Goal: Task Accomplishment & Management: Complete application form

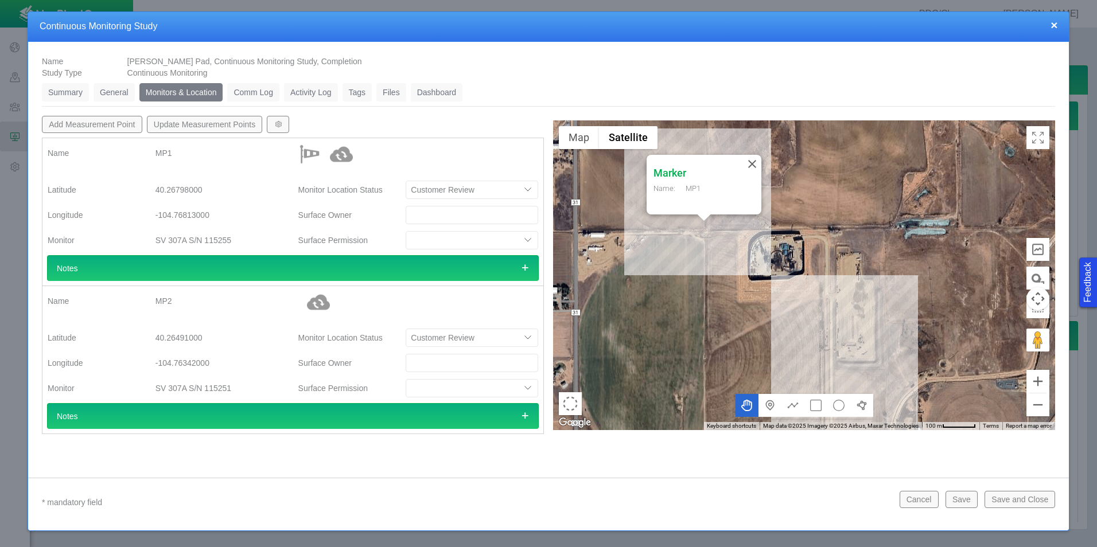
select select "CostumerReview"
click at [1056, 24] on button "×" at bounding box center [1053, 25] width 7 height 12
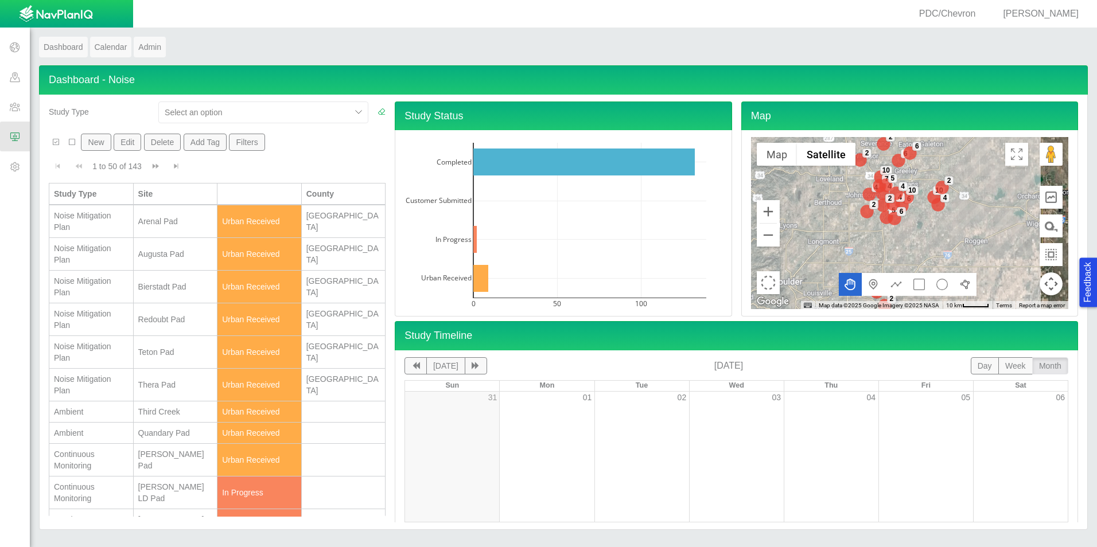
click at [1054, 9] on span "[PERSON_NAME]" at bounding box center [1041, 14] width 76 height 10
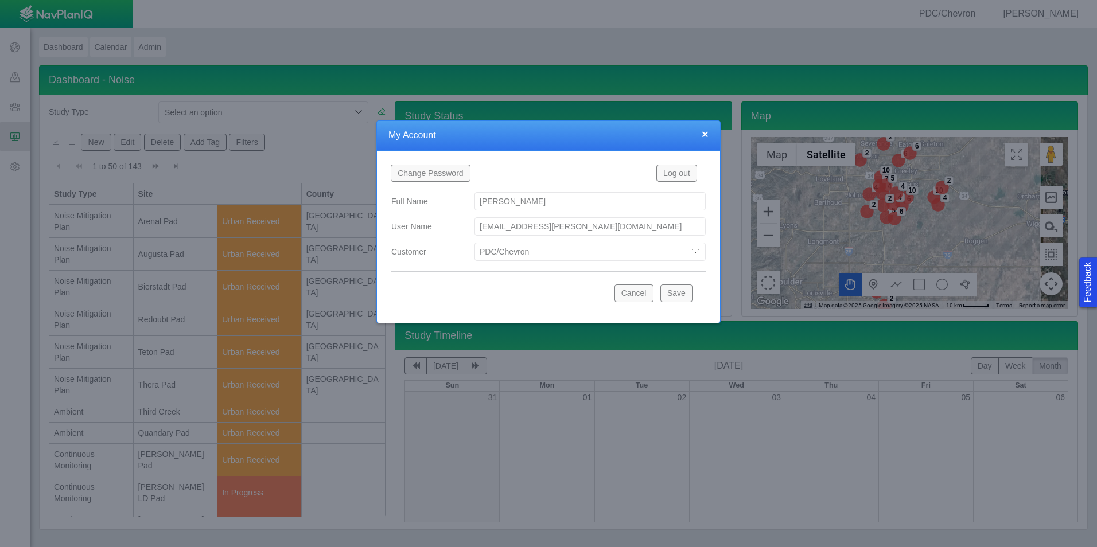
click at [570, 255] on select "Bison Blue Green Solutions Chevron Civitas Koloma Oxy PDC/Chevron Prairie OC Re…" at bounding box center [589, 252] width 231 height 18
click at [474, 243] on select "Bison Blue Green Solutions Chevron Civitas Koloma Oxy PDC/Chevron Prairie OC Re…" at bounding box center [589, 252] width 231 height 18
select select "42784196460046054"
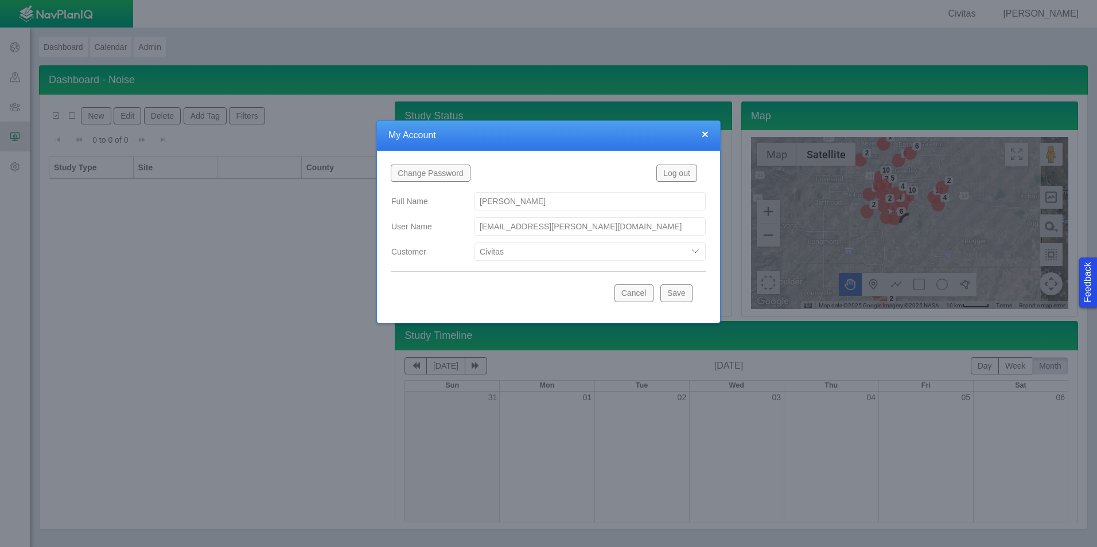
click at [677, 294] on button "Save" at bounding box center [676, 293] width 32 height 17
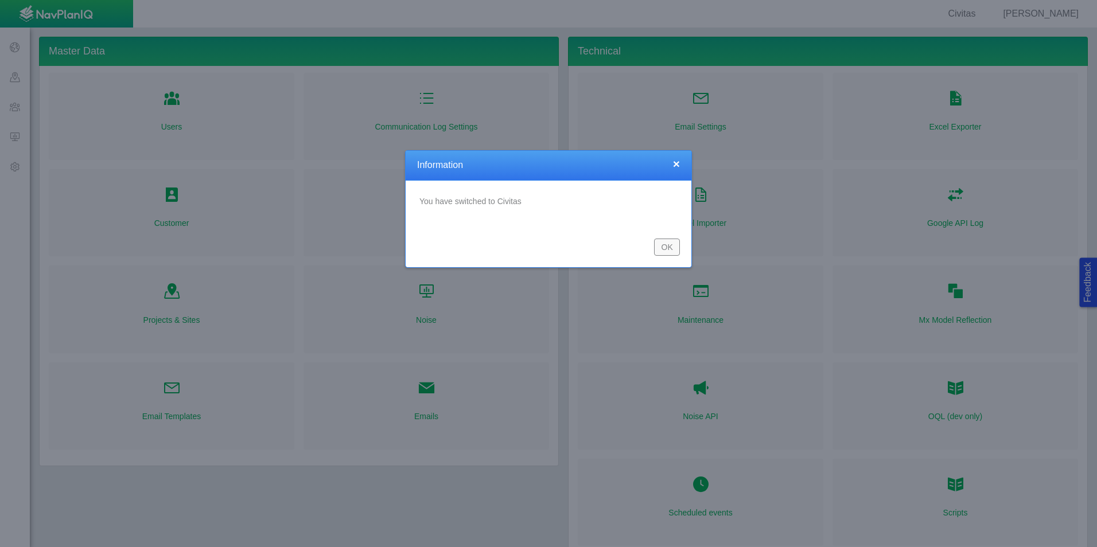
click at [676, 245] on button "OK" at bounding box center [667, 247] width 26 height 17
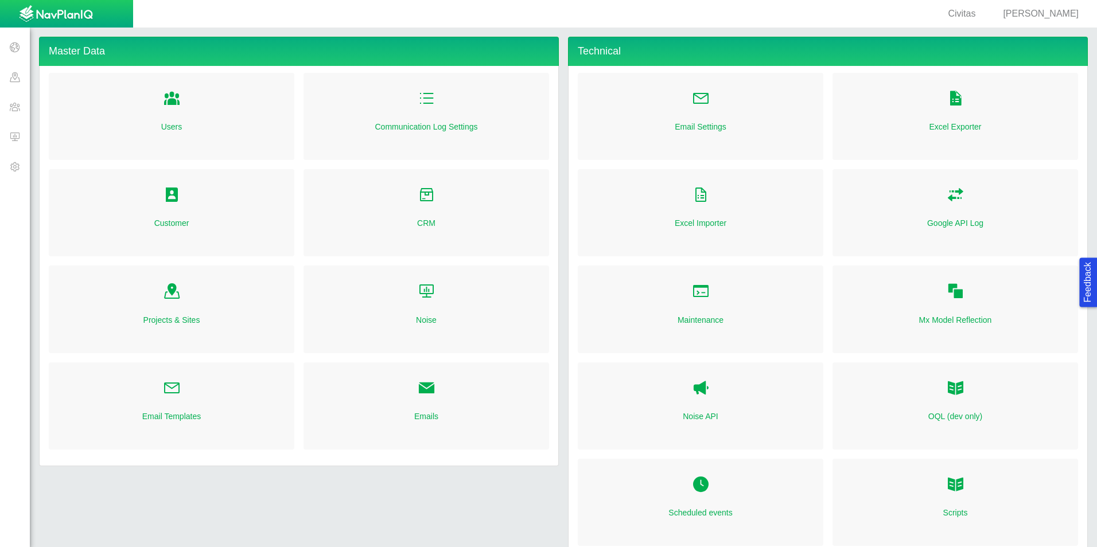
click at [11, 147] on span at bounding box center [15, 137] width 30 height 30
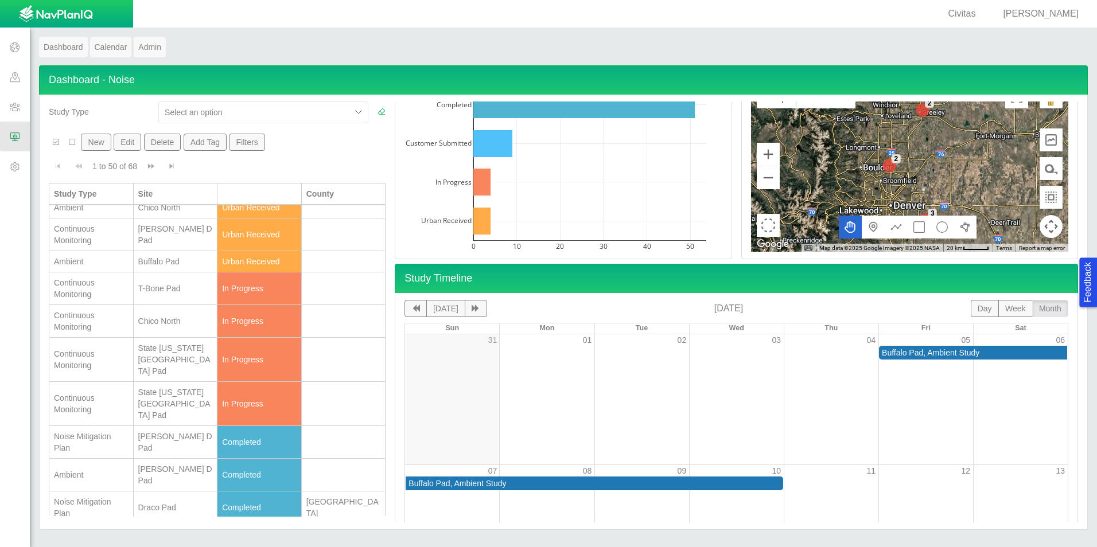
scroll to position [344, 0]
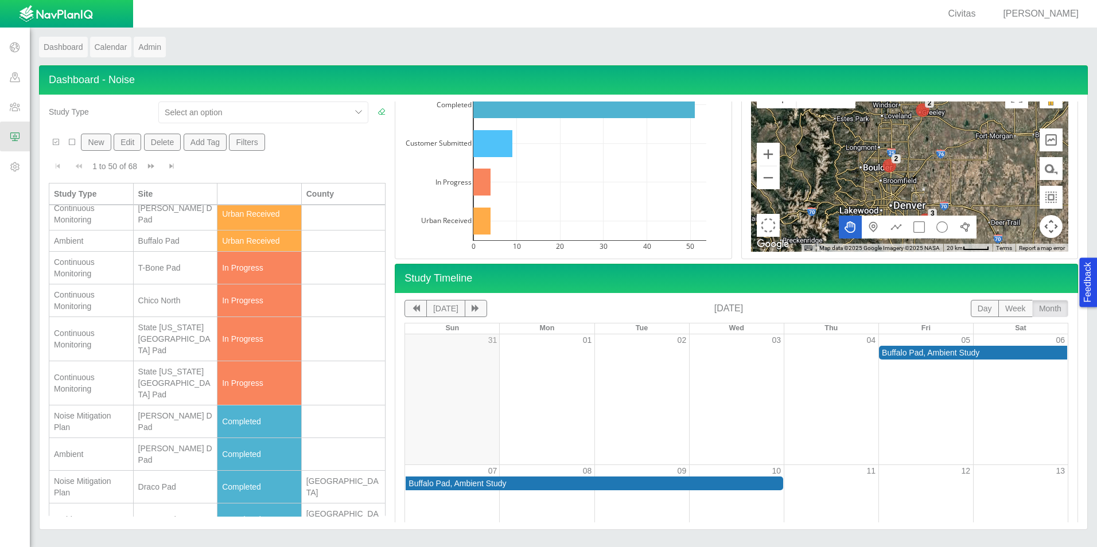
click at [91, 147] on button "New" at bounding box center [96, 142] width 30 height 17
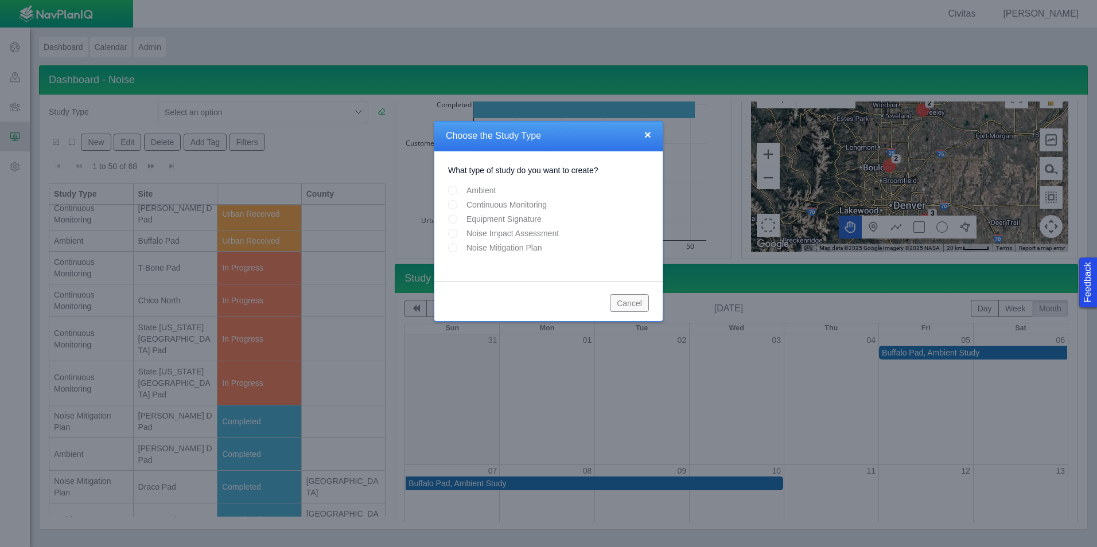
click at [454, 193] on input "Ambient" at bounding box center [452, 190] width 9 height 9
radio input "true"
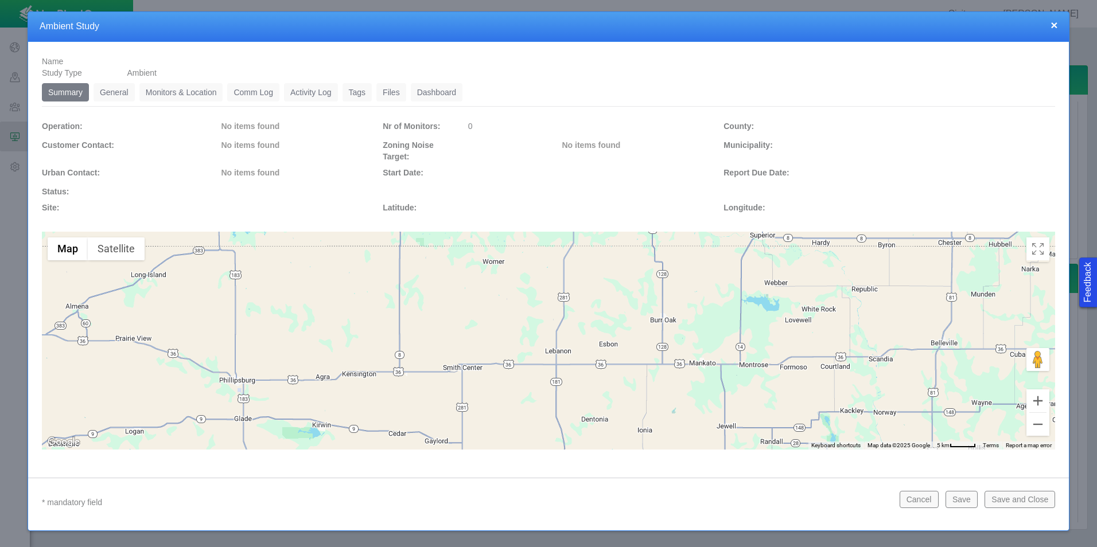
click at [115, 98] on link "General" at bounding box center [114, 92] width 41 height 18
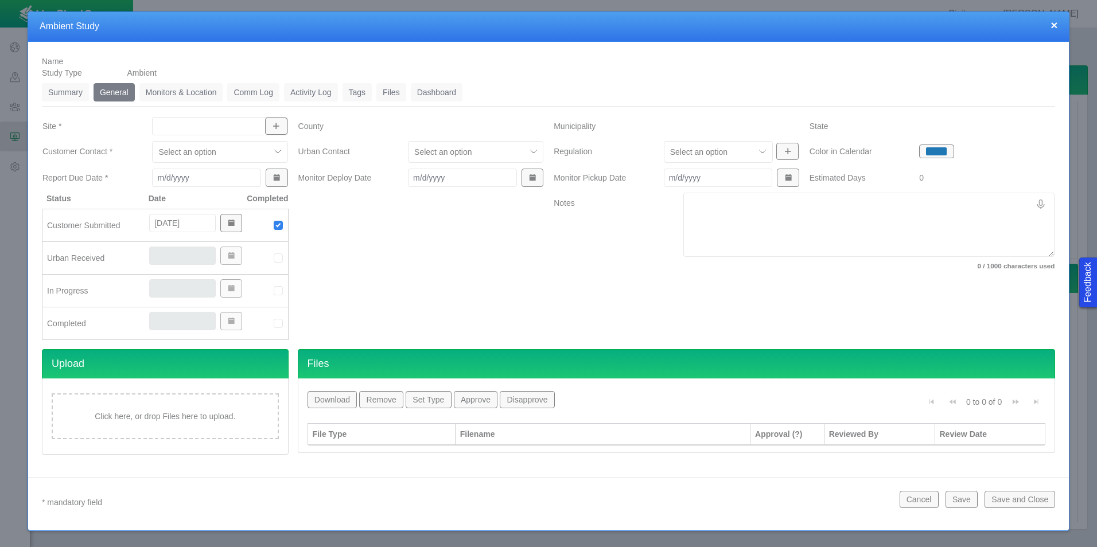
click at [222, 130] on input "Site *" at bounding box center [214, 125] width 114 height 11
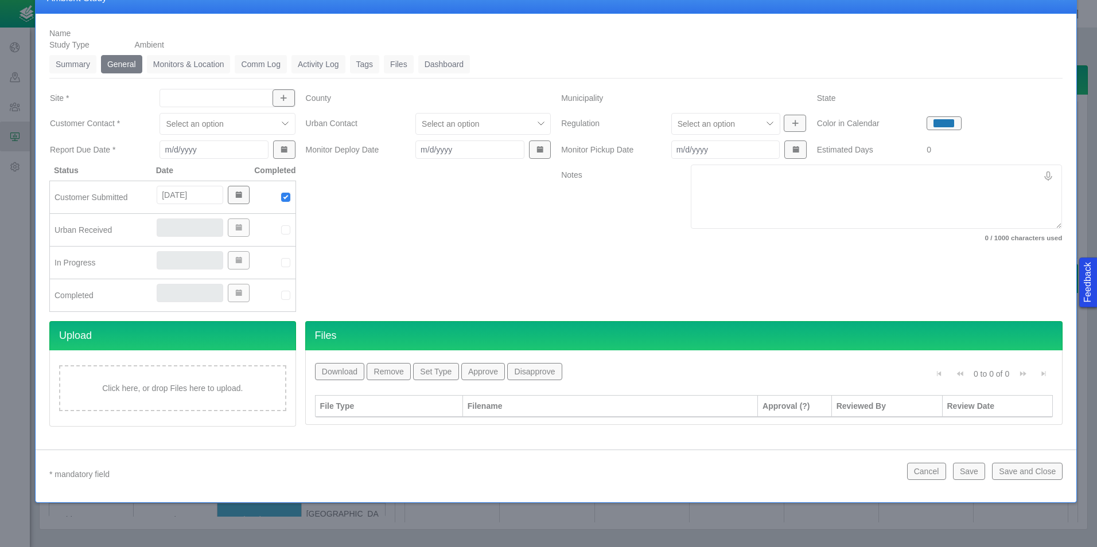
drag, startPoint x: 754, startPoint y: 34, endPoint x: 759, endPoint y: 44, distance: 10.8
click at [759, 44] on div "× Ambient Study Feedback Name mArG1HCv5L Study Type Ambient Summary 0 General 0…" at bounding box center [556, 243] width 1042 height 520
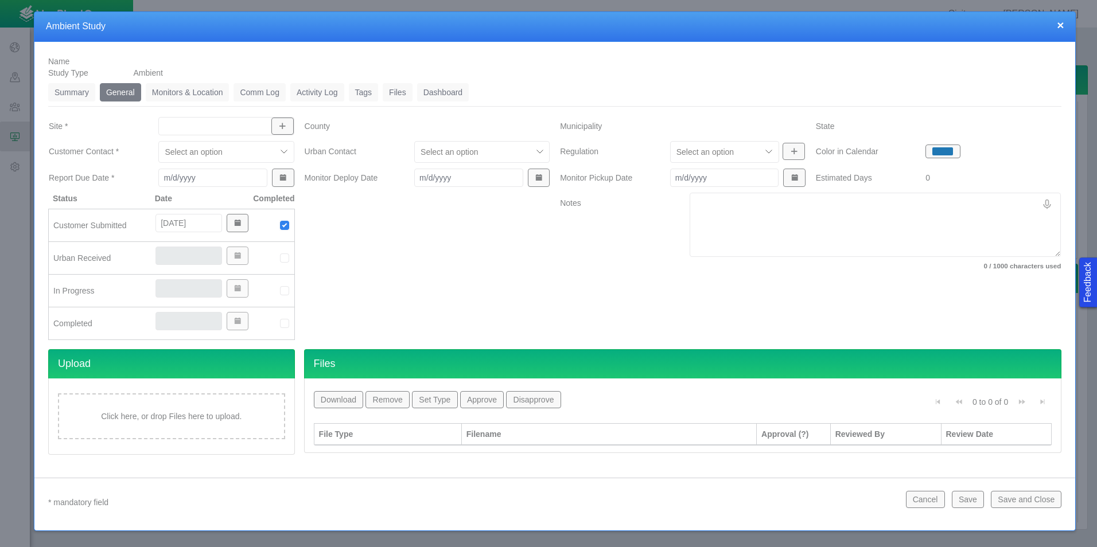
click at [213, 135] on div at bounding box center [225, 126] width 135 height 18
type input "ruh"
click at [360, 252] on div at bounding box center [427, 271] width 256 height 157
click at [288, 124] on button "button" at bounding box center [282, 126] width 22 height 17
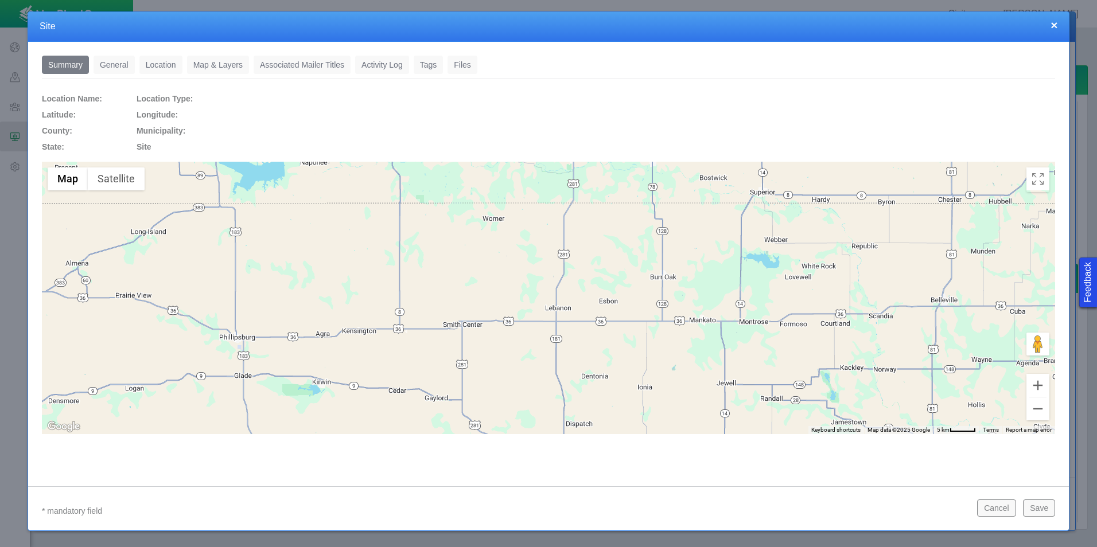
click at [130, 71] on link "General" at bounding box center [114, 65] width 41 height 18
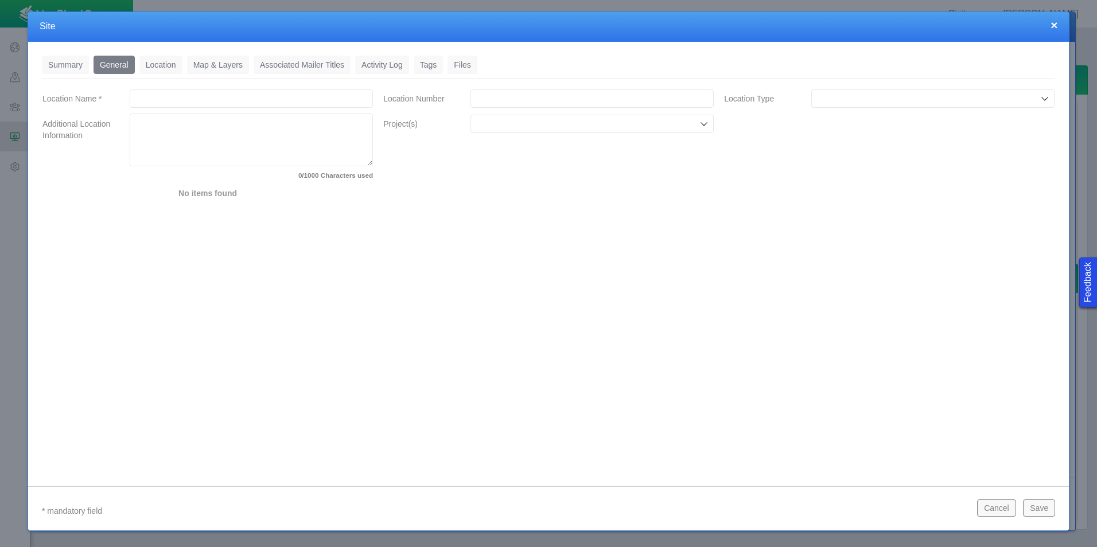
click at [191, 98] on input "Location Name *" at bounding box center [251, 98] width 243 height 18
click at [1054, 27] on button "×" at bounding box center [1053, 25] width 7 height 12
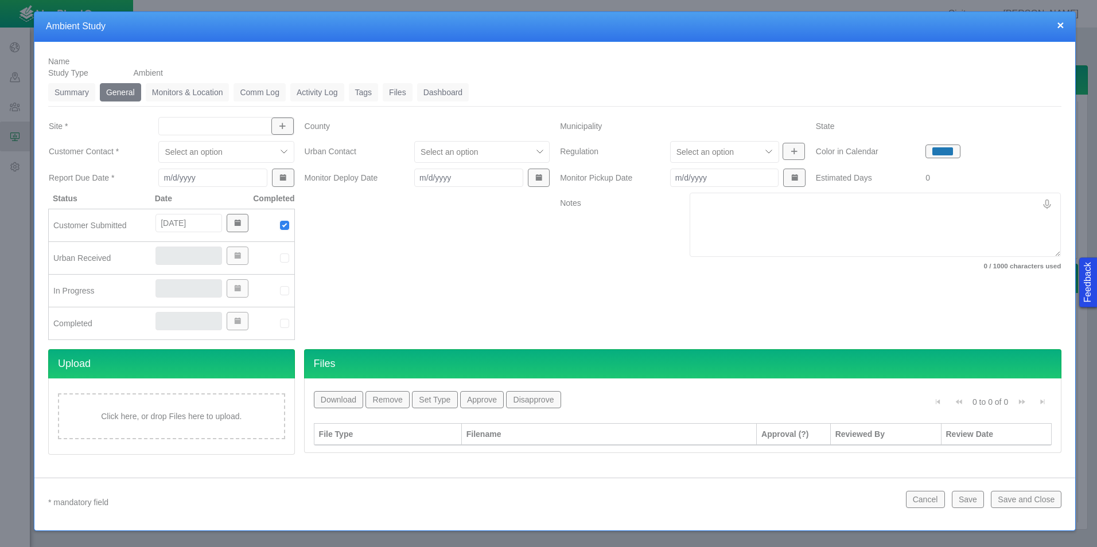
click at [1058, 26] on button "×" at bounding box center [1060, 25] width 7 height 12
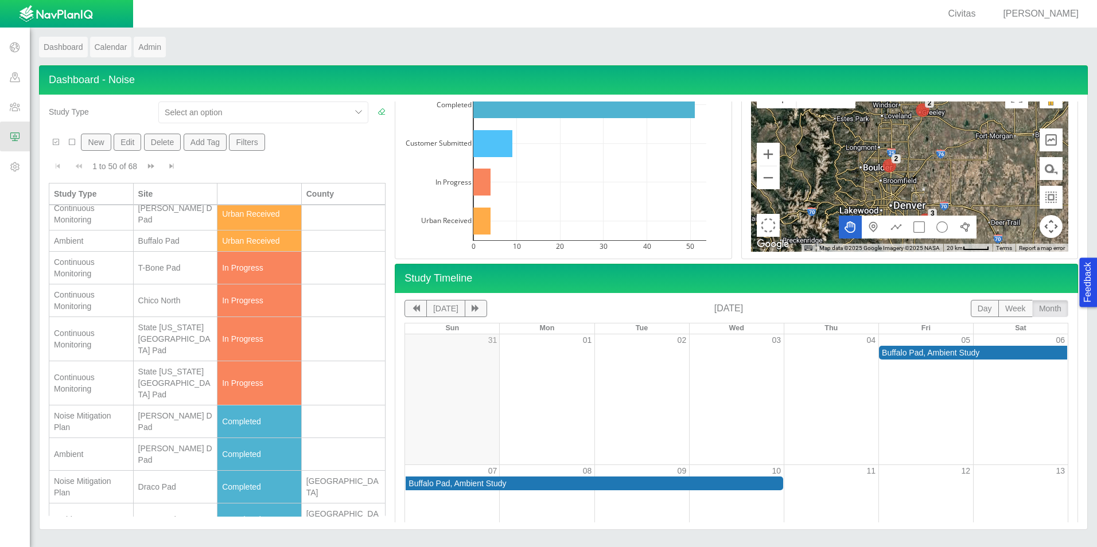
scroll to position [0, 0]
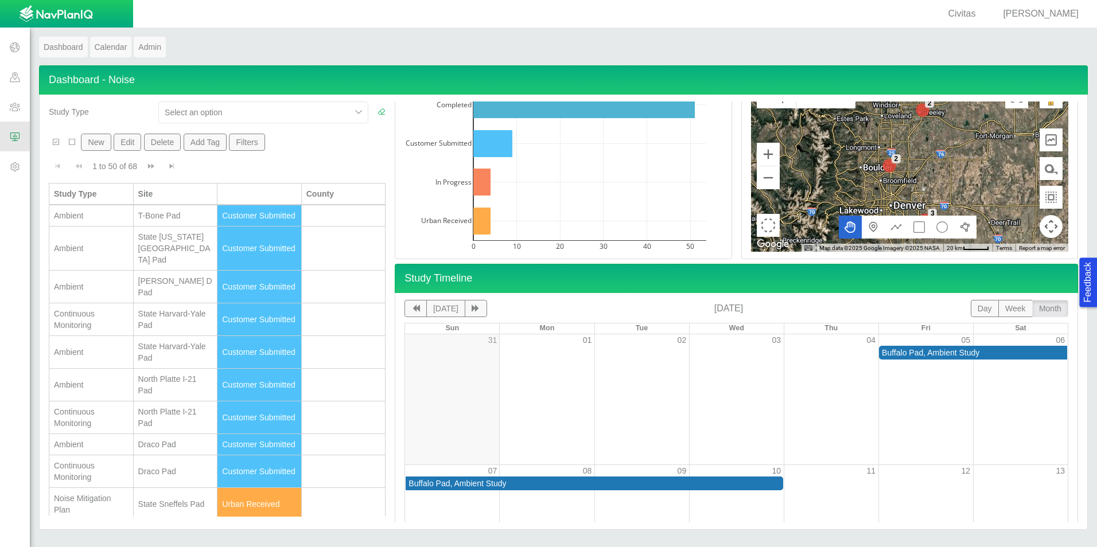
click at [101, 144] on button "New" at bounding box center [96, 142] width 30 height 17
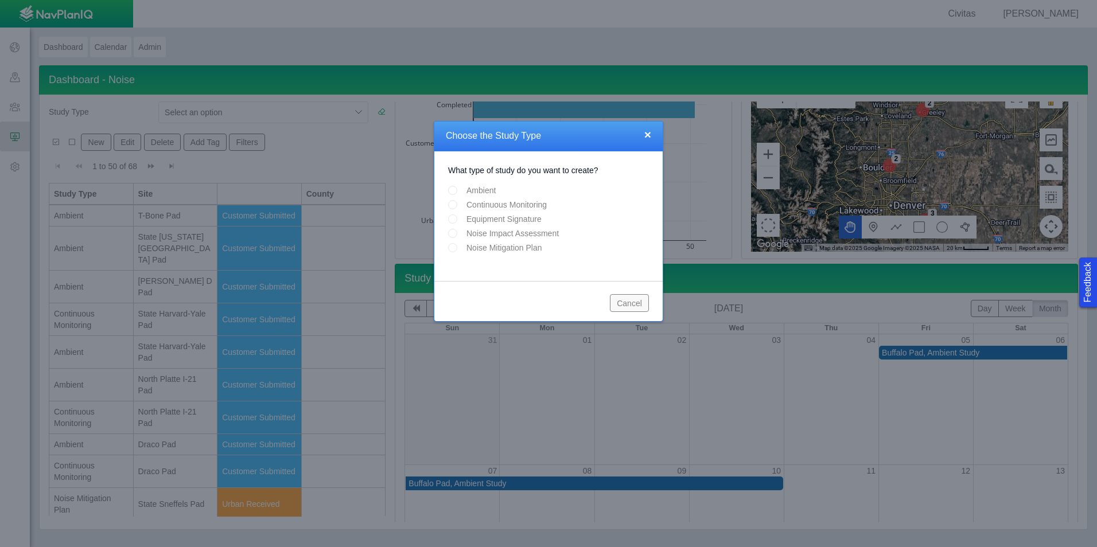
click at [453, 192] on input "Ambient" at bounding box center [452, 190] width 9 height 9
radio input "true"
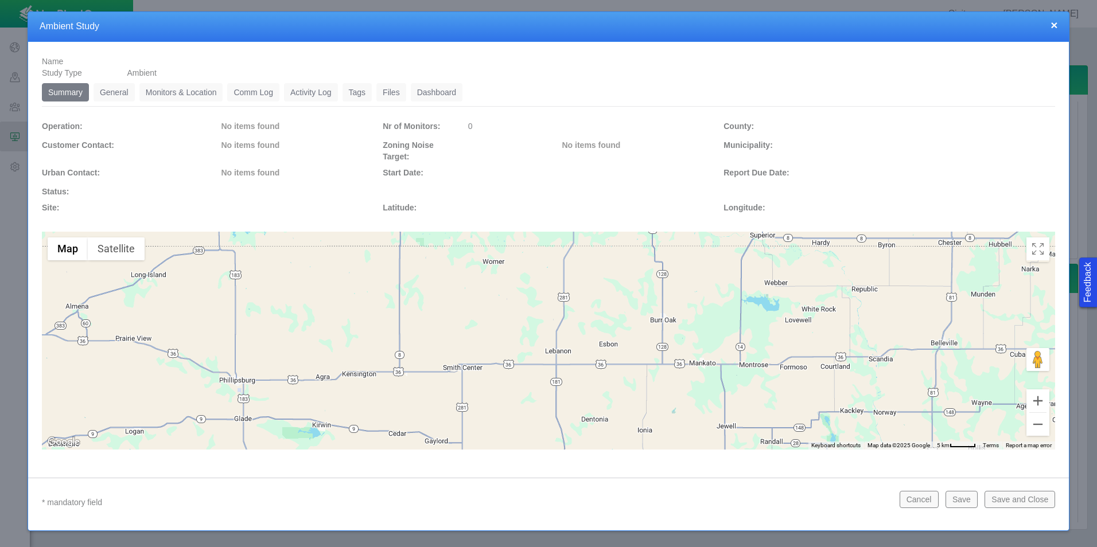
click at [118, 92] on link "General" at bounding box center [114, 92] width 41 height 18
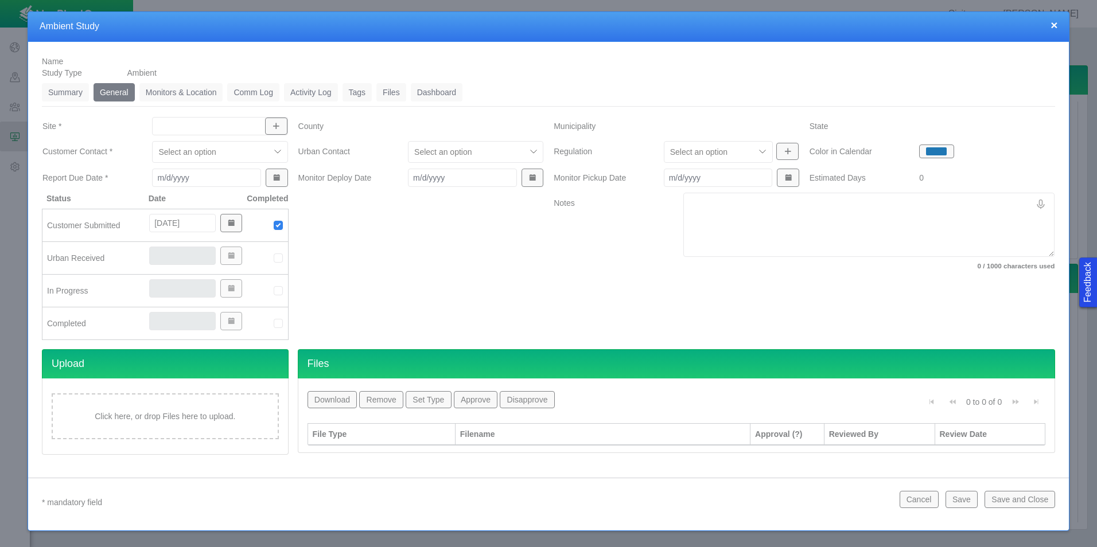
click at [275, 128] on span "button" at bounding box center [276, 126] width 8 height 8
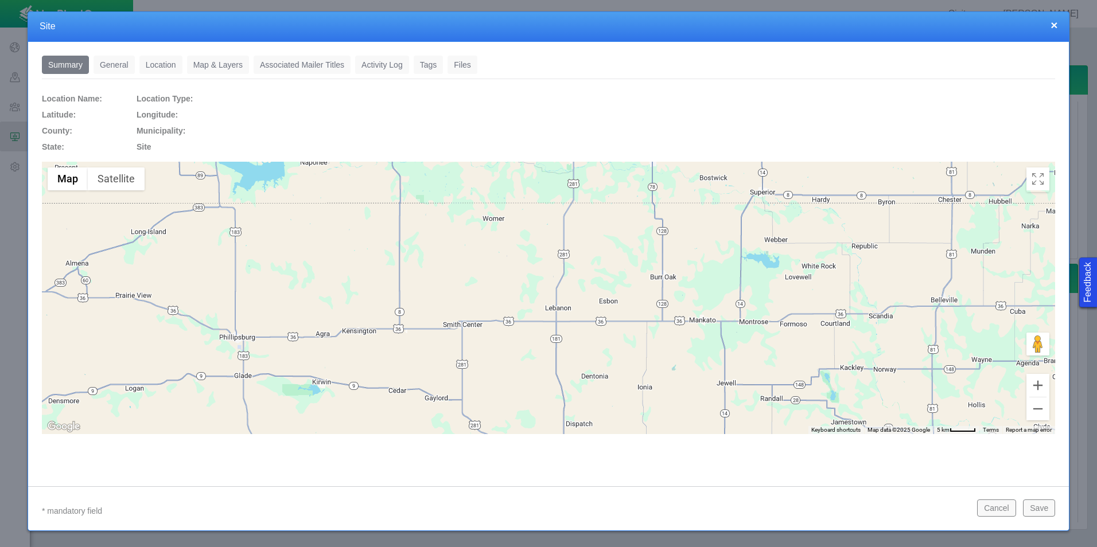
click at [106, 64] on link "General" at bounding box center [114, 65] width 41 height 18
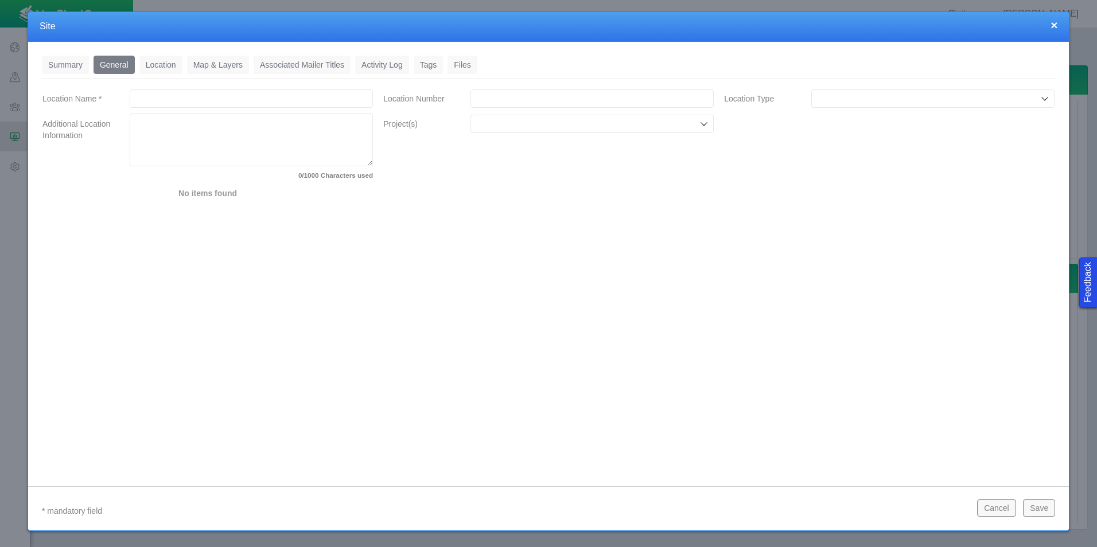
click at [170, 92] on input "Location Name *" at bounding box center [251, 98] width 243 height 18
type input "Ruh"
click at [511, 96] on input "Location Number" at bounding box center [591, 98] width 243 height 18
click at [1047, 102] on icon at bounding box center [1044, 98] width 9 height 9
click at [972, 125] on span "Facility" at bounding box center [933, 124] width 232 height 11
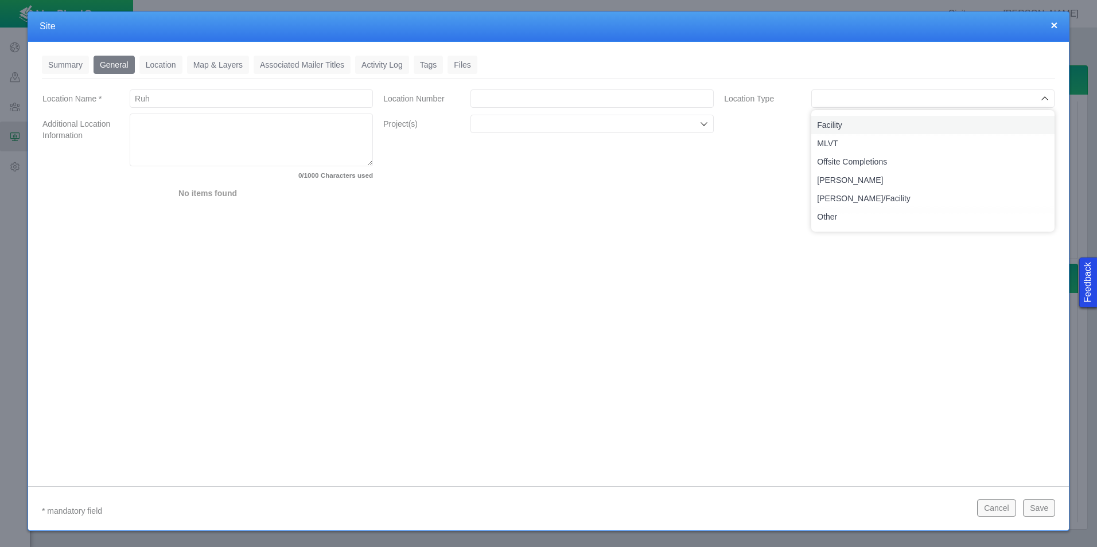
type input "Facility"
click at [798, 222] on div "Summary 0 General 0 Location 0 Map & Layers 0 Associated Mailer Titles 0 Activi…" at bounding box center [548, 255] width 1041 height 427
click at [879, 95] on input "Location Type" at bounding box center [919, 98] width 206 height 11
click at [867, 196] on span "[PERSON_NAME]/Facility" at bounding box center [933, 198] width 232 height 11
type input "[PERSON_NAME]/Facility"
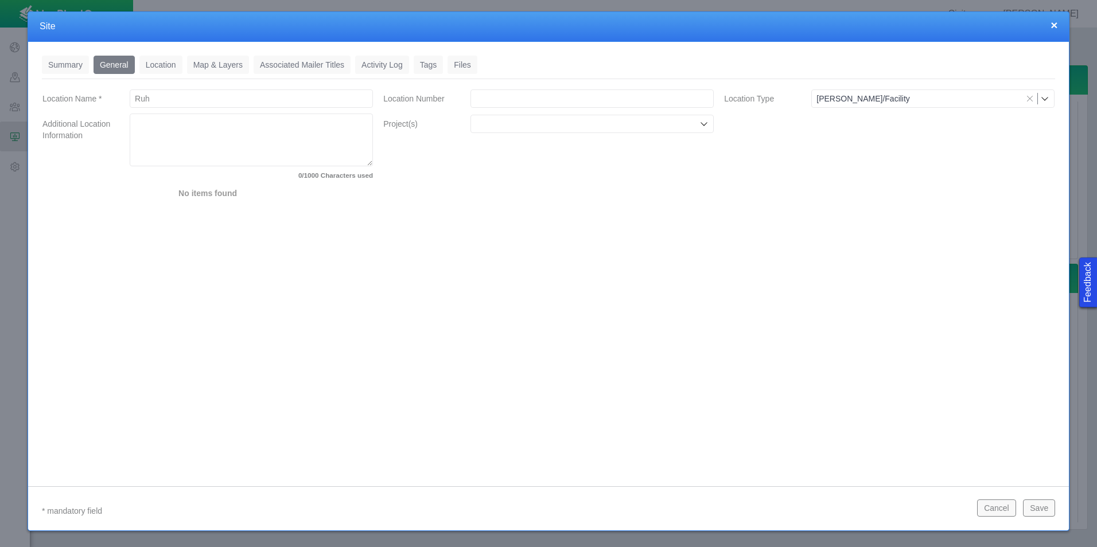
click at [840, 222] on div "Summary 0 General 0 Location 0 Map & Layers 0 Associated Mailer Titles 0 Activi…" at bounding box center [548, 255] width 1041 height 427
click at [618, 125] on input "Project(s)" at bounding box center [586, 123] width 221 height 11
click at [797, 256] on div "Summary 0 General 0 Location 0 Map & Layers 0 Associated Mailer Titles 0 Activi…" at bounding box center [548, 255] width 1041 height 427
click at [659, 125] on input "Project(s)" at bounding box center [586, 123] width 221 height 11
click at [827, 207] on div "Summary 0 General 0 Location 0 Map & Layers 0 Associated Mailer Titles 0 Activi…" at bounding box center [548, 255] width 1041 height 427
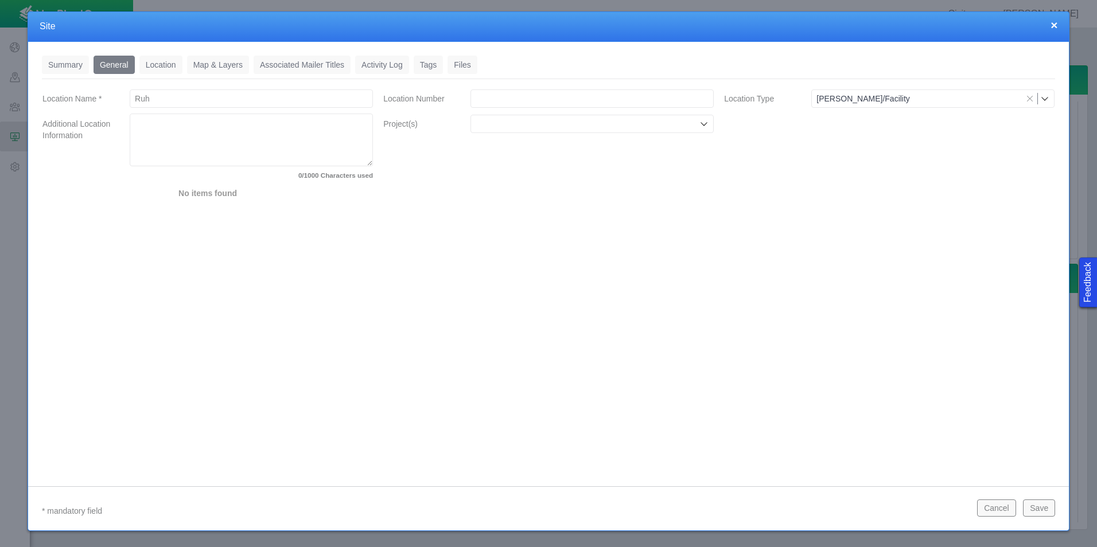
click at [677, 119] on input "Project(s)" at bounding box center [586, 123] width 221 height 11
click at [613, 122] on input "Project(s)" at bounding box center [586, 123] width 221 height 11
click at [645, 379] on div "Summary 0 General 0 Location 0 Map & Layers 0 Associated Mailer Titles 0 Activi…" at bounding box center [548, 255] width 1041 height 427
click at [311, 105] on input "Ruh" at bounding box center [251, 98] width 243 height 18
click at [681, 279] on div "Summary 0 General 0 Location 0 Map & Layers 0 Associated Mailer Titles 0 Activi…" at bounding box center [548, 255] width 1041 height 427
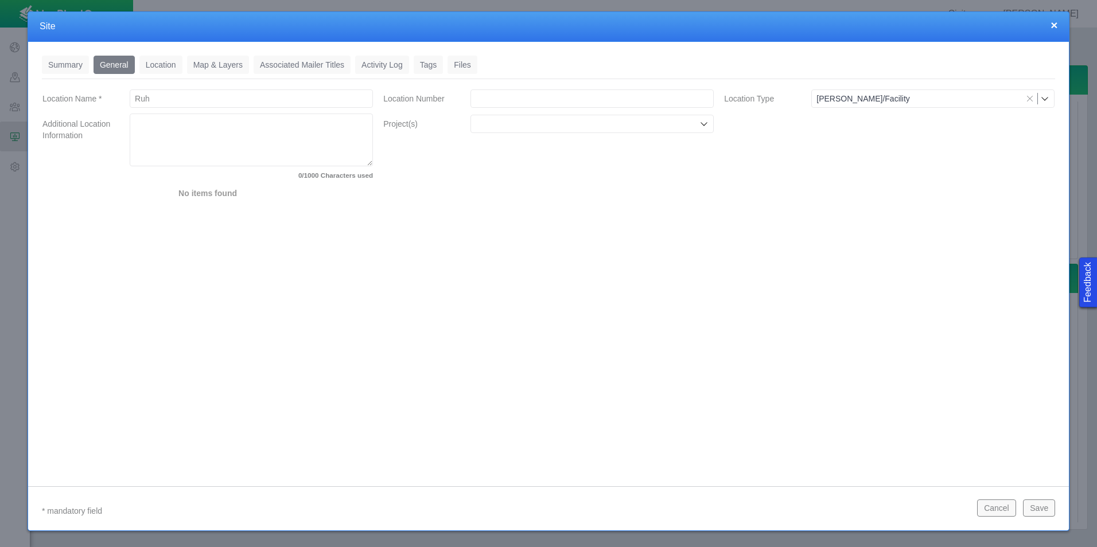
click at [656, 120] on input "Project(s)" at bounding box center [586, 123] width 221 height 11
click at [1056, 24] on button "×" at bounding box center [1053, 25] width 7 height 12
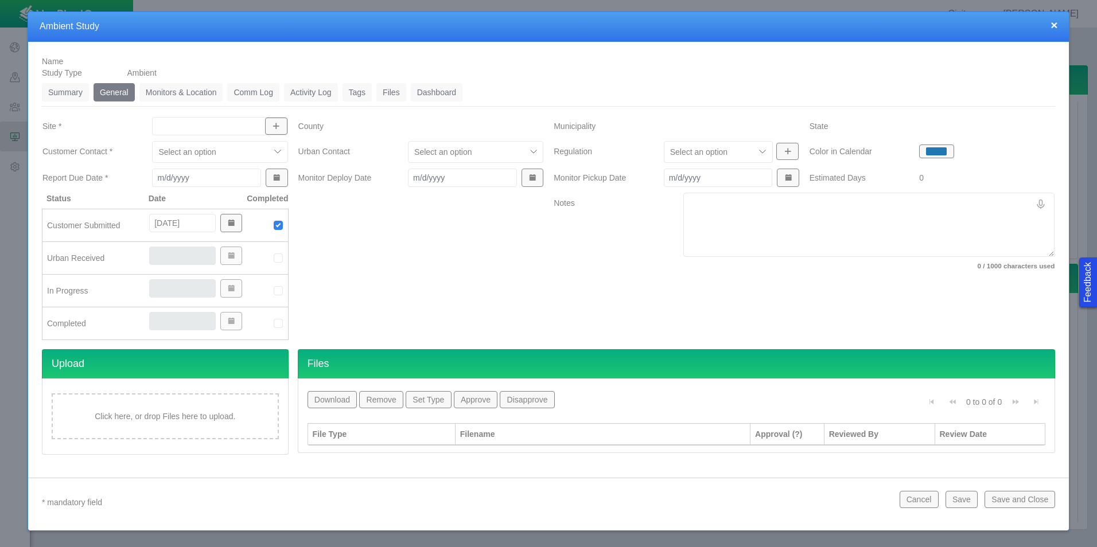
click at [1056, 21] on button "×" at bounding box center [1053, 25] width 7 height 12
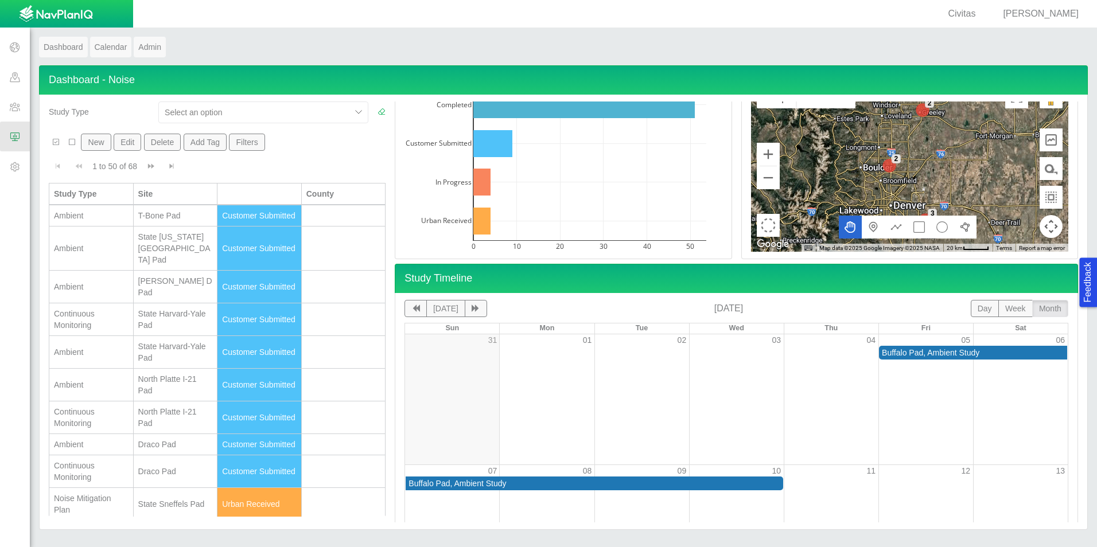
click at [25, 45] on span at bounding box center [15, 47] width 30 height 30
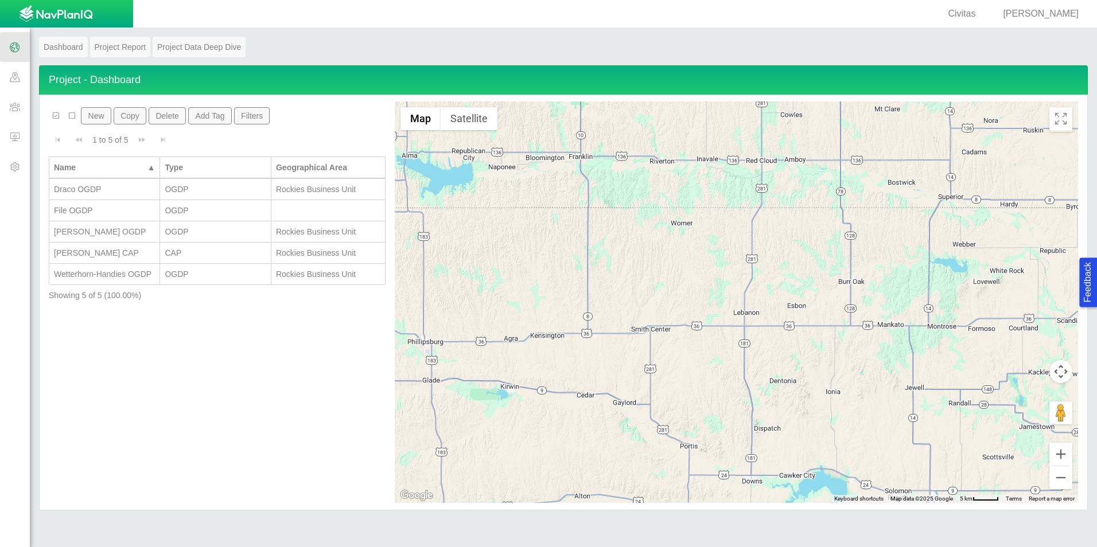
click at [86, 118] on button "New" at bounding box center [96, 115] width 30 height 17
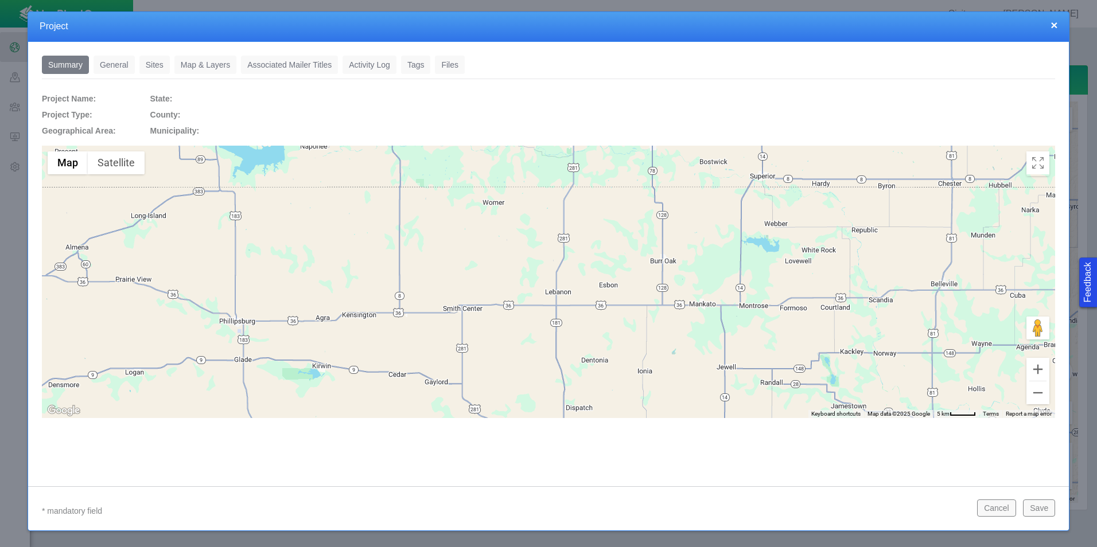
click at [124, 64] on link "General" at bounding box center [114, 65] width 41 height 18
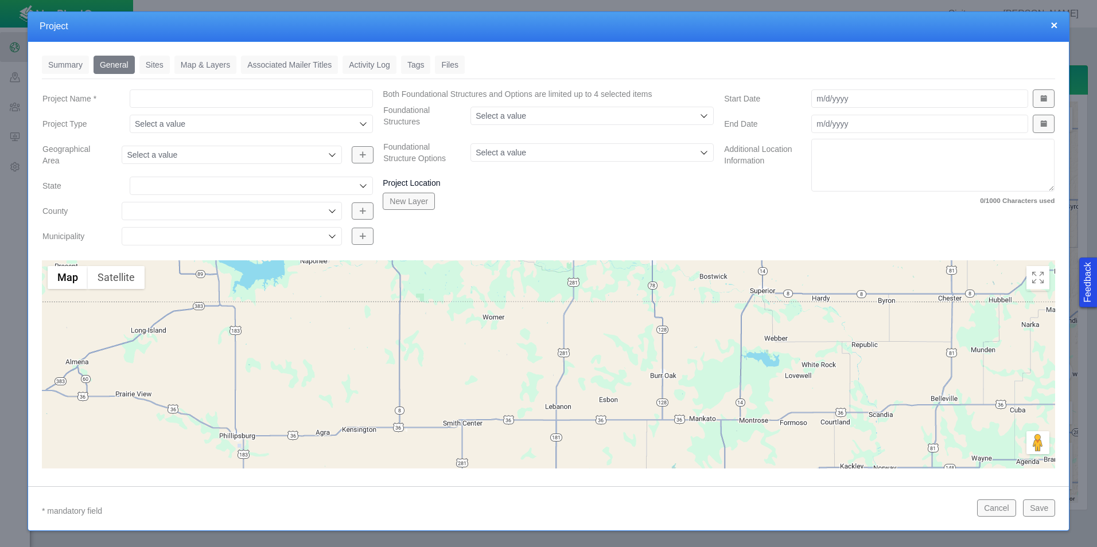
click at [237, 94] on input "Project Name *" at bounding box center [251, 98] width 243 height 18
type input "Wattenburglar OGDP"
click at [332, 126] on input "Project Type" at bounding box center [245, 123] width 221 height 11
click at [223, 174] on span "OGDP" at bounding box center [249, 168] width 229 height 11
type input "OGDP"
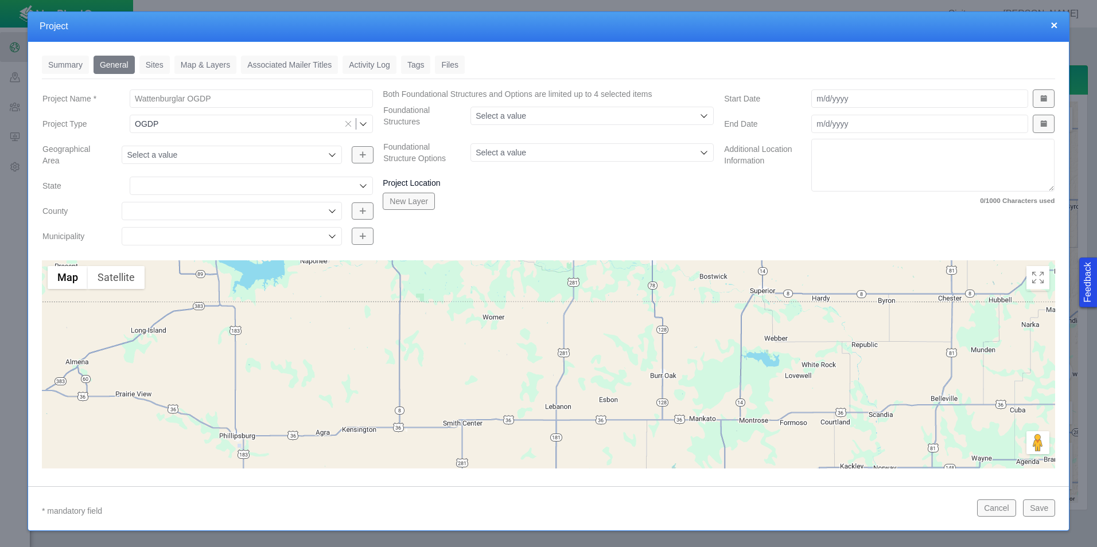
click at [196, 99] on input "Wattenburglar OGDP" at bounding box center [251, 98] width 243 height 18
type input "Wattenburglar"
click at [236, 154] on input "Geographical Area" at bounding box center [226, 154] width 198 height 11
click at [220, 180] on span "Rockies Business Unit" at bounding box center [230, 181] width 207 height 11
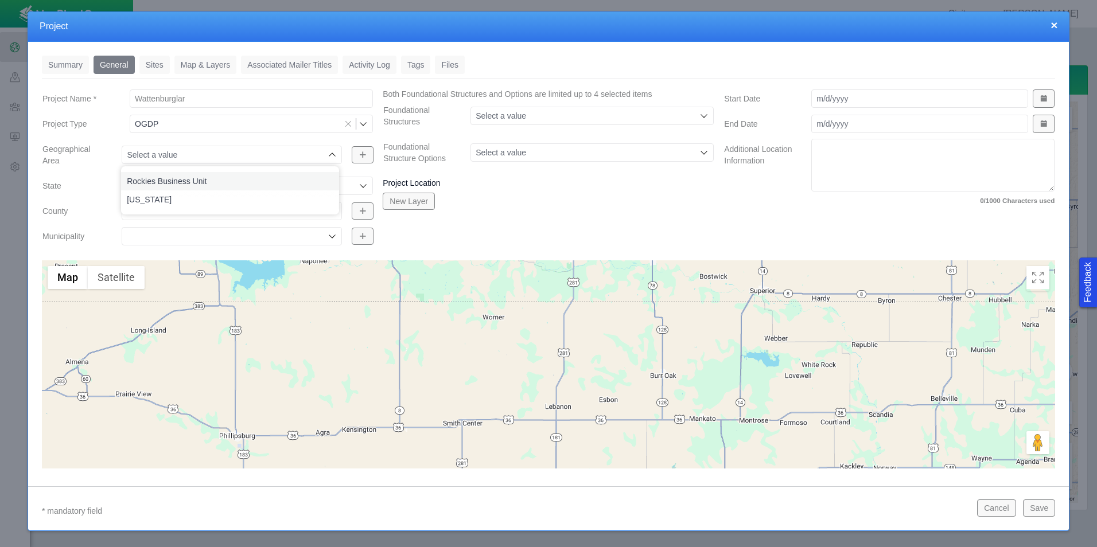
type input "Rockies Business Unit"
click at [237, 188] on input "State" at bounding box center [245, 185] width 221 height 11
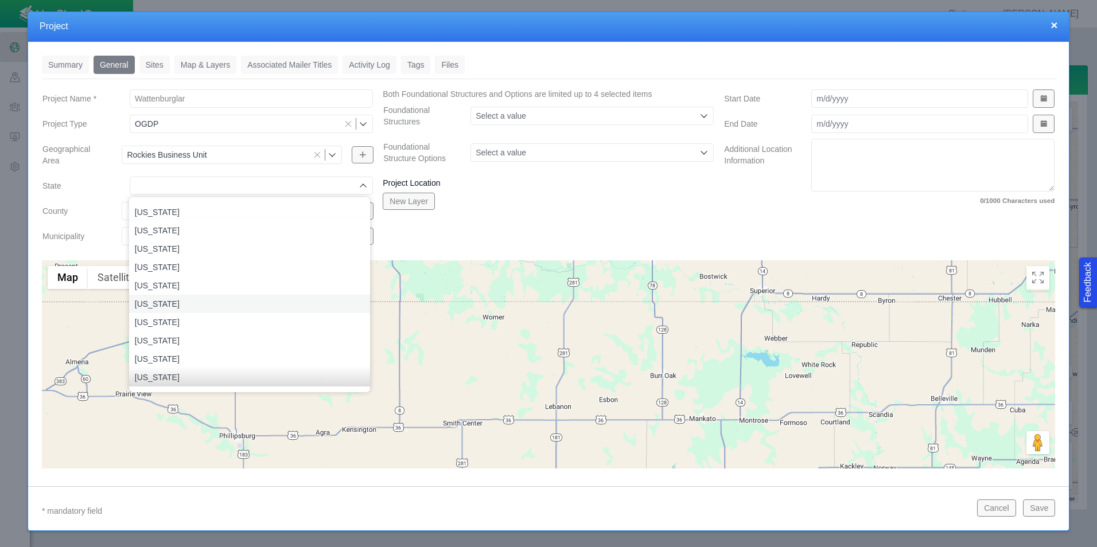
click at [200, 309] on span "[US_STATE]" at bounding box center [249, 303] width 229 height 11
type input "[US_STATE]"
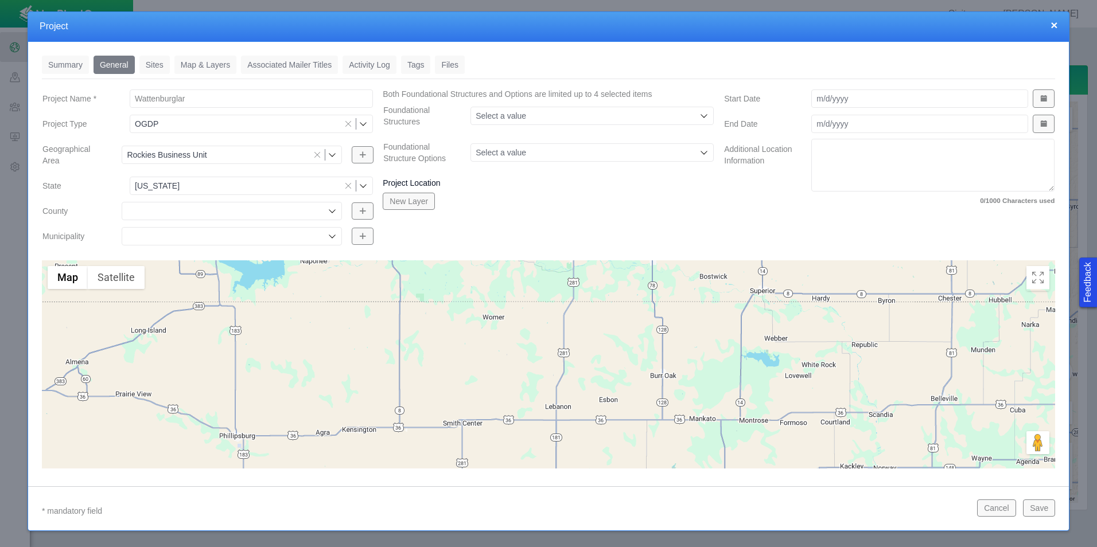
click at [216, 215] on input "County" at bounding box center [226, 210] width 198 height 11
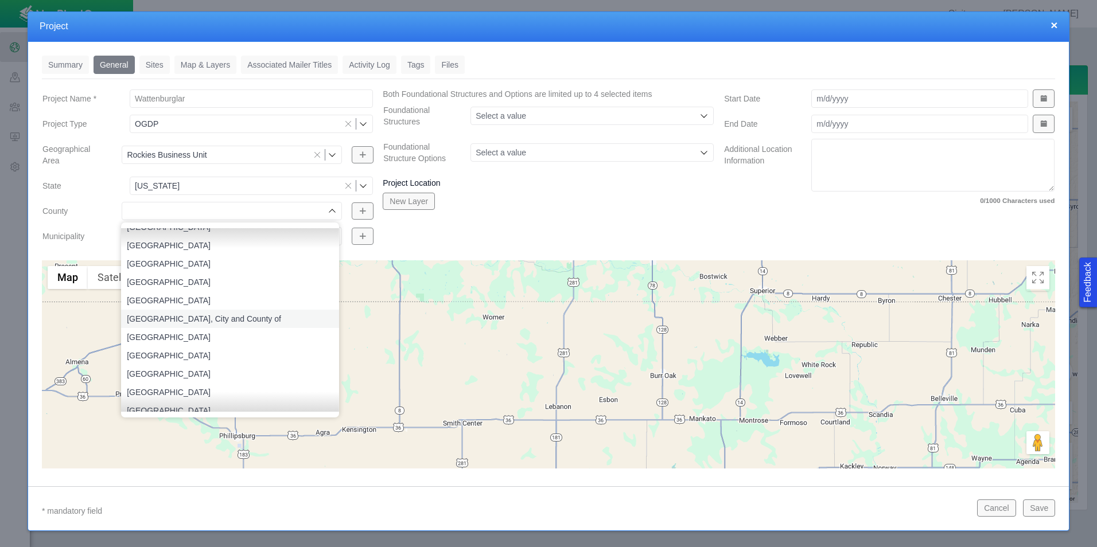
scroll to position [115, 0]
click at [435, 237] on div "Both Foundational Structures and Options are limited up to 4 selected items Fou…" at bounding box center [548, 169] width 341 height 163
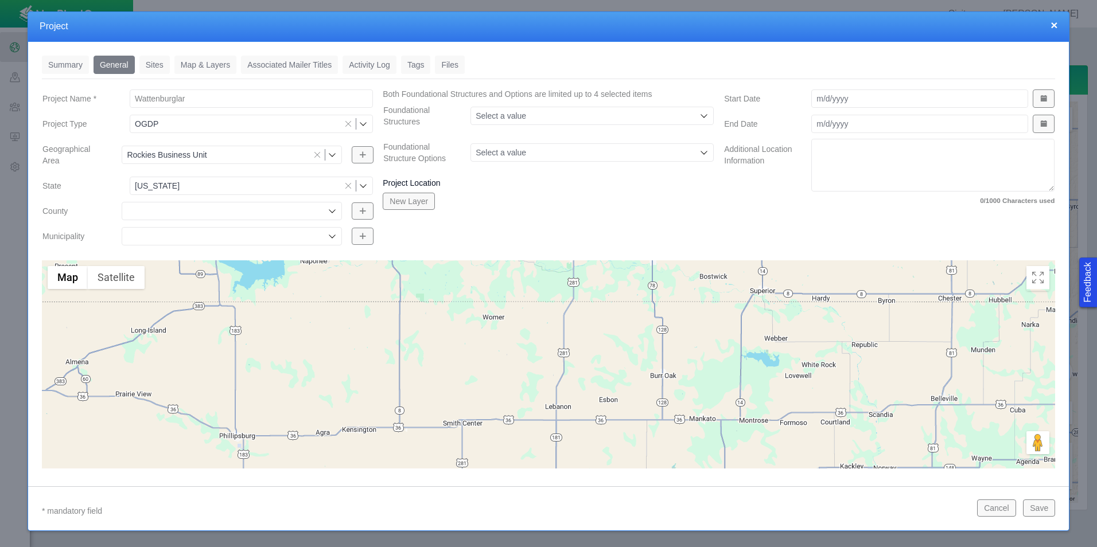
click at [667, 117] on input "Foundational Structures" at bounding box center [586, 115] width 221 height 11
click at [594, 223] on div "Both Foundational Structures and Options are limited up to 4 selected items Fou…" at bounding box center [548, 169] width 341 height 163
click at [66, 64] on link "Summary" at bounding box center [65, 65] width 47 height 18
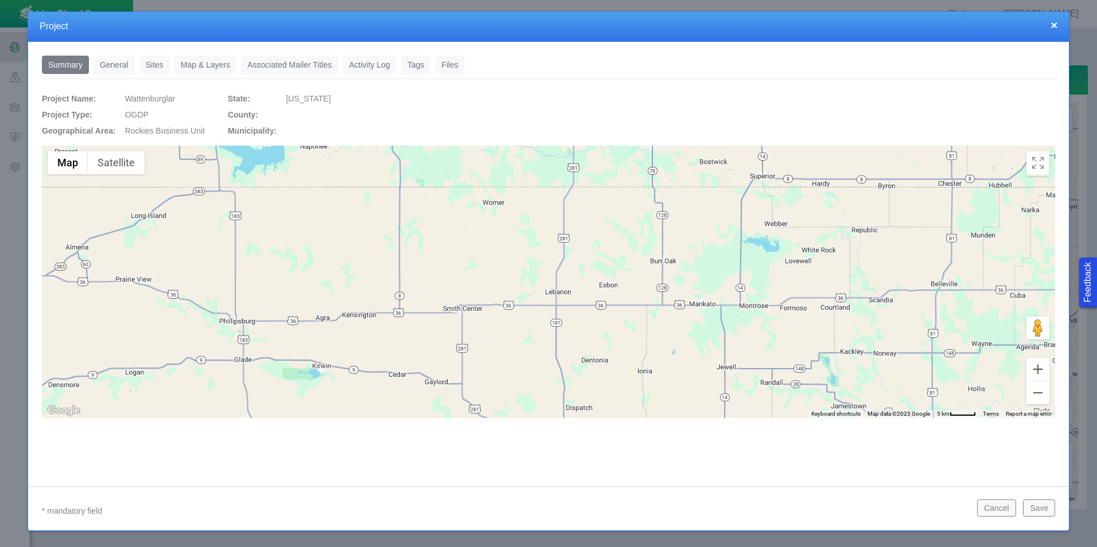
click at [121, 66] on link "General" at bounding box center [114, 65] width 41 height 18
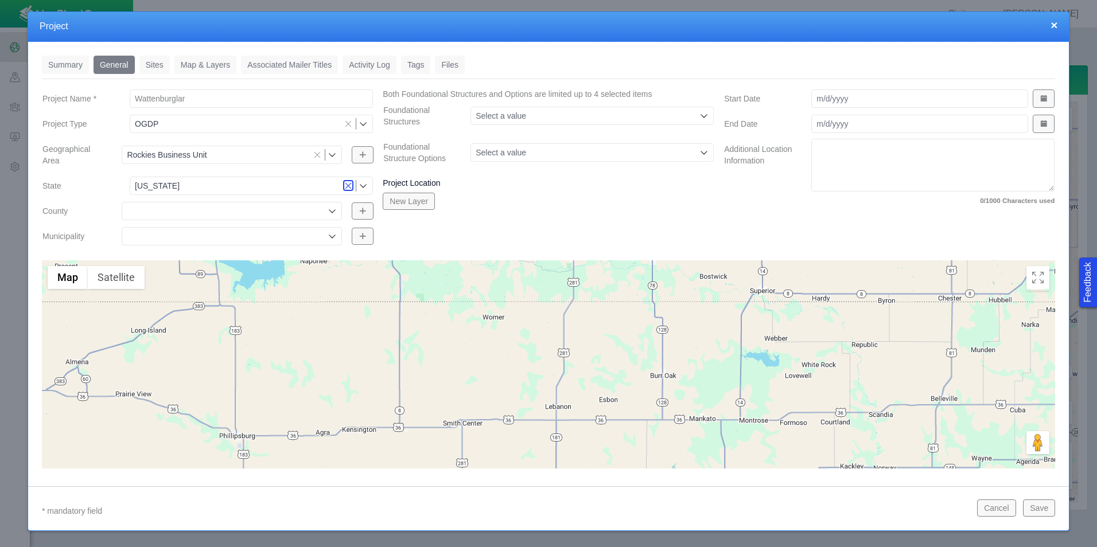
click at [348, 185] on icon "Clear selection" at bounding box center [348, 186] width 8 height 8
click at [663, 239] on div "Both Foundational Structures and Options are limited up to 4 selected items Fou…" at bounding box center [548, 169] width 341 height 163
click at [1029, 509] on button "Save" at bounding box center [1039, 508] width 32 height 17
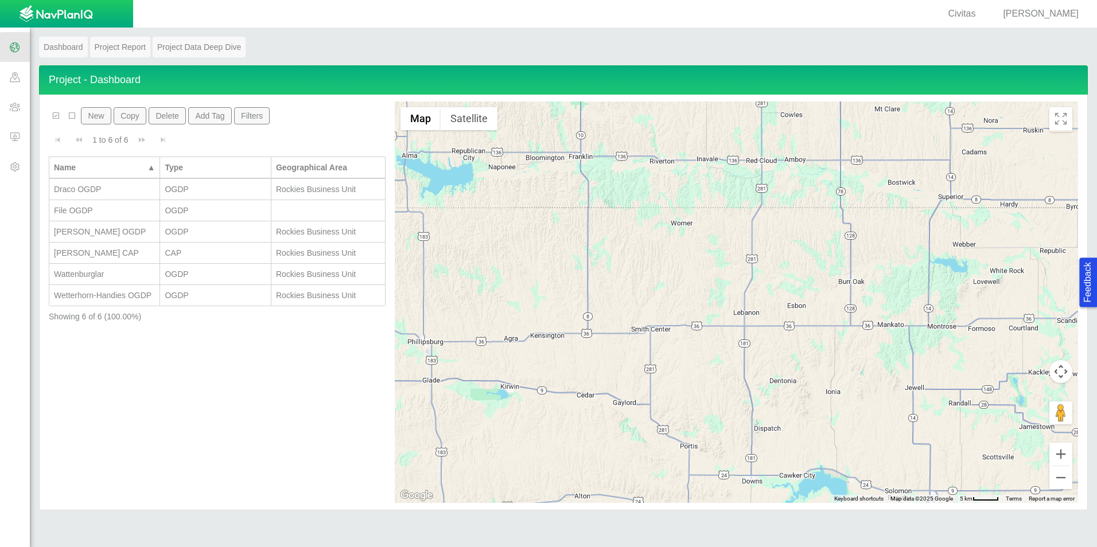
click at [14, 143] on span at bounding box center [15, 137] width 30 height 30
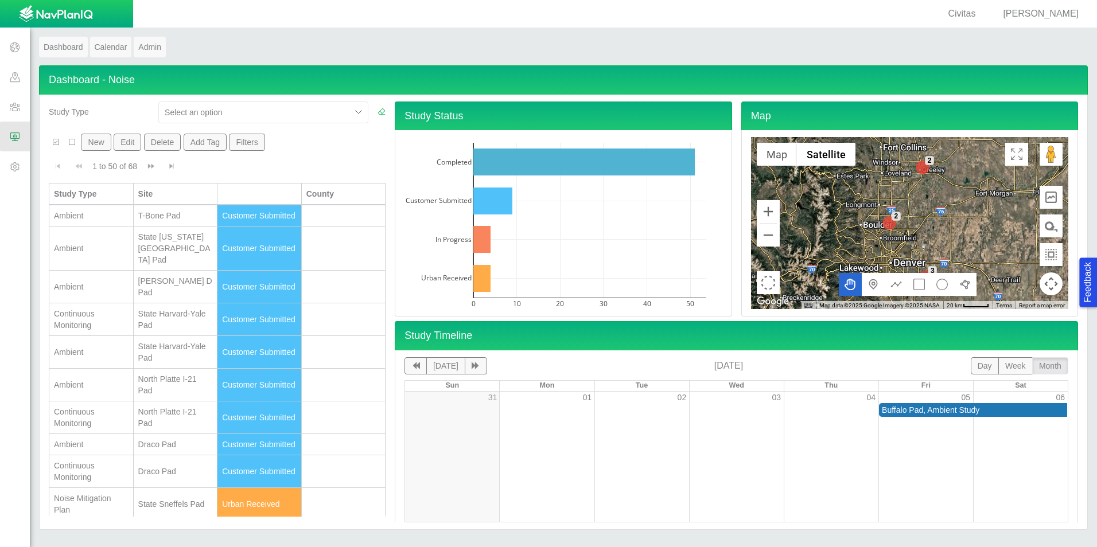
click at [102, 142] on button "New" at bounding box center [96, 142] width 30 height 17
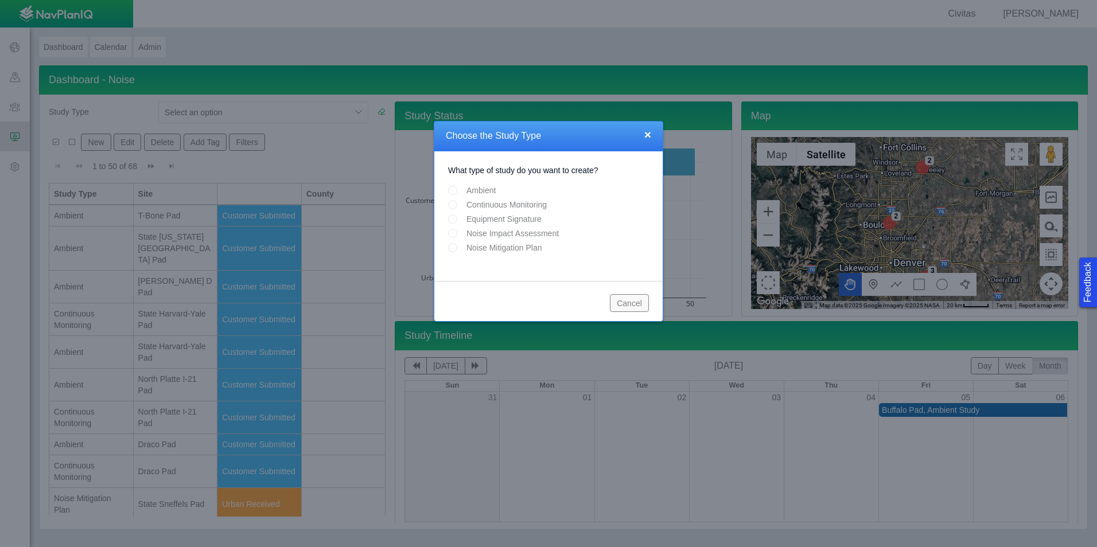
click at [455, 193] on input "Ambient" at bounding box center [452, 190] width 9 height 9
radio input "true"
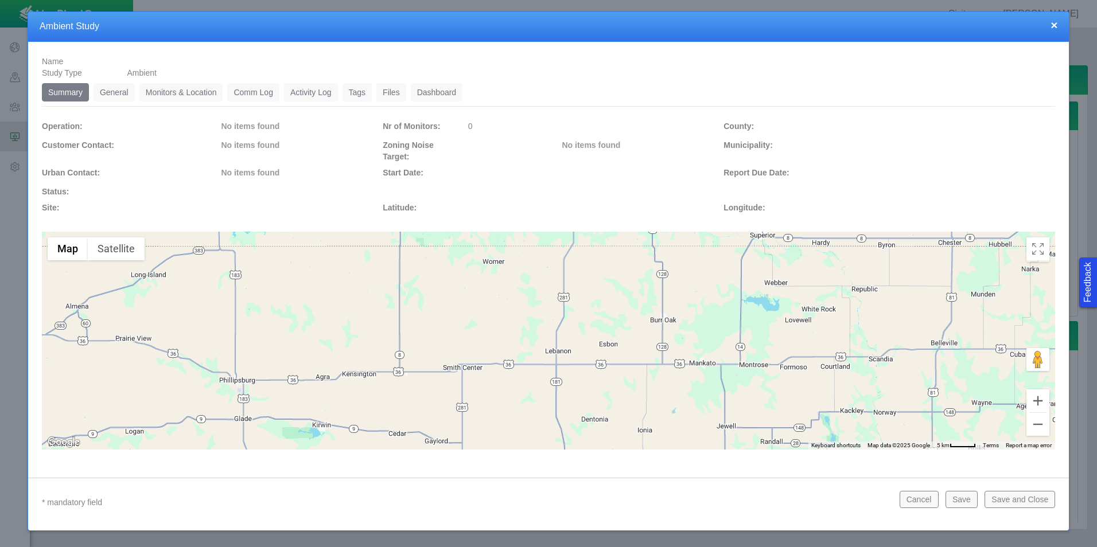
click at [107, 91] on link "General" at bounding box center [114, 92] width 41 height 18
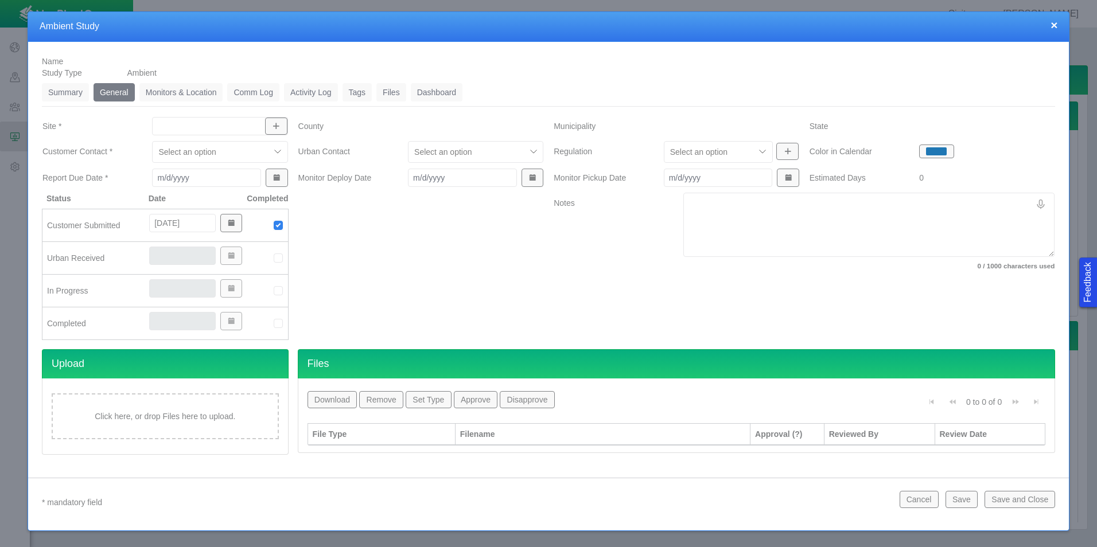
click at [282, 131] on button "button" at bounding box center [276, 126] width 22 height 17
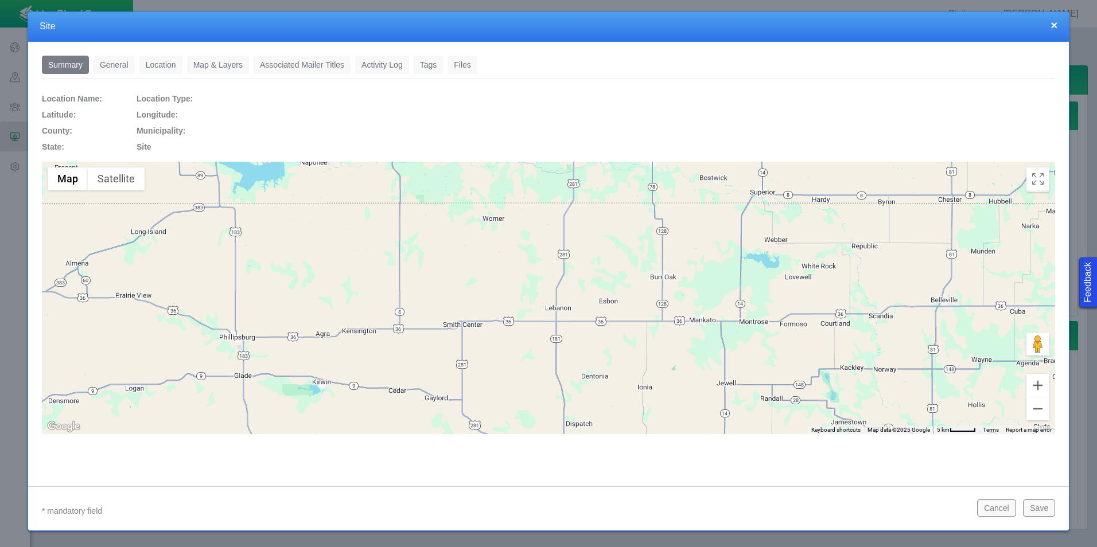
click at [113, 64] on link "General" at bounding box center [114, 65] width 41 height 18
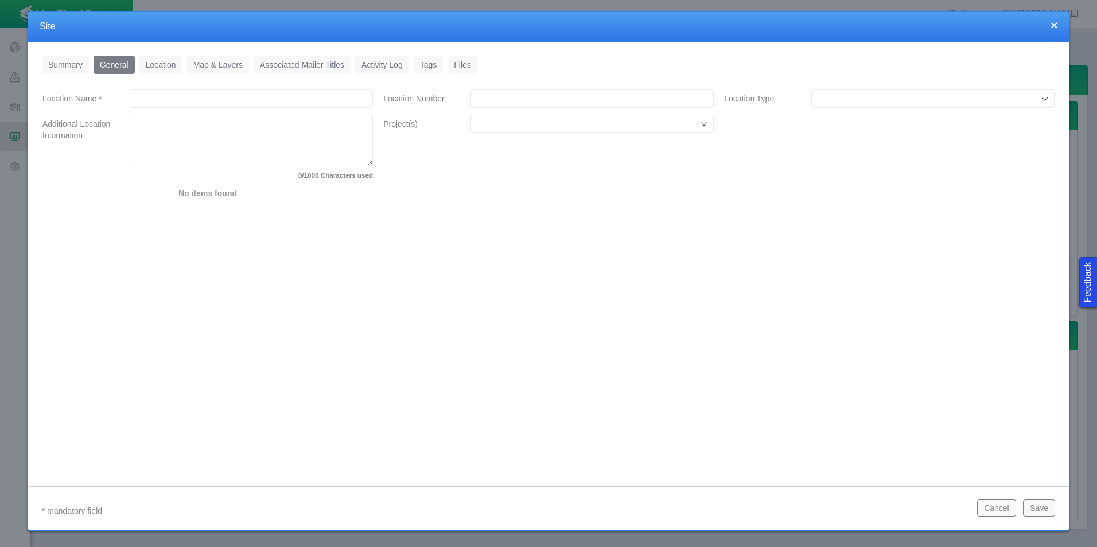
click at [158, 106] on input "Location Name *" at bounding box center [251, 98] width 243 height 18
type input "Ruh"
click at [163, 132] on textarea "Additional Location Information" at bounding box center [251, 140] width 243 height 53
click at [516, 98] on input "Location Number" at bounding box center [591, 98] width 243 height 18
click at [620, 125] on input "Project(s)" at bounding box center [586, 123] width 221 height 11
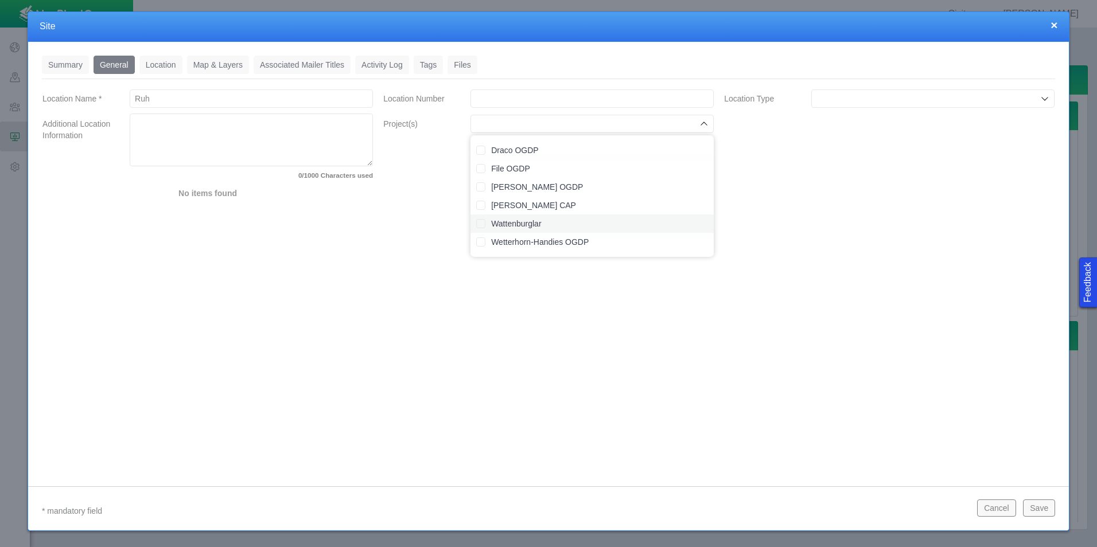
click at [484, 228] on input "Wattenburglar" at bounding box center [480, 223] width 9 height 9
checkbox input "true"
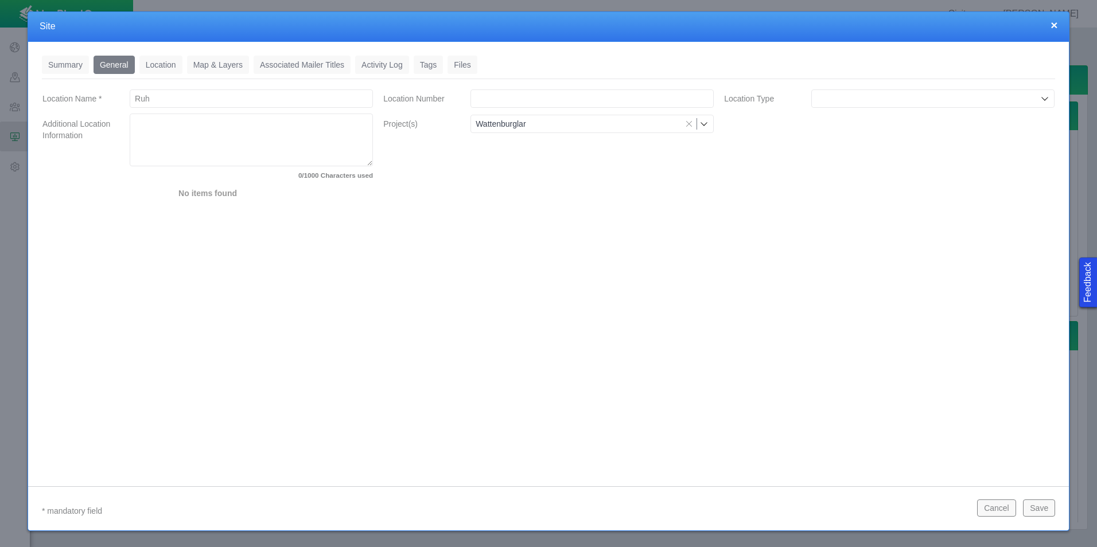
drag, startPoint x: 836, startPoint y: 221, endPoint x: 838, endPoint y: 145, distance: 76.9
click at [836, 221] on div "Summary 0 General 0 Location 0 Map & Layers 0 Associated Mailer Titles 0 Activi…" at bounding box center [548, 255] width 1041 height 427
click at [842, 99] on input "Location Type" at bounding box center [926, 98] width 221 height 11
click at [853, 203] on span "[PERSON_NAME]/Facility" at bounding box center [933, 198] width 232 height 11
type input "[PERSON_NAME]/Facility"
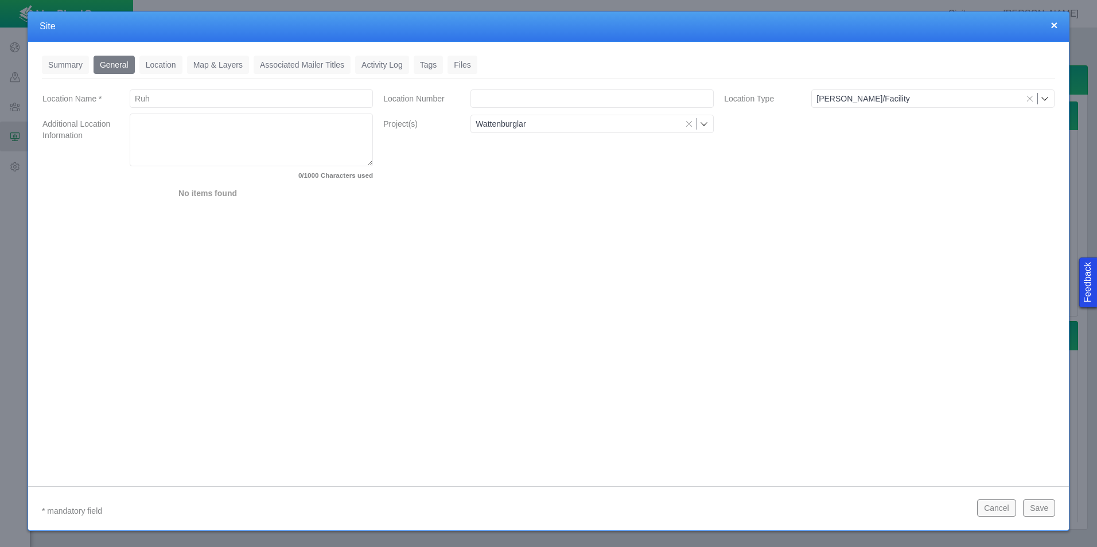
click at [700, 245] on div "Summary 0 General 0 Location 0 Map & Layers 0 Associated Mailer Titles 0 Activi…" at bounding box center [548, 255] width 1041 height 427
click at [229, 149] on textarea "Additional Location Information" at bounding box center [251, 140] width 243 height 53
click at [148, 56] on link "Location" at bounding box center [160, 65] width 43 height 18
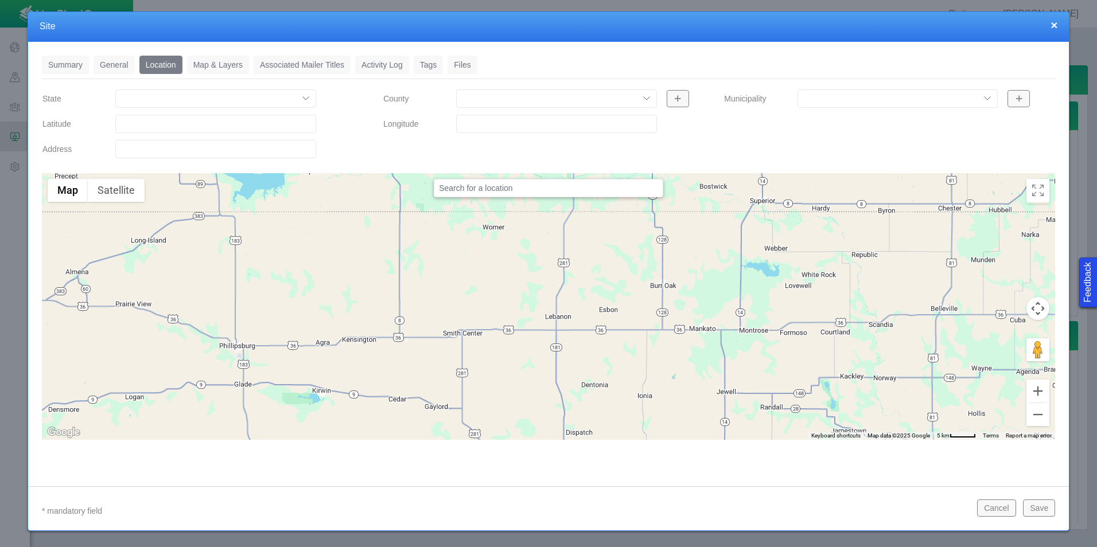
click at [63, 64] on link "Summary" at bounding box center [65, 65] width 47 height 18
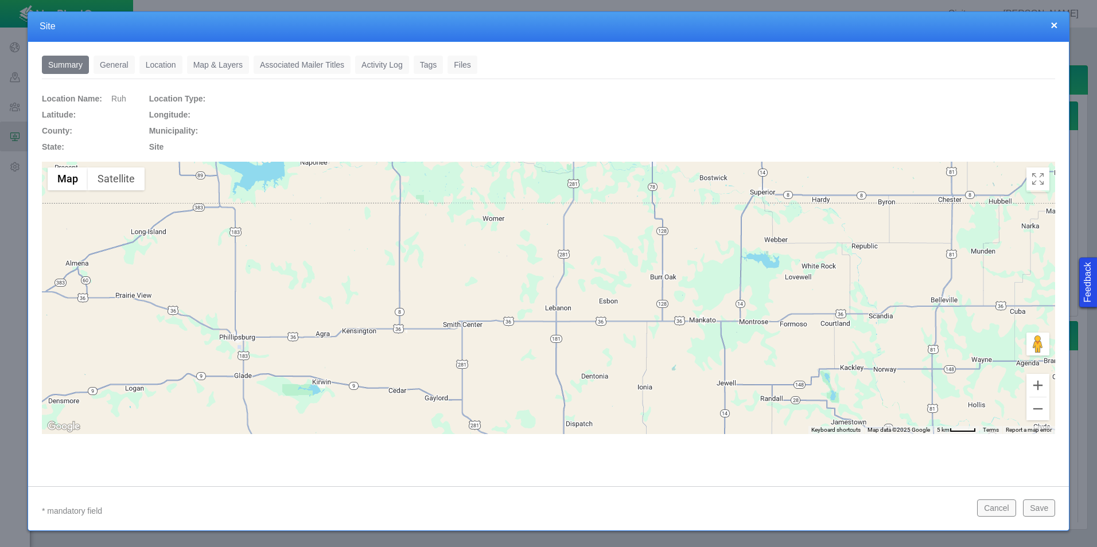
click at [139, 61] on link "Location" at bounding box center [160, 65] width 43 height 18
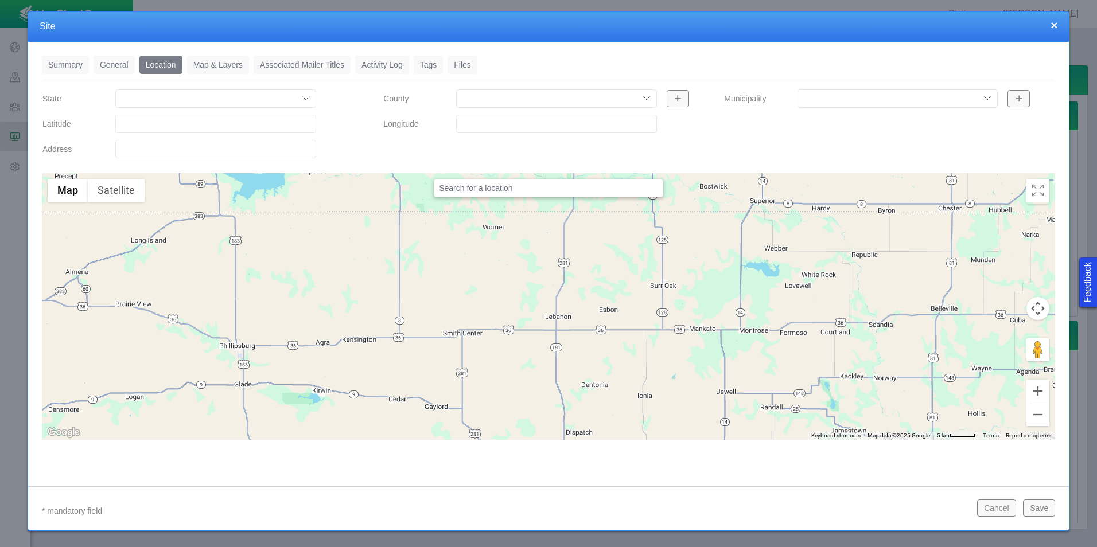
click at [196, 98] on select "[US_STATE] [US_STATE] [US_STATE] [US_STATE] [US_STATE] [US_STATE] [US_STATE] [U…" at bounding box center [215, 98] width 201 height 18
select select "53480245575025466"
click at [115, 89] on select "[US_STATE] [US_STATE] [US_STATE] [US_STATE] [US_STATE] [US_STATE] [US_STATE] [U…" at bounding box center [215, 98] width 201 height 18
click at [383, 146] on div "County [GEOGRAPHIC_DATA] [GEOGRAPHIC_DATA] [GEOGRAPHIC_DATA] [GEOGRAPHIC_DATA] …" at bounding box center [548, 126] width 341 height 76
click at [588, 98] on select "[PERSON_NAME] [GEOGRAPHIC_DATA] [GEOGRAPHIC_DATA] [GEOGRAPHIC_DATA] [GEOGRAPHIC…" at bounding box center [556, 98] width 201 height 18
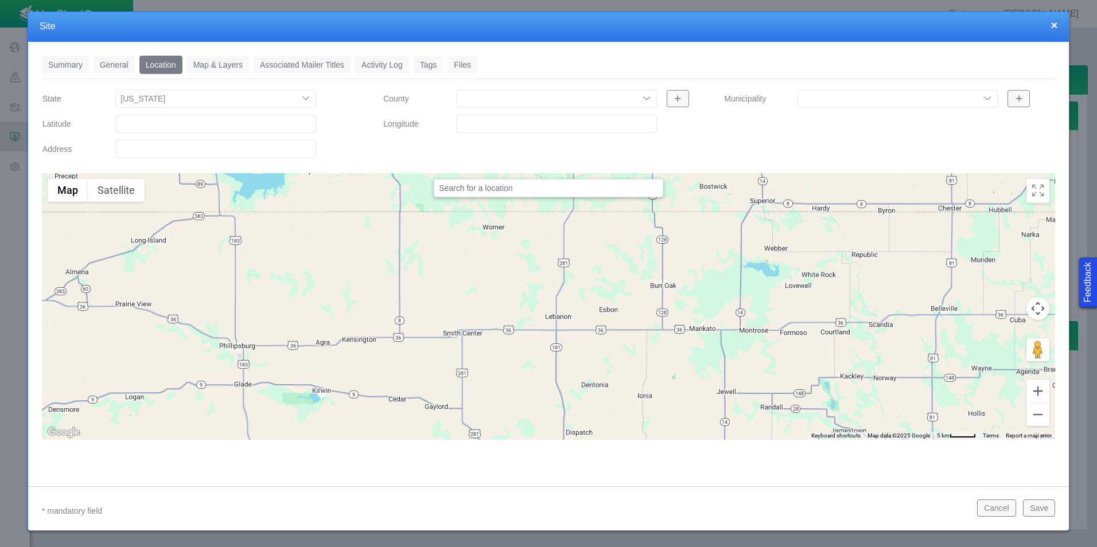
select select "82753643153061571"
click at [456, 89] on select "[PERSON_NAME] [GEOGRAPHIC_DATA] [GEOGRAPHIC_DATA] [GEOGRAPHIC_DATA] [GEOGRAPHIC…" at bounding box center [556, 98] width 201 height 18
click at [554, 120] on input "Longitude" at bounding box center [556, 124] width 201 height 18
click at [215, 122] on input "Latitude" at bounding box center [215, 124] width 201 height 18
paste input "40.5079"
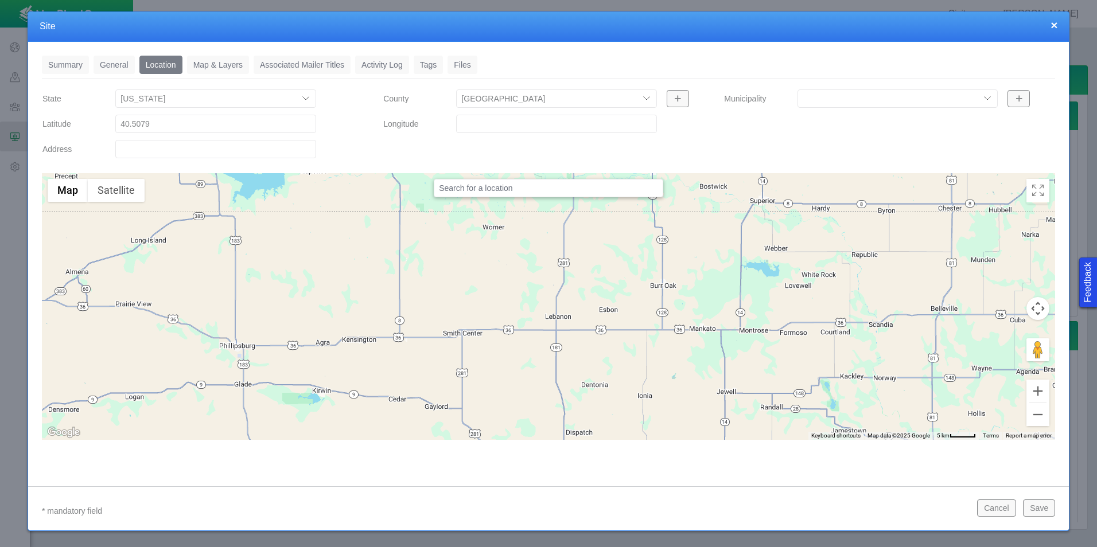
type input "40.50790000"
click at [494, 117] on input "Longitude" at bounding box center [556, 124] width 201 height 18
click at [564, 133] on input "Longitude" at bounding box center [556, 124] width 201 height 18
paste input "104.292269"
type input "-104.29226900"
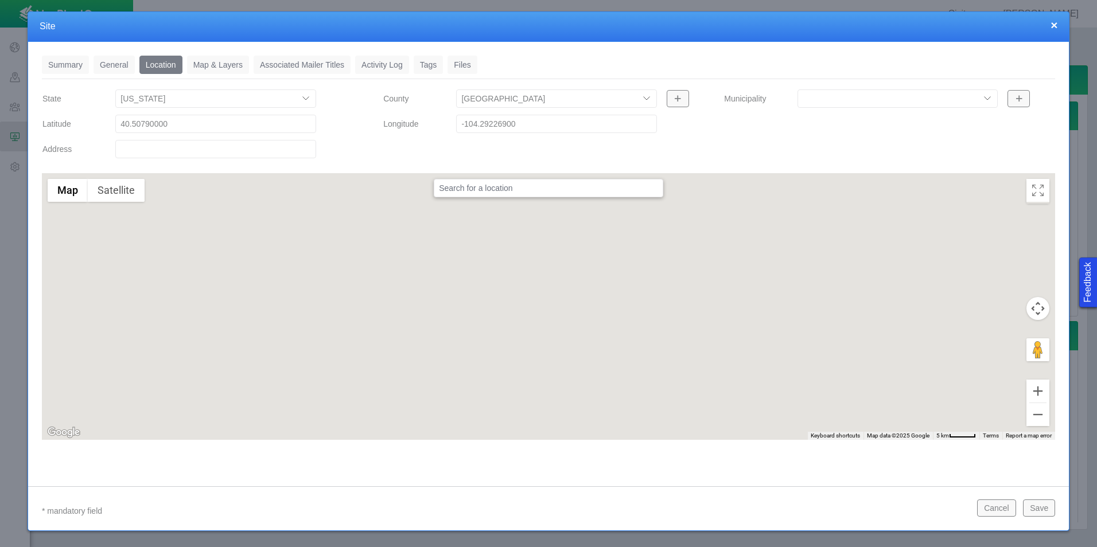
click at [701, 145] on div "County [GEOGRAPHIC_DATA] [GEOGRAPHIC_DATA] [GEOGRAPHIC_DATA] [GEOGRAPHIC_DATA] …" at bounding box center [548, 126] width 341 height 76
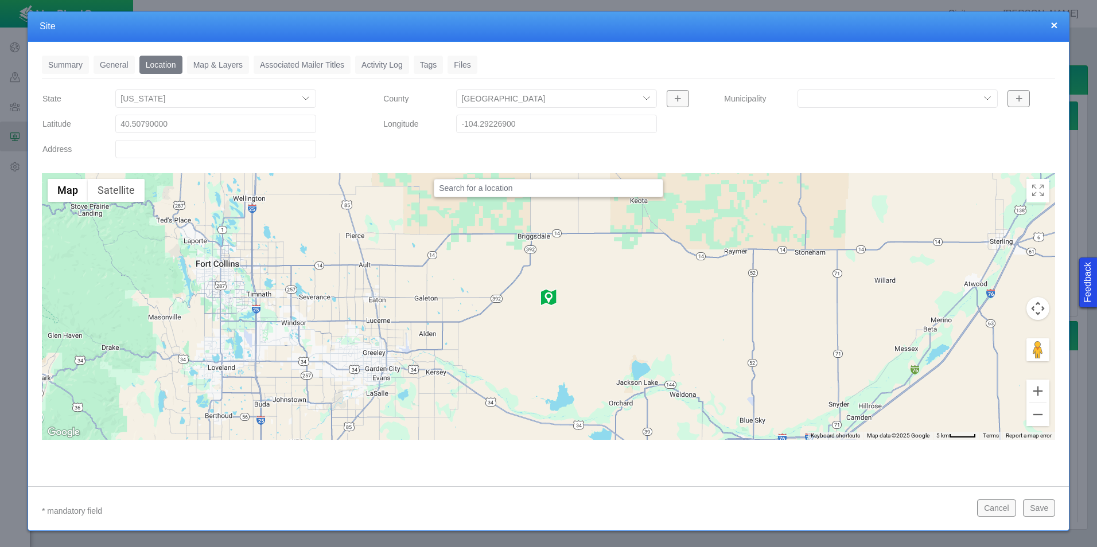
click at [973, 96] on select "[PERSON_NAME][GEOGRAPHIC_DATA] [GEOGRAPHIC_DATA] [GEOGRAPHIC_DATA] [GEOGRAPHIC_…" at bounding box center [897, 98] width 201 height 18
click at [747, 143] on div "Municipality [PERSON_NAME][GEOGRAPHIC_DATA] [GEOGRAPHIC_DATA] [GEOGRAPHIC_DATA]…" at bounding box center [889, 126] width 341 height 76
click at [228, 59] on link "Map & Layers" at bounding box center [218, 65] width 62 height 18
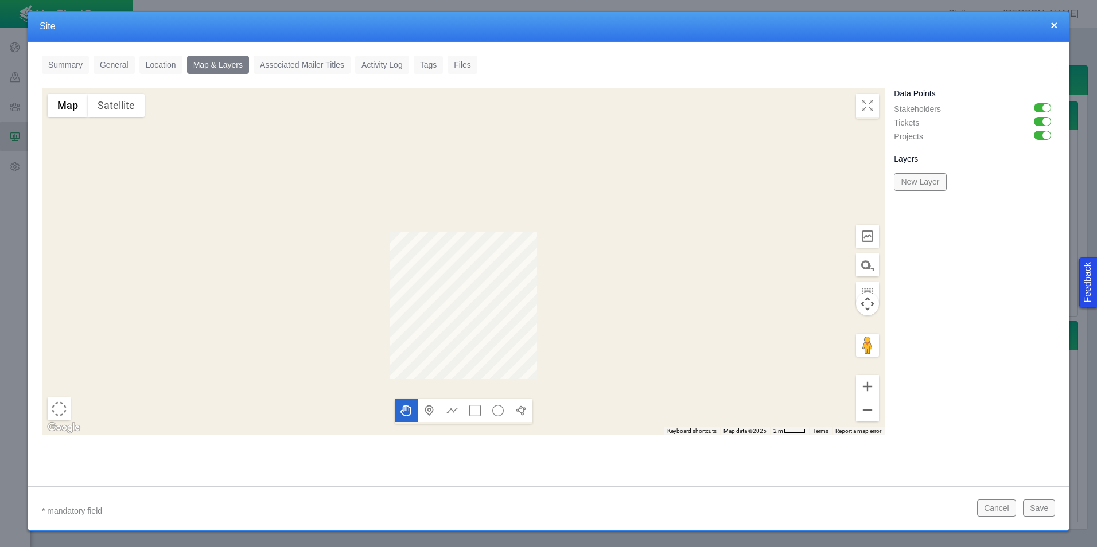
click at [286, 66] on link "Associated Mailer Titles" at bounding box center [302, 65] width 97 height 18
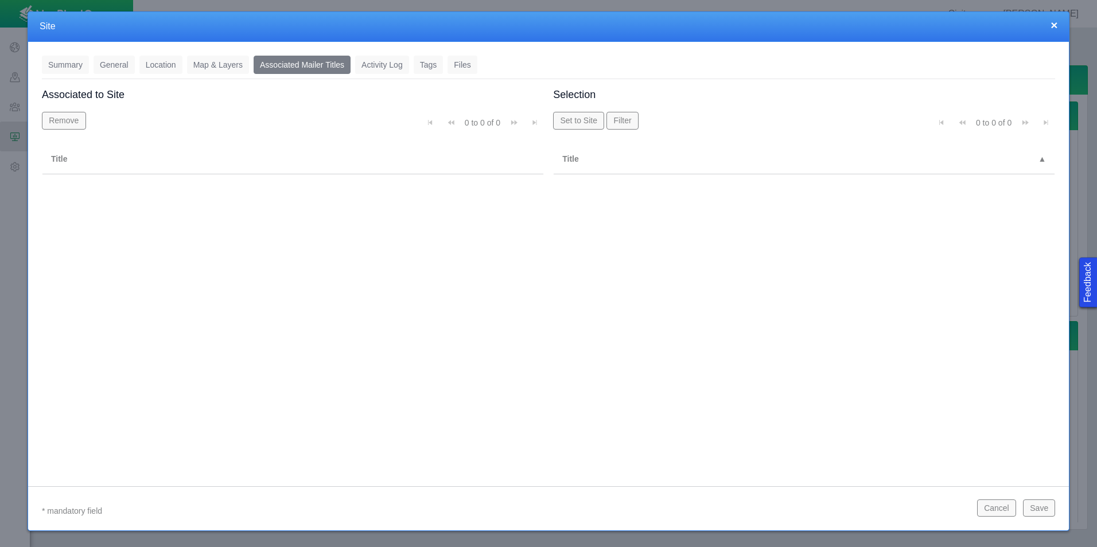
click at [80, 65] on link "Summary" at bounding box center [65, 65] width 47 height 18
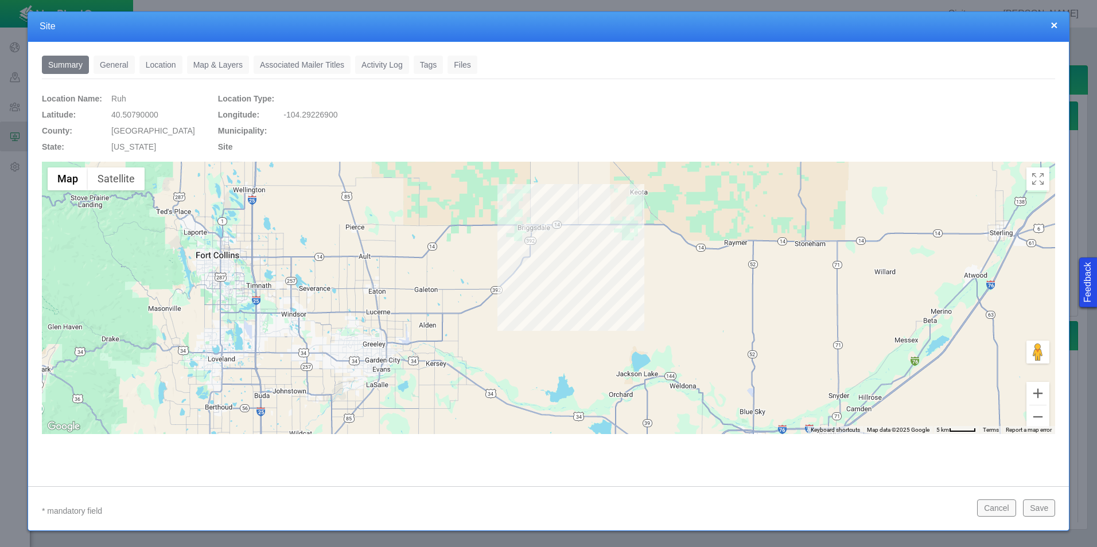
click at [153, 63] on link "Location" at bounding box center [160, 65] width 43 height 18
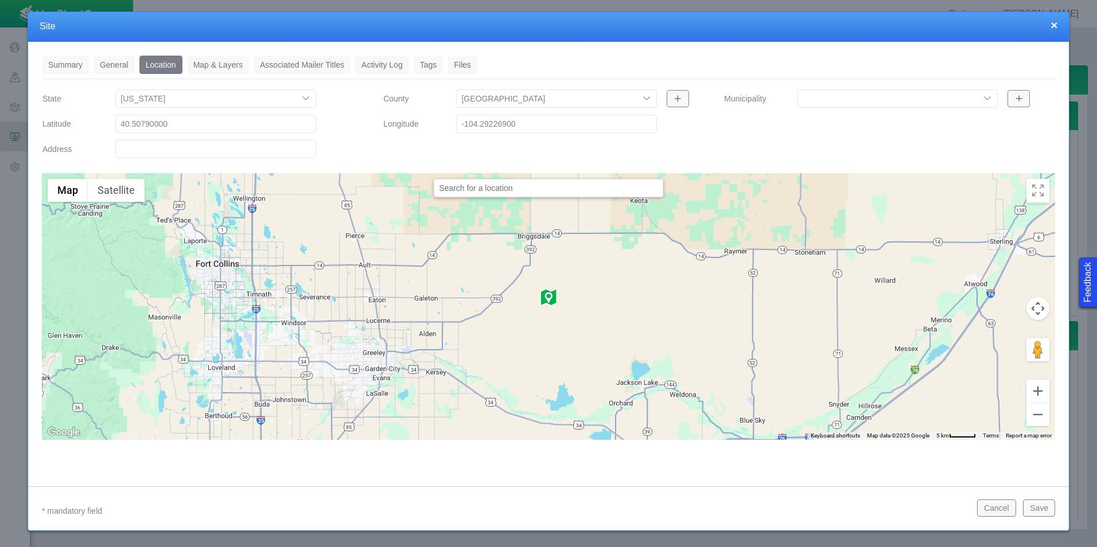
click at [106, 61] on link "General" at bounding box center [114, 65] width 41 height 18
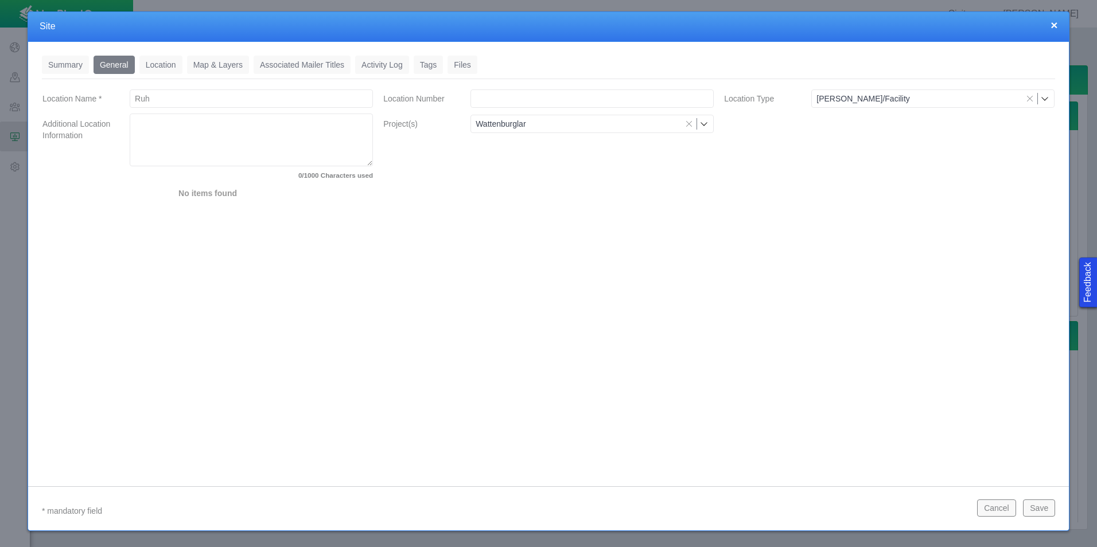
click at [64, 70] on link "Summary" at bounding box center [65, 65] width 47 height 18
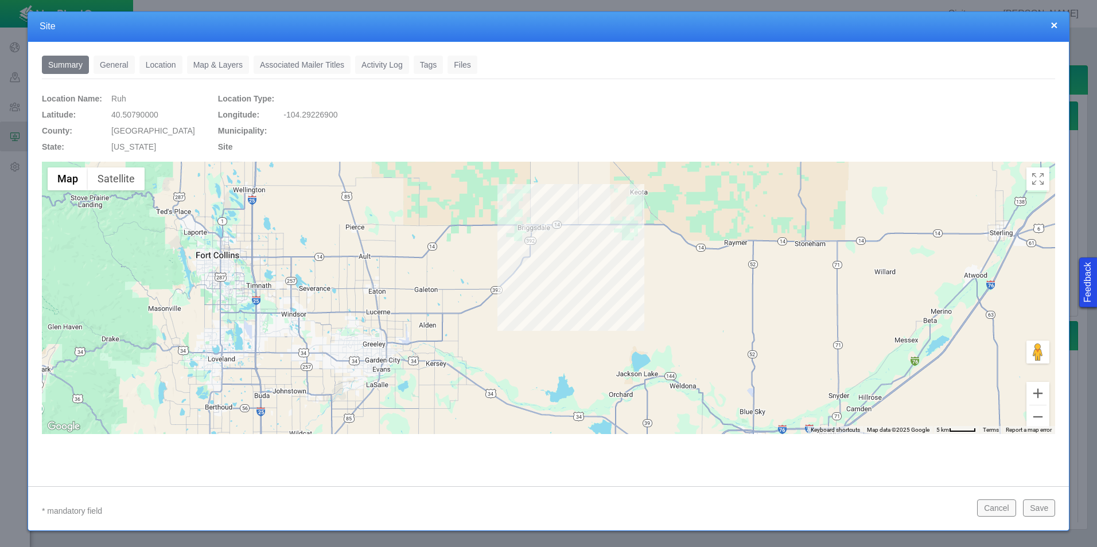
click at [252, 68] on li "Map & Layers 0" at bounding box center [220, 65] width 67 height 18
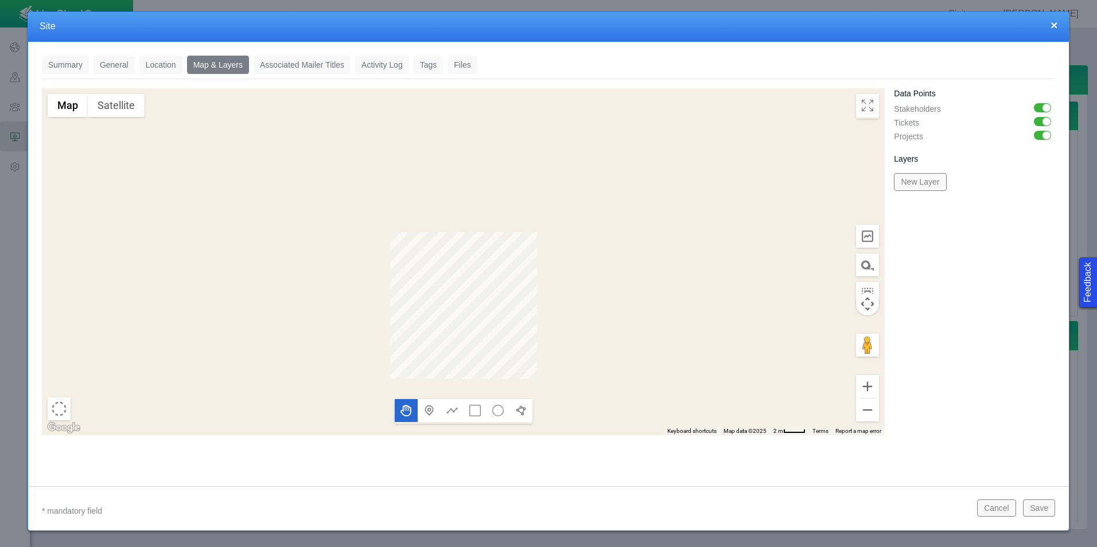
click at [291, 67] on link "Associated Mailer Titles" at bounding box center [302, 65] width 97 height 18
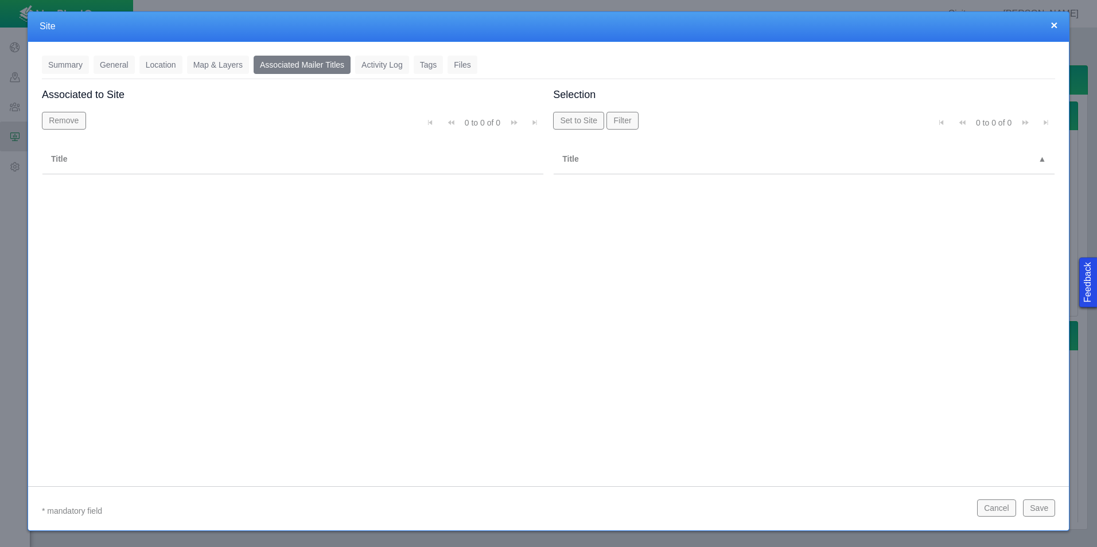
drag, startPoint x: 385, startPoint y: 61, endPoint x: 402, endPoint y: 62, distance: 16.7
click at [385, 61] on link "Activity Log" at bounding box center [382, 65] width 54 height 18
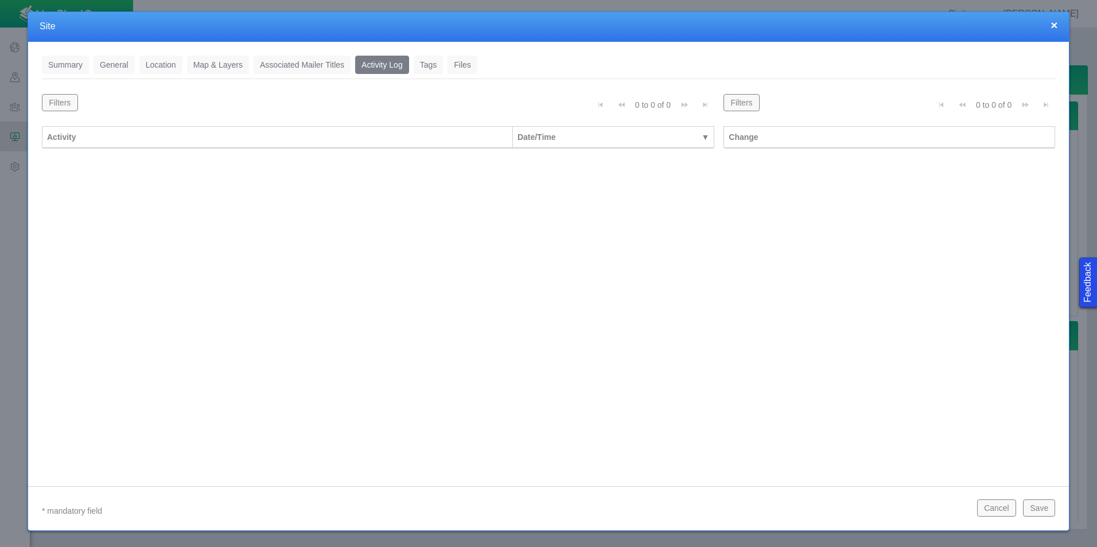
click at [423, 63] on link "Tags" at bounding box center [429, 65] width 30 height 18
click at [452, 62] on link "Files" at bounding box center [462, 65] width 30 height 18
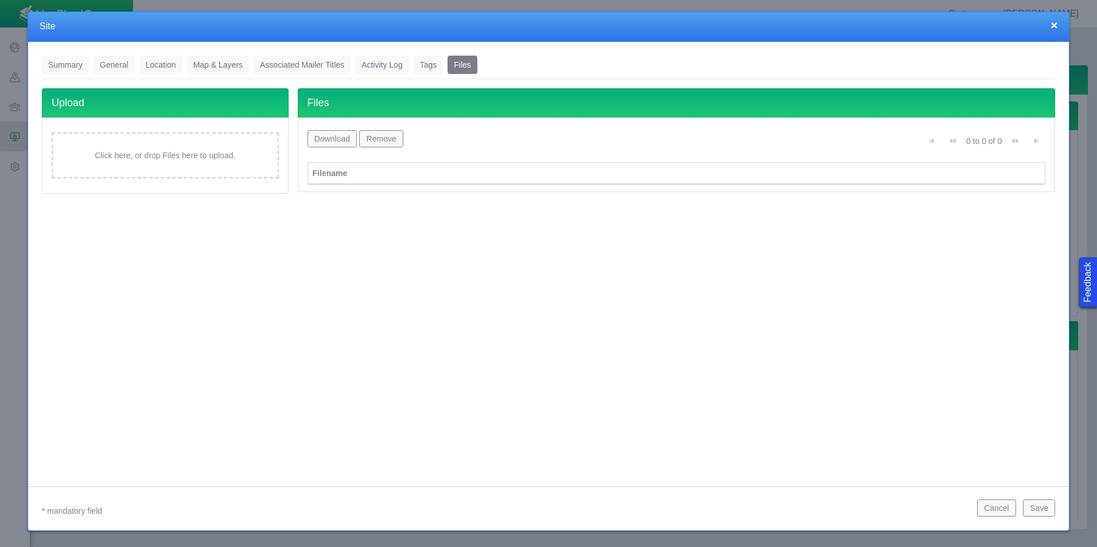
click at [1035, 504] on button "Save" at bounding box center [1039, 508] width 32 height 17
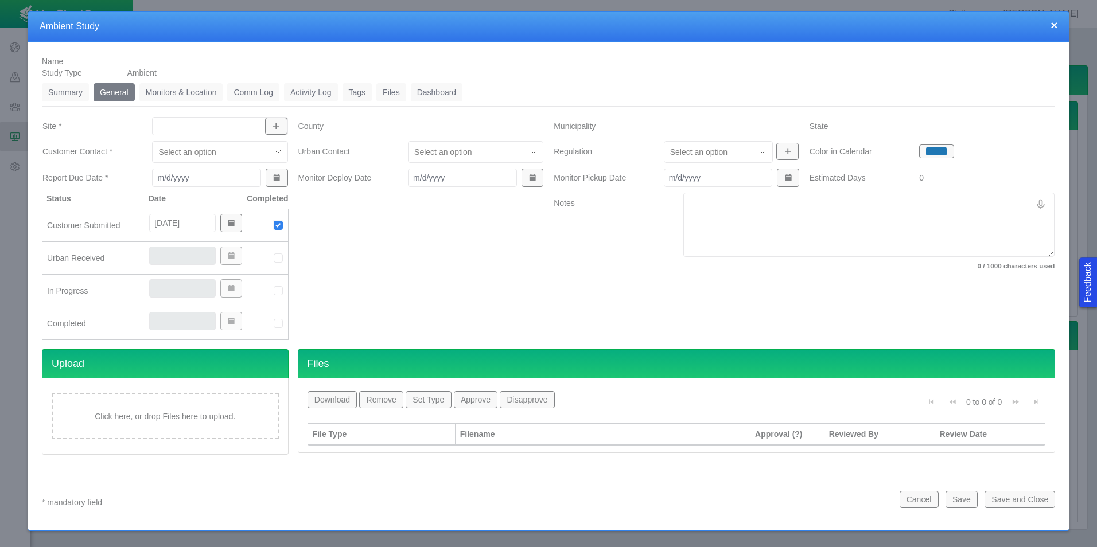
click at [234, 119] on div at bounding box center [219, 126] width 135 height 18
click at [209, 187] on span "Ruh" at bounding box center [220, 189] width 124 height 11
type input "Ruh"
click at [474, 275] on div at bounding box center [421, 271] width 256 height 157
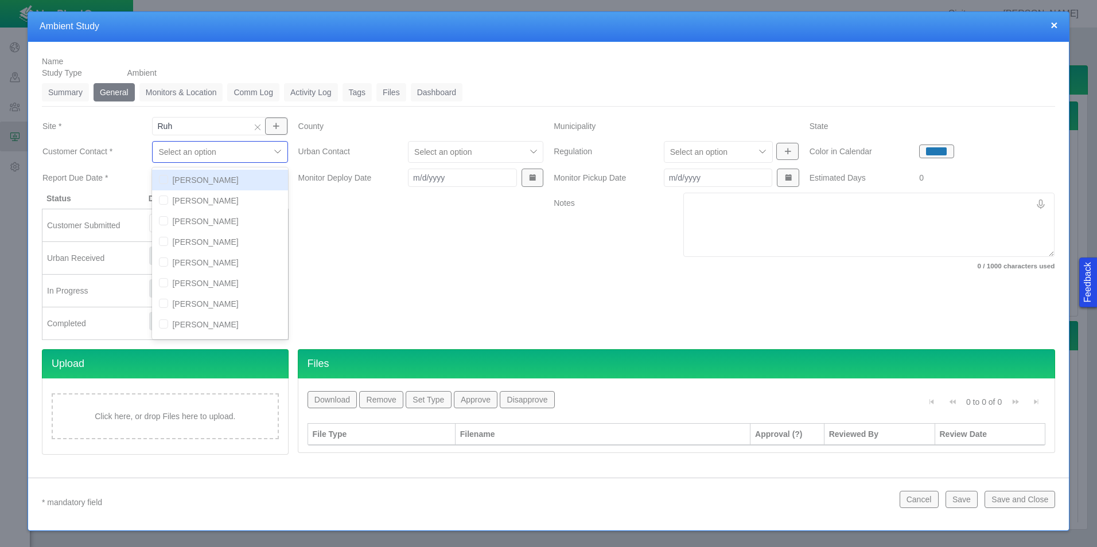
click at [262, 152] on div at bounding box center [211, 152] width 106 height 14
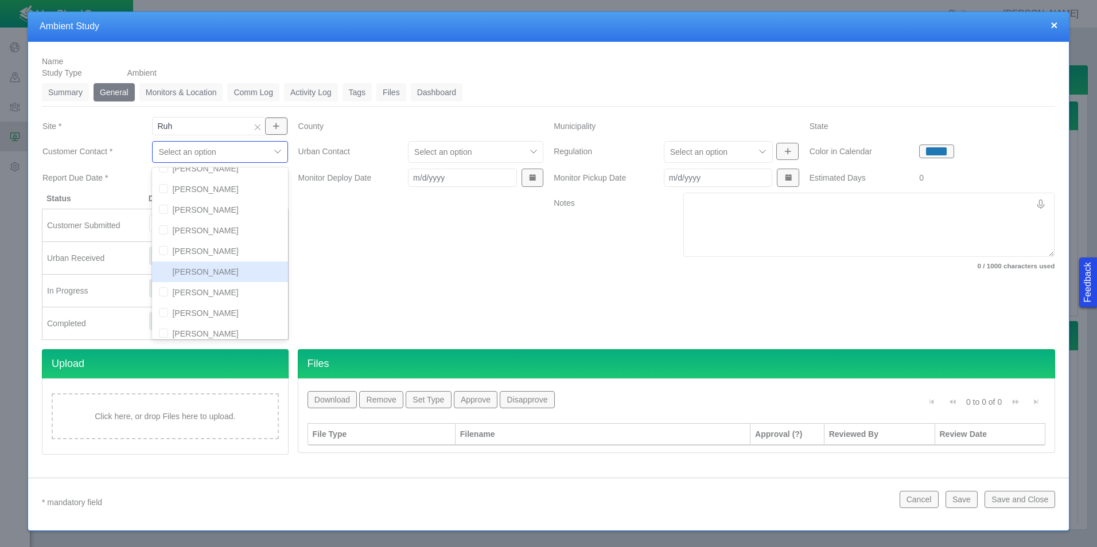
scroll to position [229, 0]
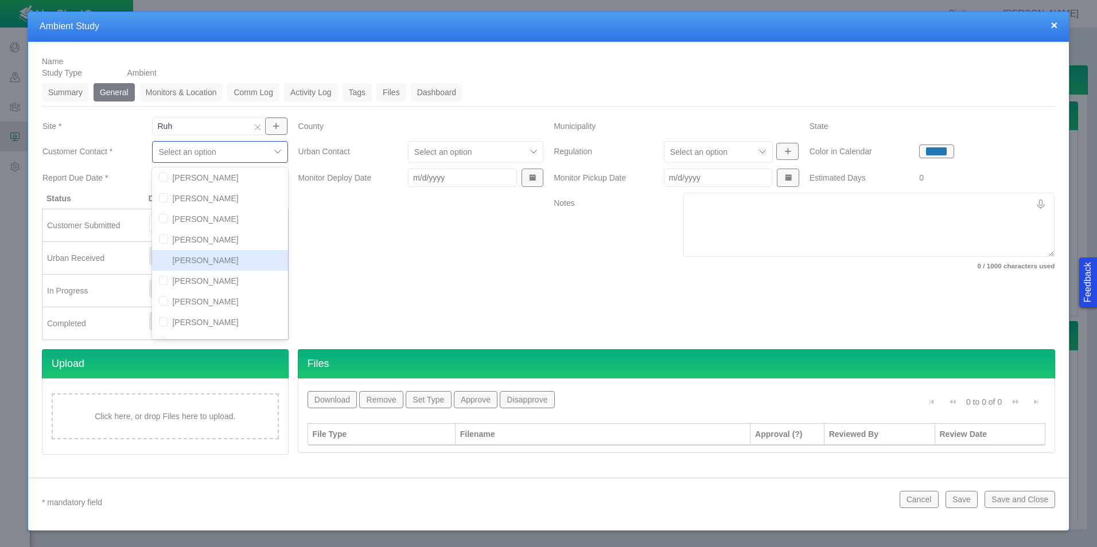
click at [165, 259] on input "checkbox" at bounding box center [163, 259] width 9 height 9
checkbox input "true"
click at [350, 255] on div at bounding box center [421, 271] width 256 height 157
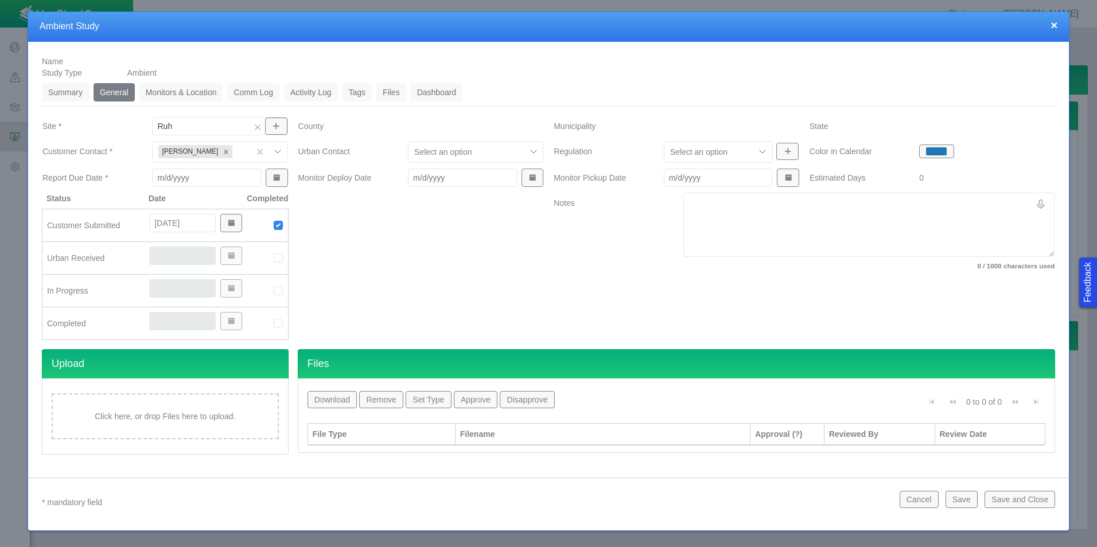
click at [431, 154] on div at bounding box center [467, 152] width 106 height 14
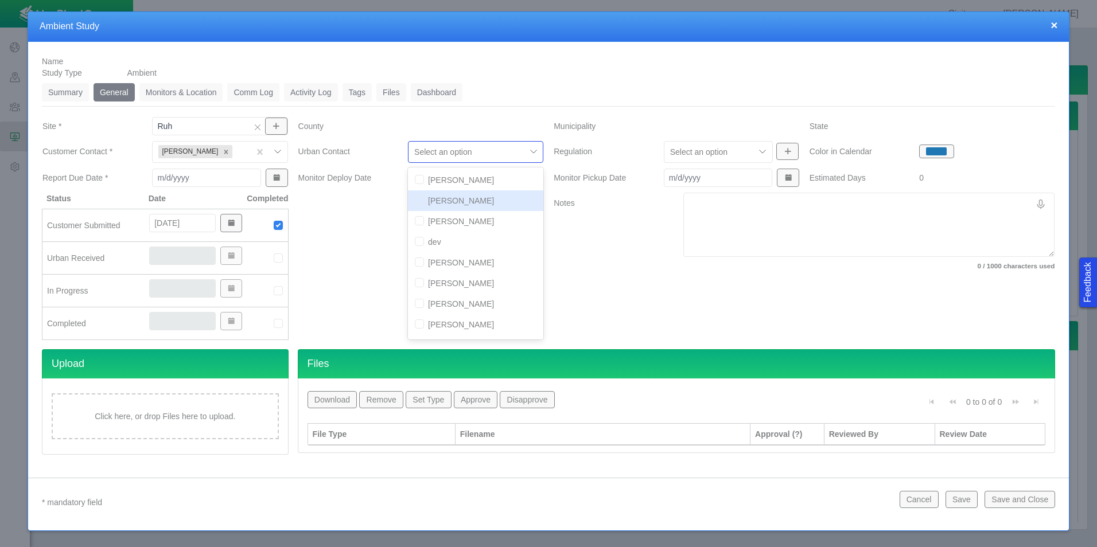
click at [421, 200] on input "checkbox" at bounding box center [419, 200] width 9 height 9
checkbox input "true"
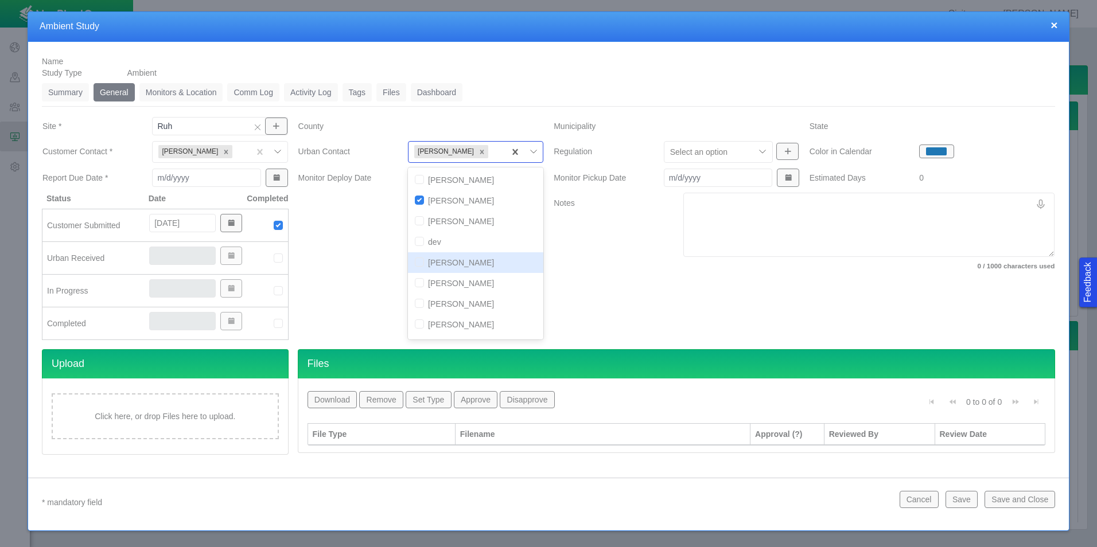
click at [419, 261] on input "checkbox" at bounding box center [419, 262] width 9 height 9
checkbox input "true"
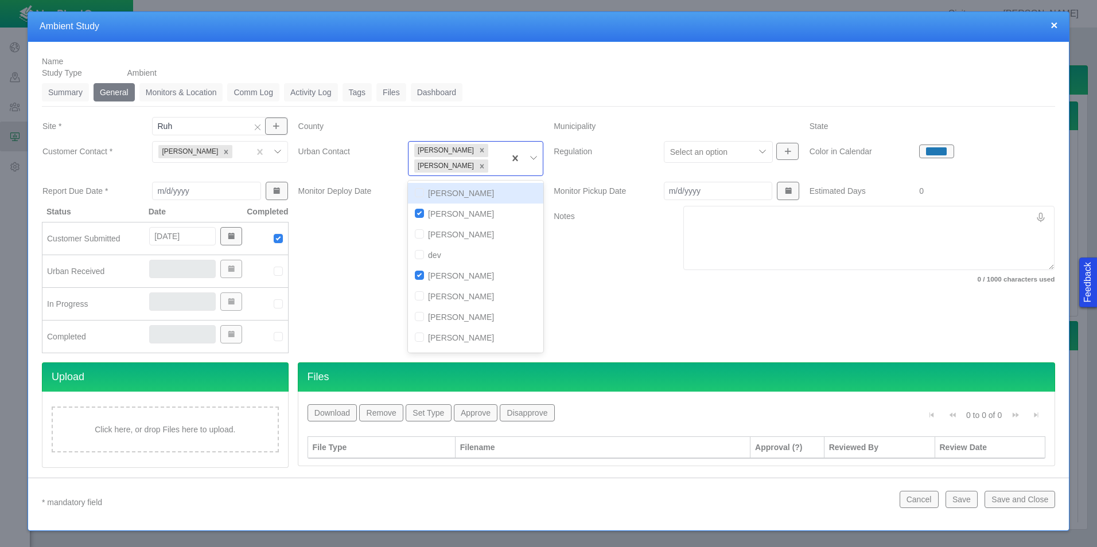
click at [419, 195] on input "checkbox" at bounding box center [419, 192] width 9 height 9
checkbox input "true"
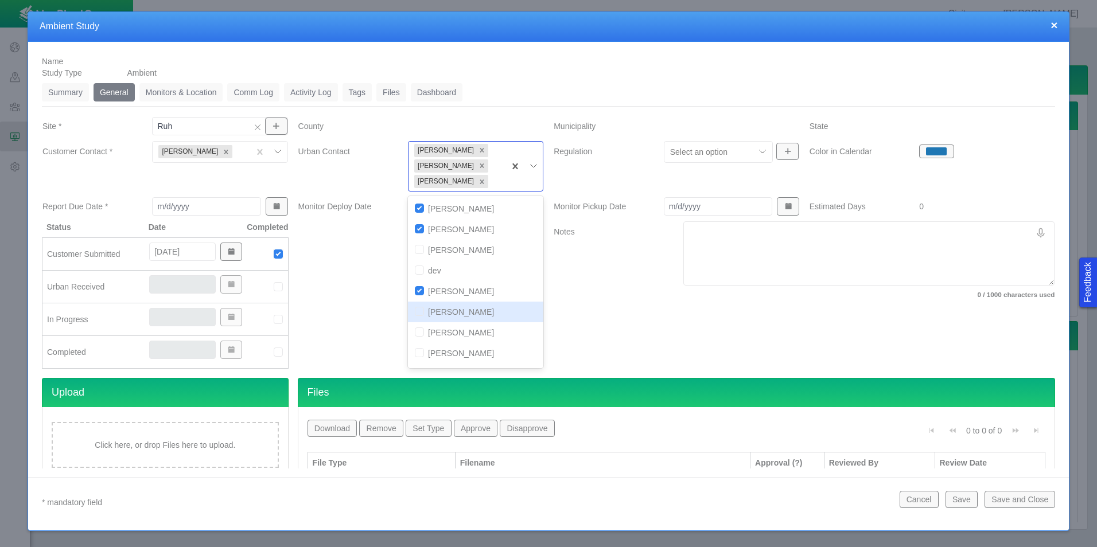
click at [568, 281] on label "Notes" at bounding box center [609, 261] width 130 height 81
click at [683, 281] on textarea "Notes" at bounding box center [868, 253] width 371 height 64
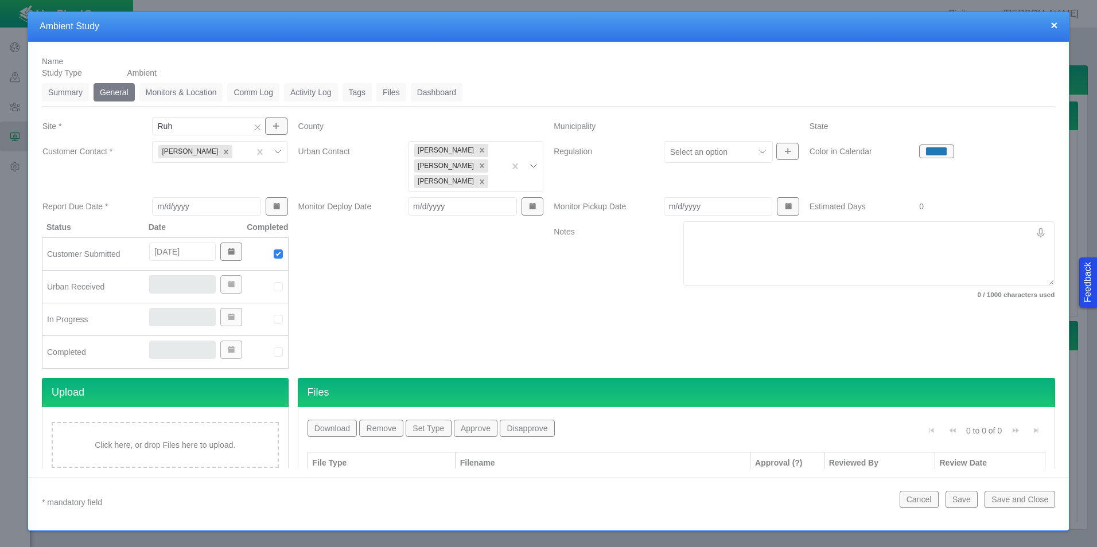
click at [235, 157] on div at bounding box center [239, 152] width 9 height 14
click at [458, 281] on div at bounding box center [421, 299] width 256 height 157
click at [235, 152] on div at bounding box center [239, 152] width 9 height 14
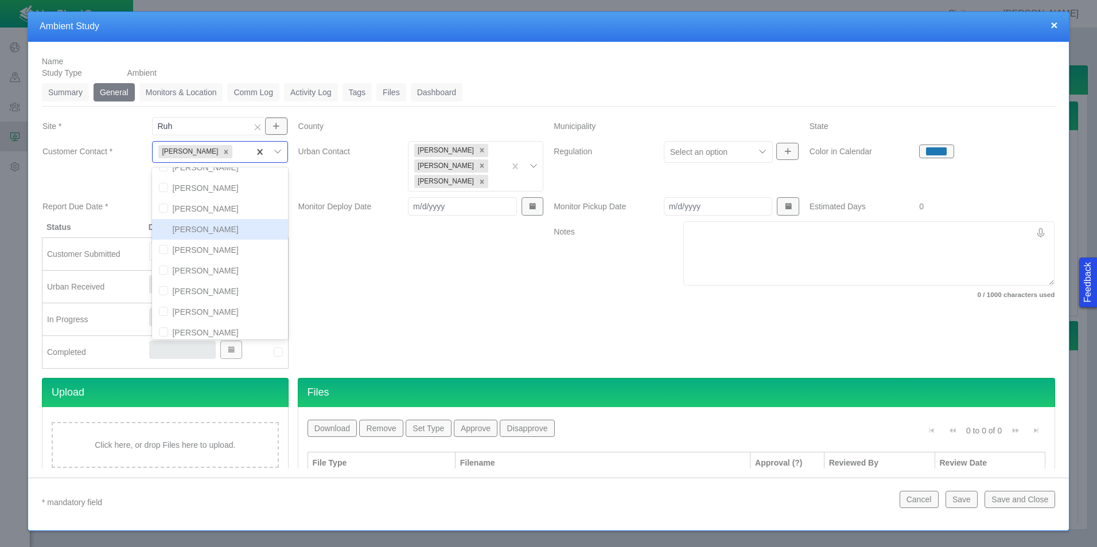
scroll to position [115, 0]
click at [162, 272] on input "checkbox" at bounding box center [163, 271] width 9 height 9
checkbox input "true"
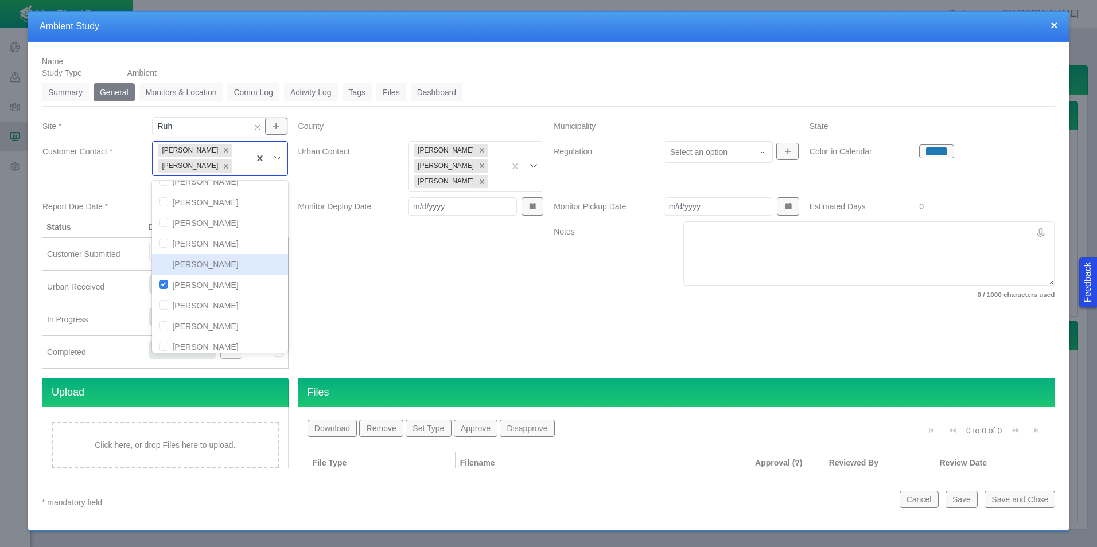
click at [162, 267] on input "checkbox" at bounding box center [163, 263] width 9 height 9
checkbox input "true"
click at [349, 283] on div at bounding box center [421, 299] width 256 height 157
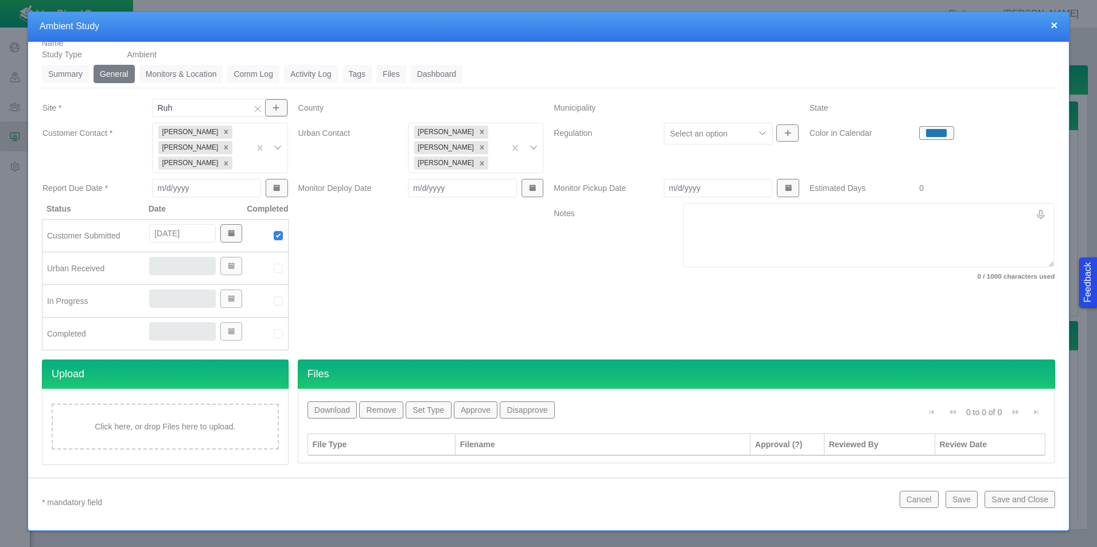
scroll to position [29, 0]
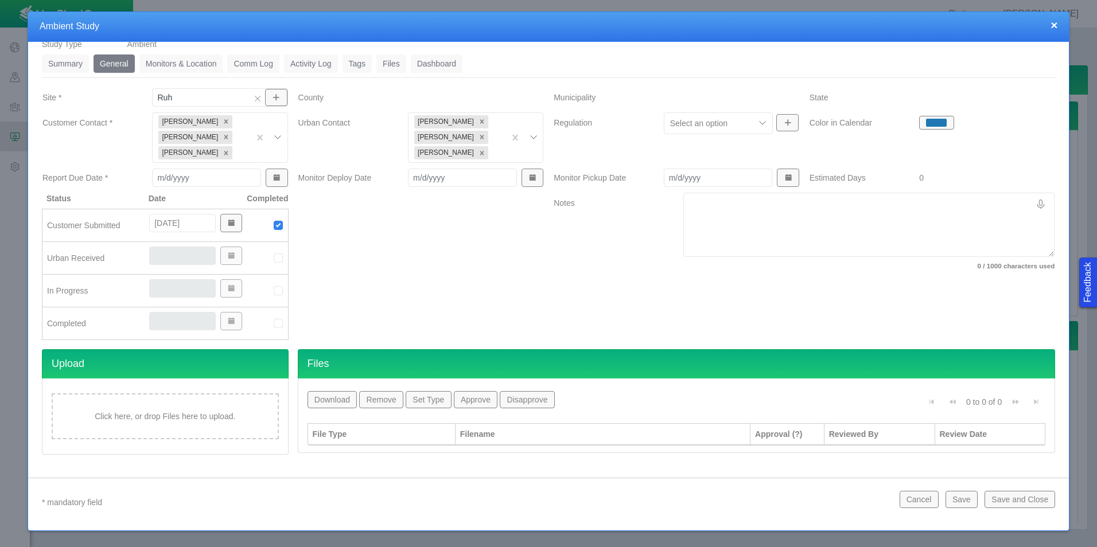
click at [275, 259] on img at bounding box center [278, 258] width 10 height 10
type input "[DATE]"
click at [453, 293] on div at bounding box center [421, 271] width 256 height 157
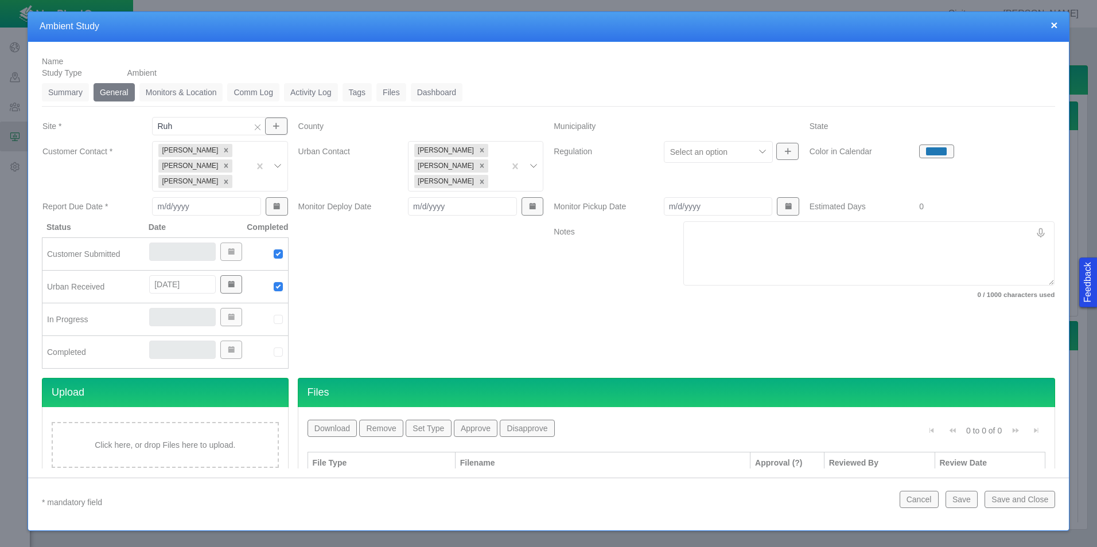
click at [206, 99] on link "Monitors & Location" at bounding box center [181, 92] width 84 height 18
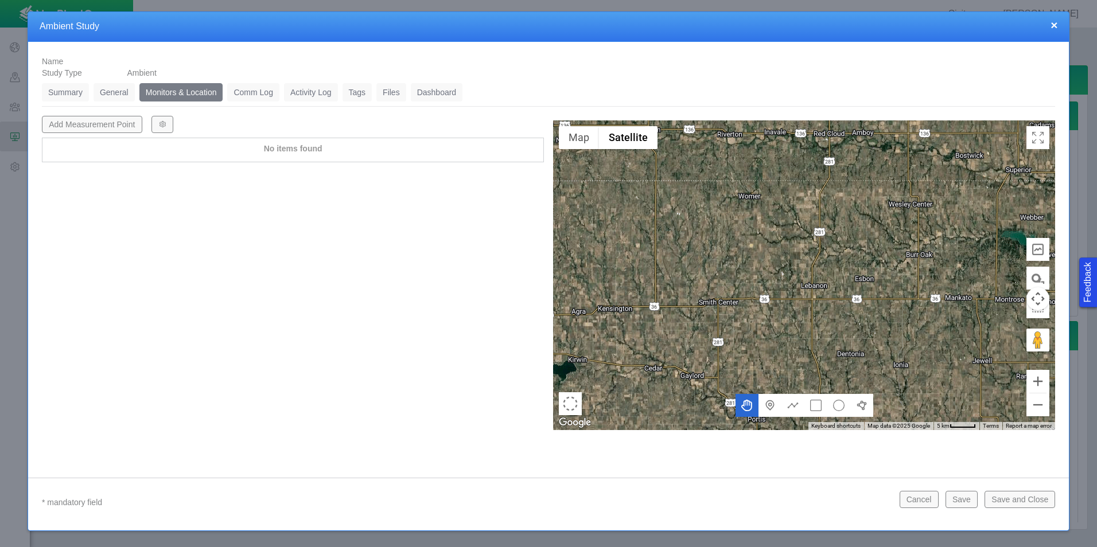
click at [85, 122] on button "Add Measurement Point" at bounding box center [92, 124] width 100 height 17
type textarea "x"
select select "CostumerReview"
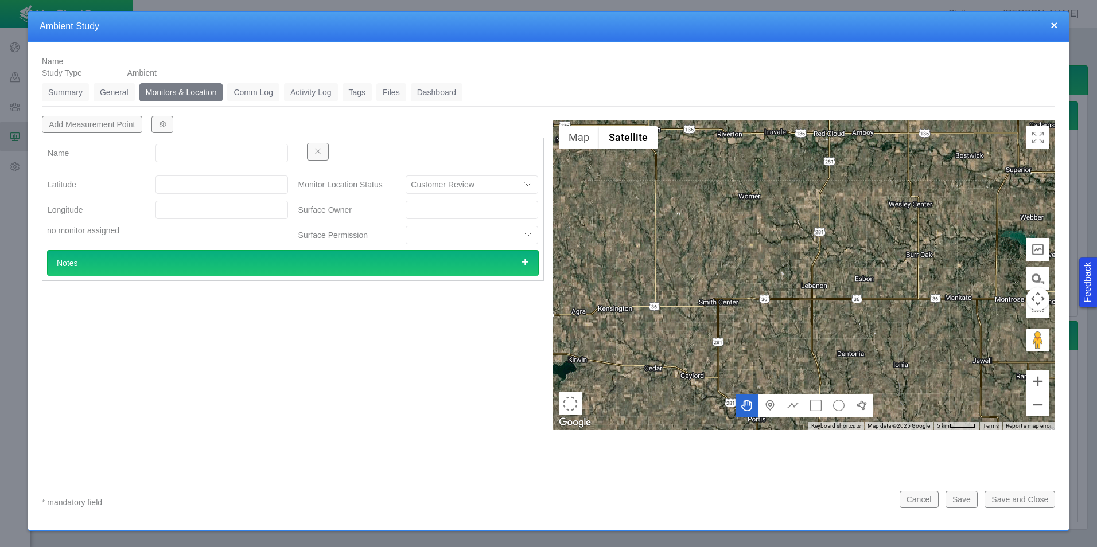
click at [181, 158] on input "Name" at bounding box center [221, 153] width 133 height 18
type input "MP1"
click at [176, 174] on div at bounding box center [221, 184] width 151 height 21
click at [176, 181] on input "Latitude" at bounding box center [221, 185] width 133 height 18
paste input "40.508511"
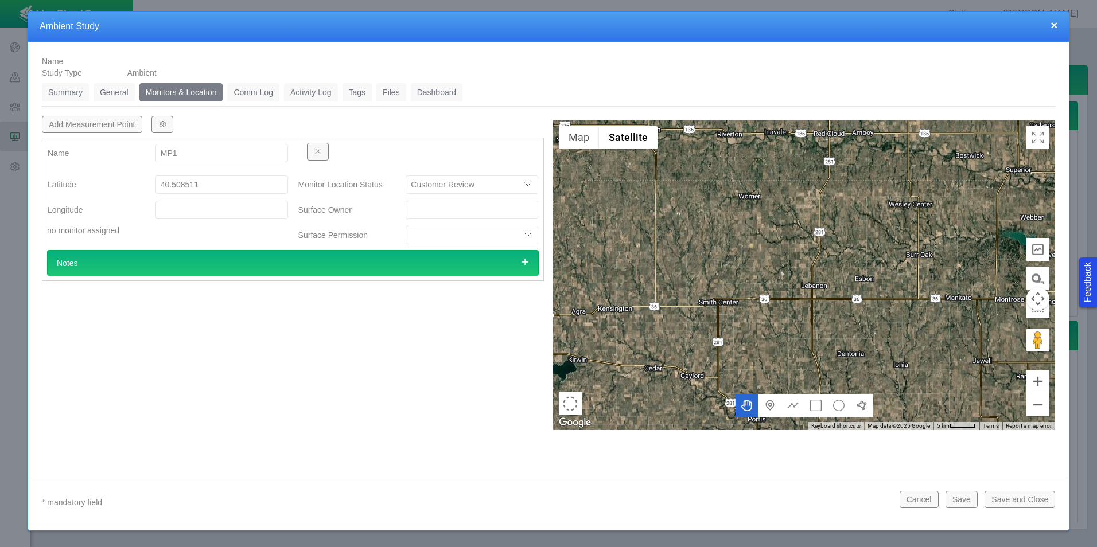
type input "40.50851100"
click at [184, 211] on input "Longitude" at bounding box center [221, 210] width 133 height 18
click at [185, 209] on input "Longitude" at bounding box center [221, 210] width 133 height 18
paste input "104.298517"
type input "-104.29851700"
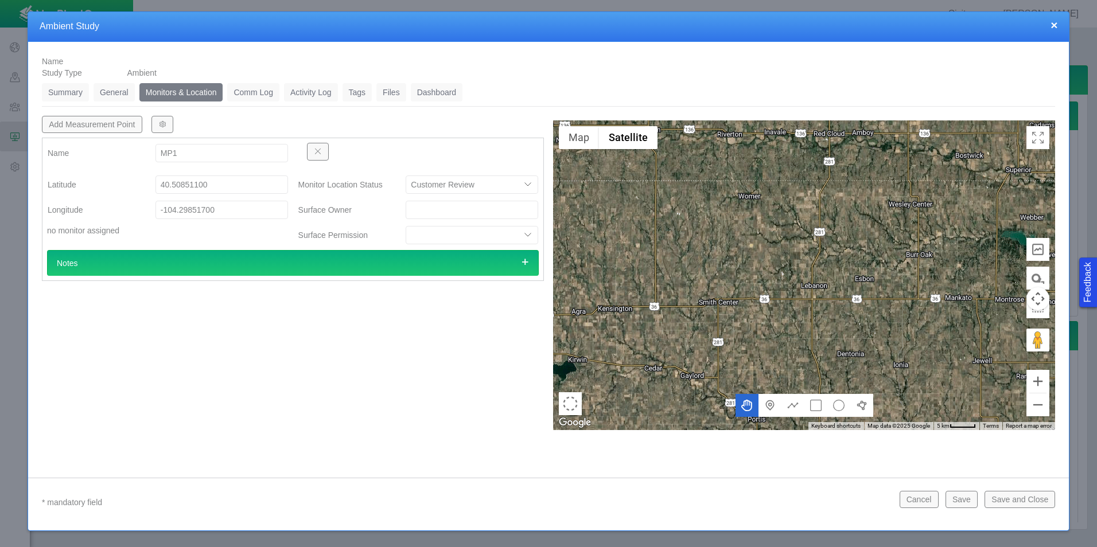
click at [408, 353] on div "Add Measurement Point Name MP1 [GEOGRAPHIC_DATA] no monitor assigned Monitor Lo…" at bounding box center [292, 273] width 511 height 314
click at [94, 123] on button "Add Measurement Point" at bounding box center [92, 124] width 100 height 17
type textarea "x"
select select "CostumerReview"
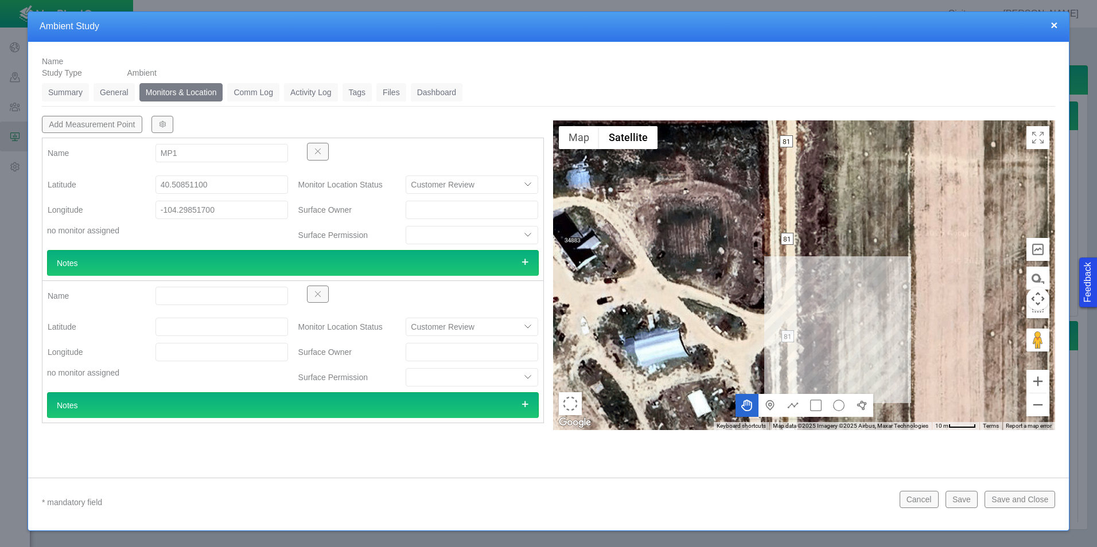
click at [320, 294] on span "button" at bounding box center [318, 294] width 8 height 8
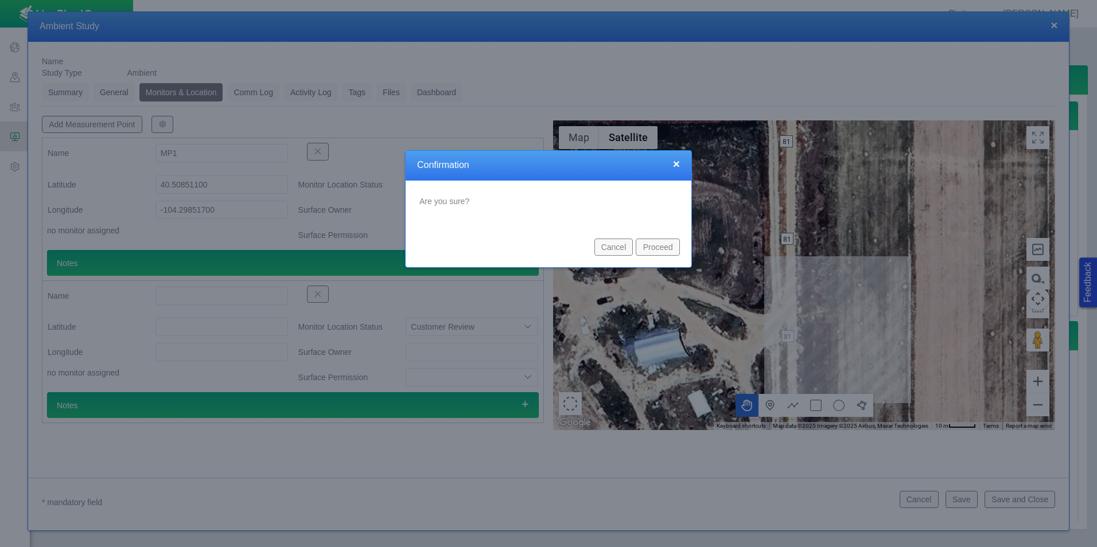
click at [663, 250] on button "Proceed" at bounding box center [658, 247] width 44 height 17
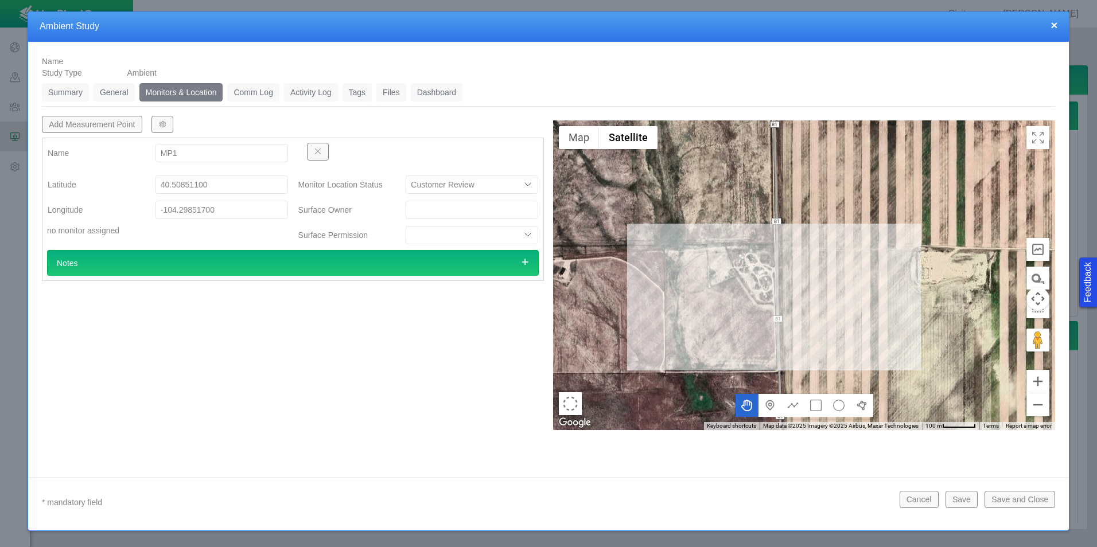
click at [250, 88] on link "Comm Log" at bounding box center [253, 92] width 52 height 18
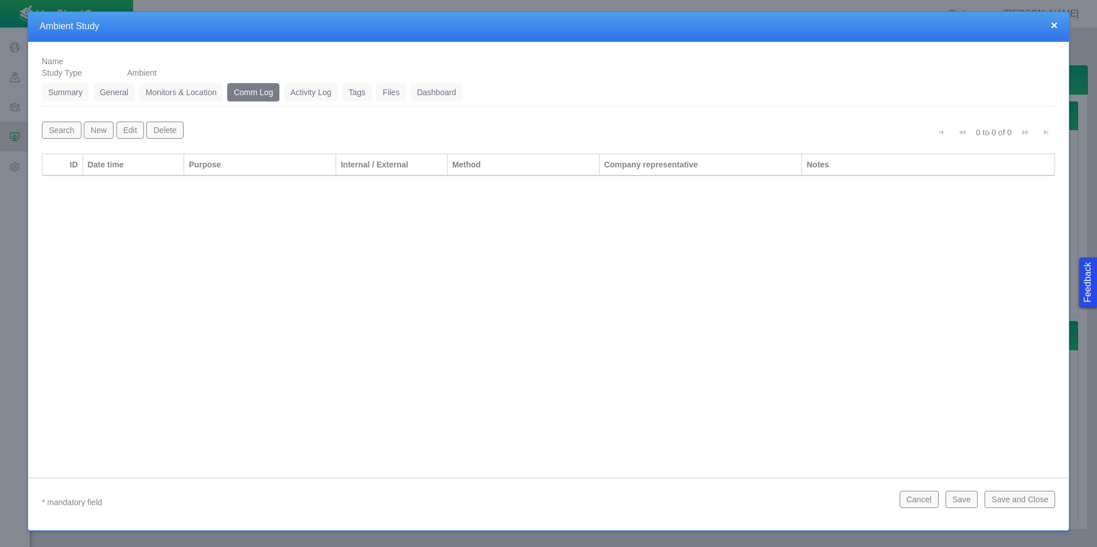
click at [72, 91] on link "Summary" at bounding box center [65, 92] width 47 height 18
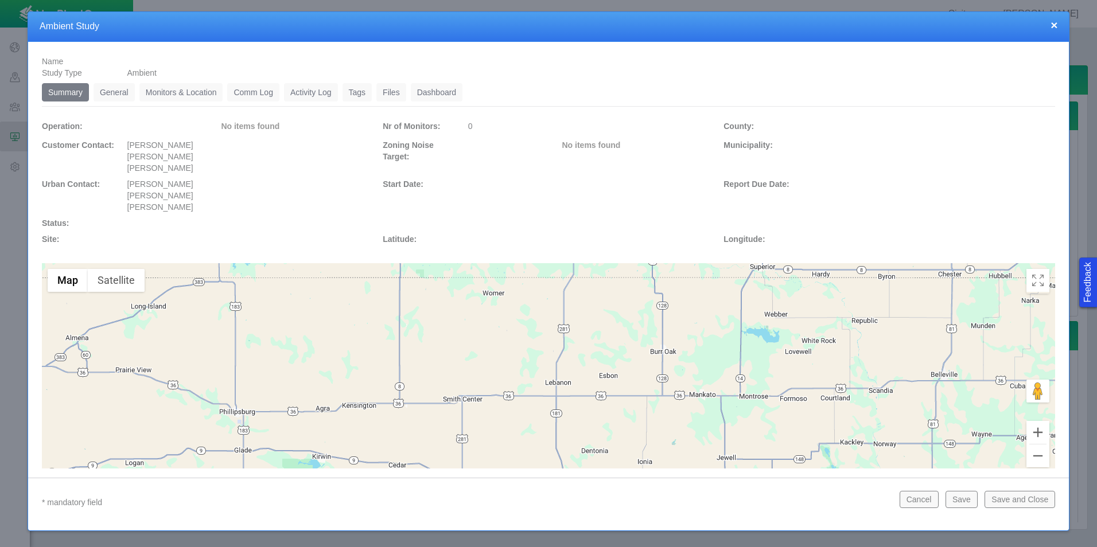
click at [112, 94] on link "General" at bounding box center [114, 92] width 41 height 18
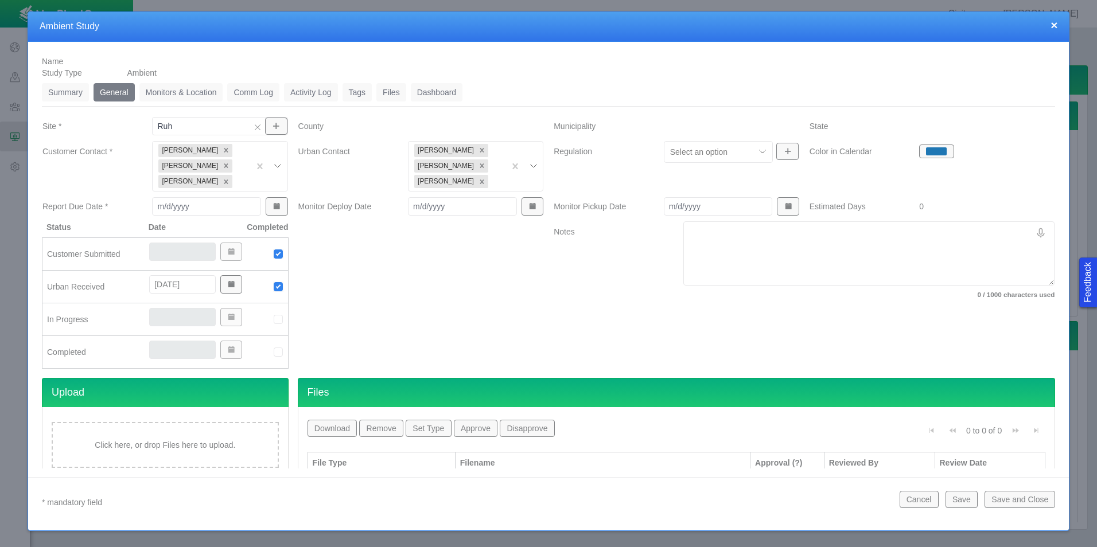
click at [207, 204] on input "Report Due Date *" at bounding box center [206, 206] width 109 height 18
click at [450, 213] on input "Monitor Deploy Date" at bounding box center [462, 206] width 109 height 18
click at [446, 283] on div at bounding box center [421, 299] width 256 height 157
click at [445, 205] on input "Monitor Deploy Date" at bounding box center [462, 206] width 109 height 18
click at [435, 242] on div at bounding box center [421, 299] width 256 height 157
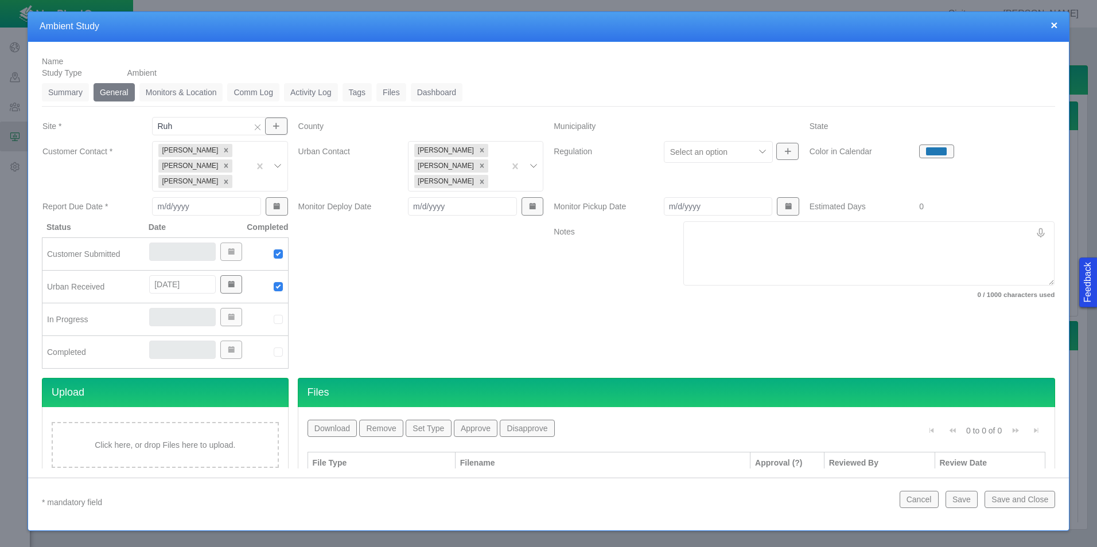
click at [196, 208] on input "Report Due Date *" at bounding box center [206, 206] width 109 height 18
click at [449, 338] on div at bounding box center [421, 299] width 256 height 157
click at [73, 92] on link "Summary" at bounding box center [65, 92] width 47 height 18
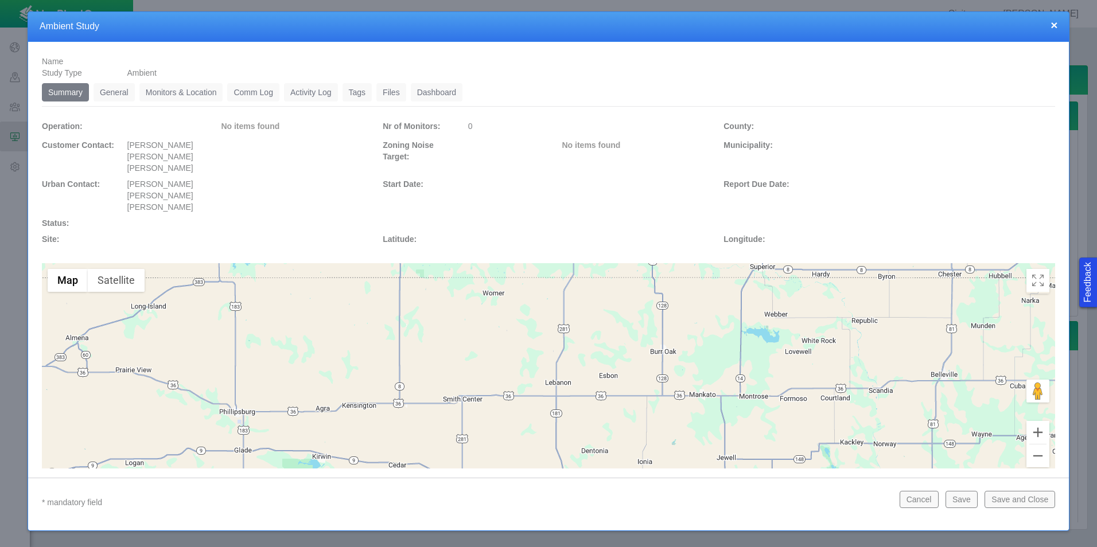
click at [120, 100] on link "General" at bounding box center [114, 92] width 41 height 18
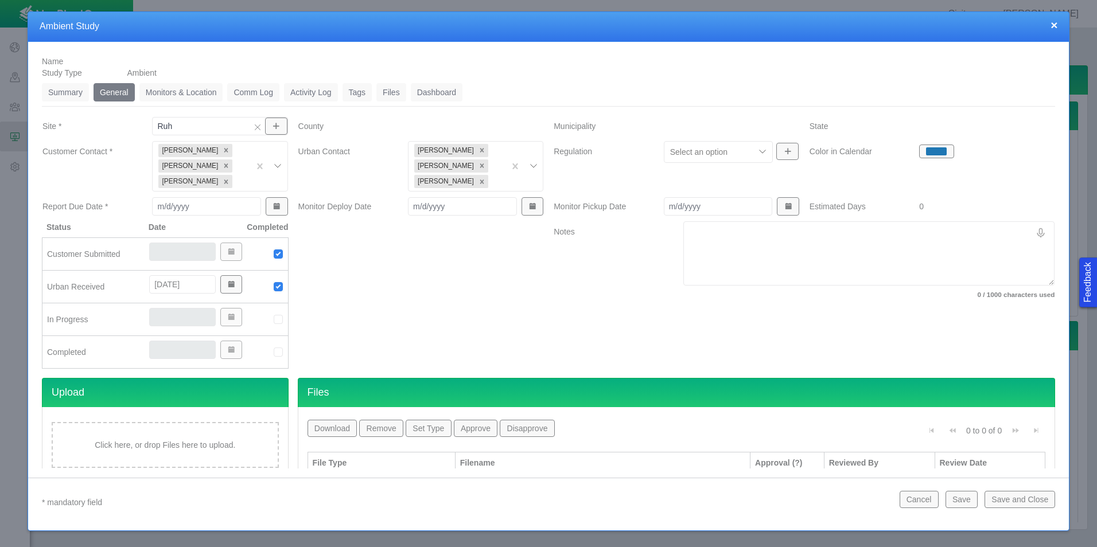
click at [184, 89] on link "Monitors & Location" at bounding box center [181, 92] width 84 height 18
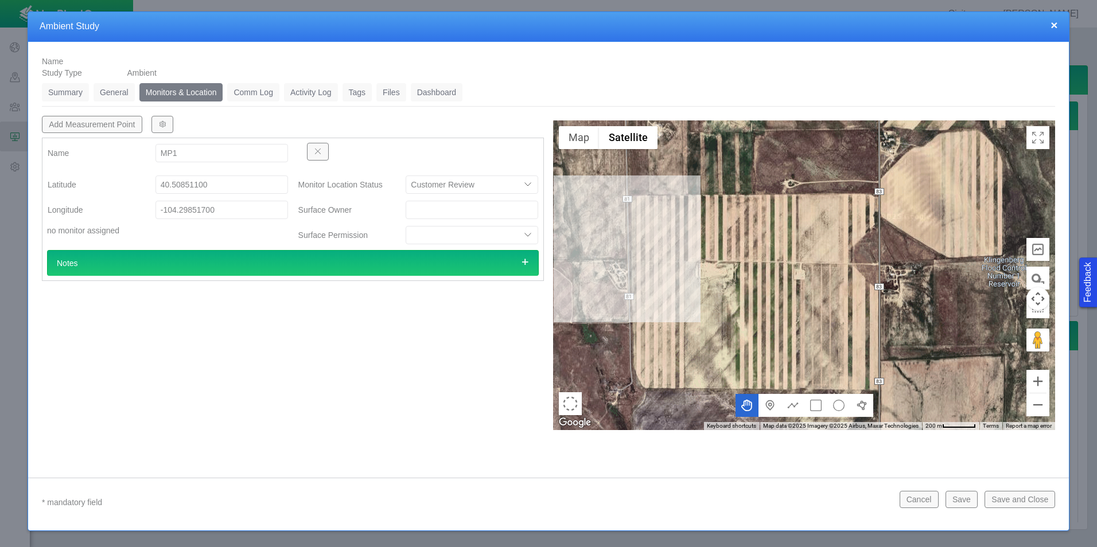
click at [266, 89] on link "Comm Log" at bounding box center [253, 92] width 52 height 18
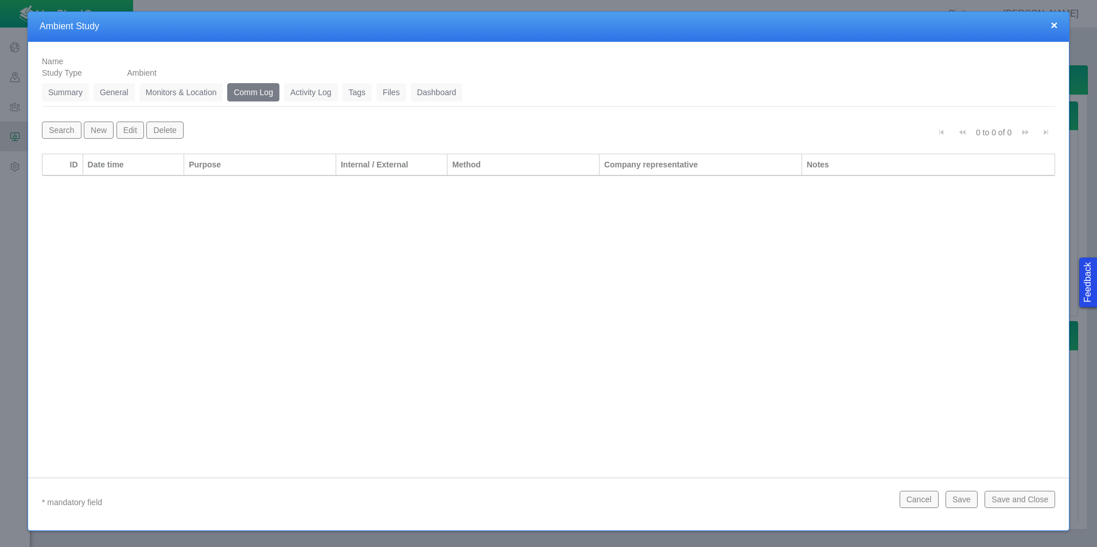
click at [299, 88] on link "Activity Log" at bounding box center [311, 92] width 54 height 18
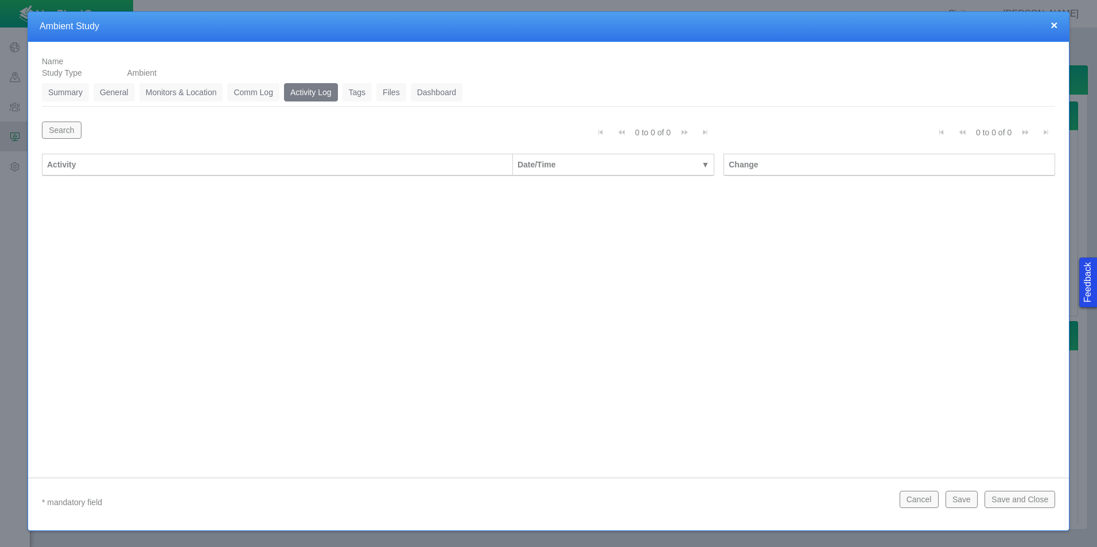
click at [81, 96] on link "Summary" at bounding box center [65, 92] width 47 height 18
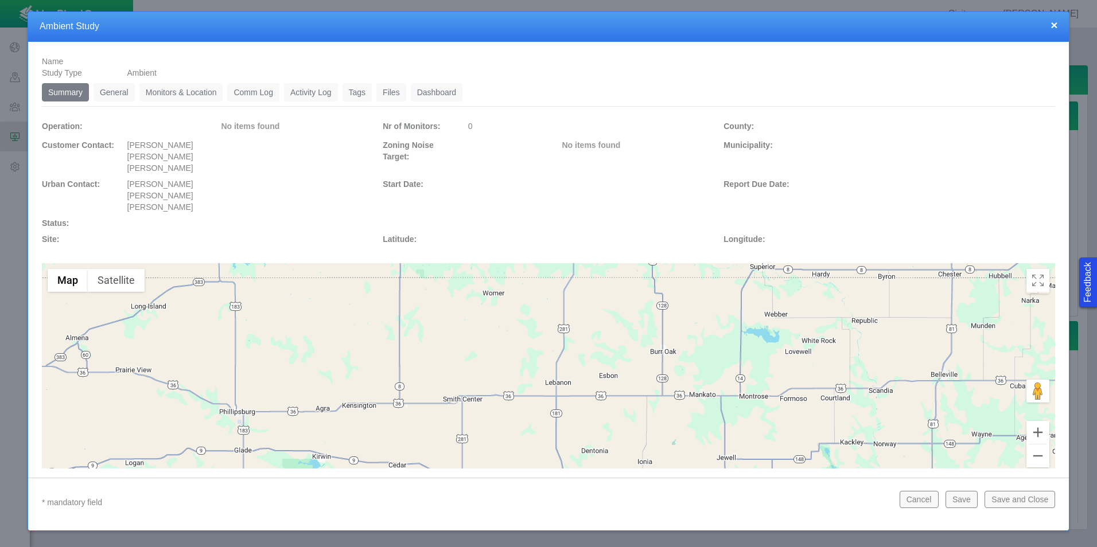
click at [128, 85] on link "General" at bounding box center [114, 92] width 41 height 18
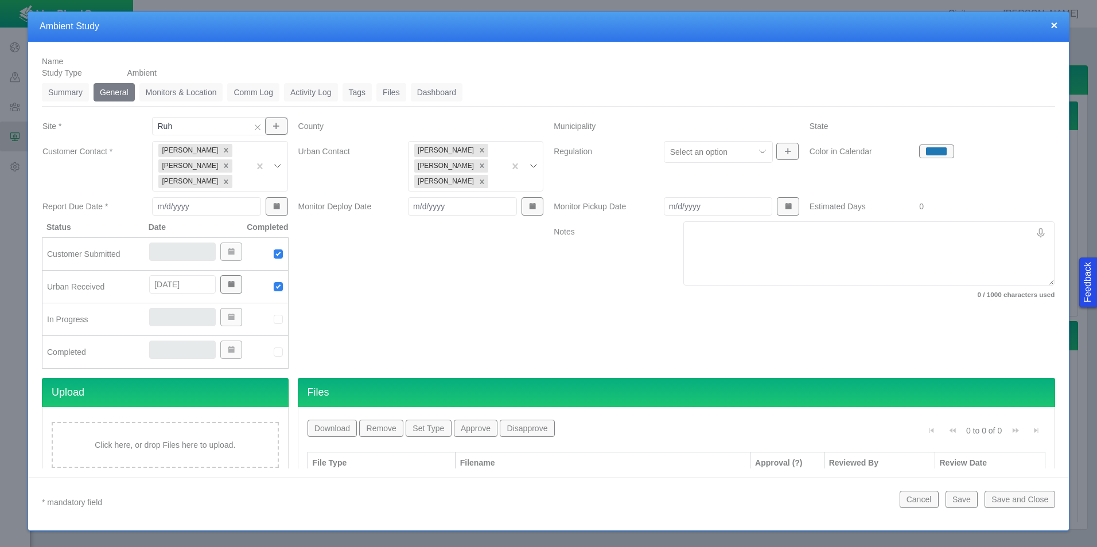
click at [527, 290] on div at bounding box center [421, 299] width 256 height 157
click at [73, 97] on link "Summary" at bounding box center [65, 92] width 47 height 18
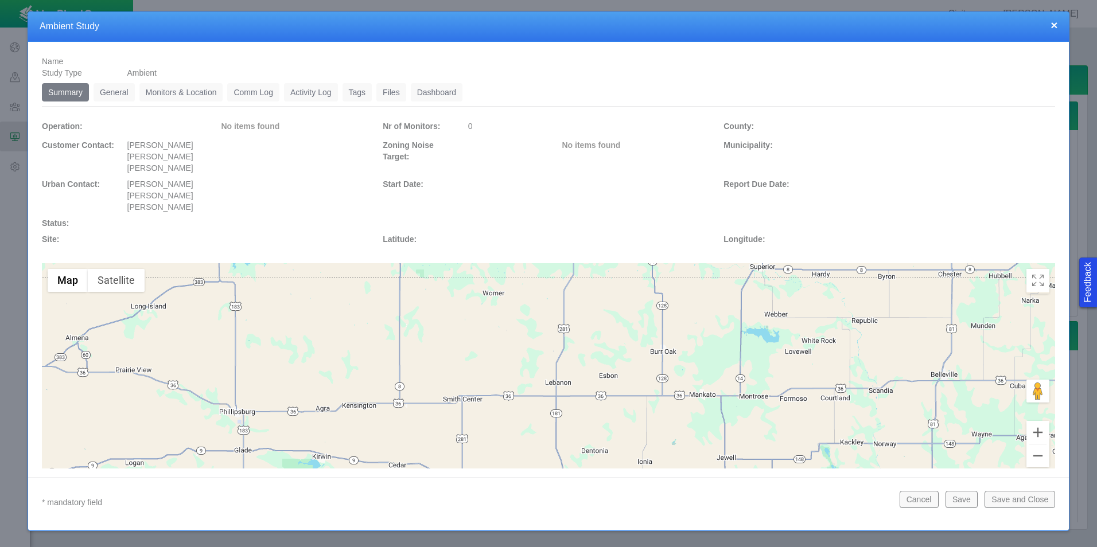
click at [113, 96] on link "General" at bounding box center [114, 92] width 41 height 18
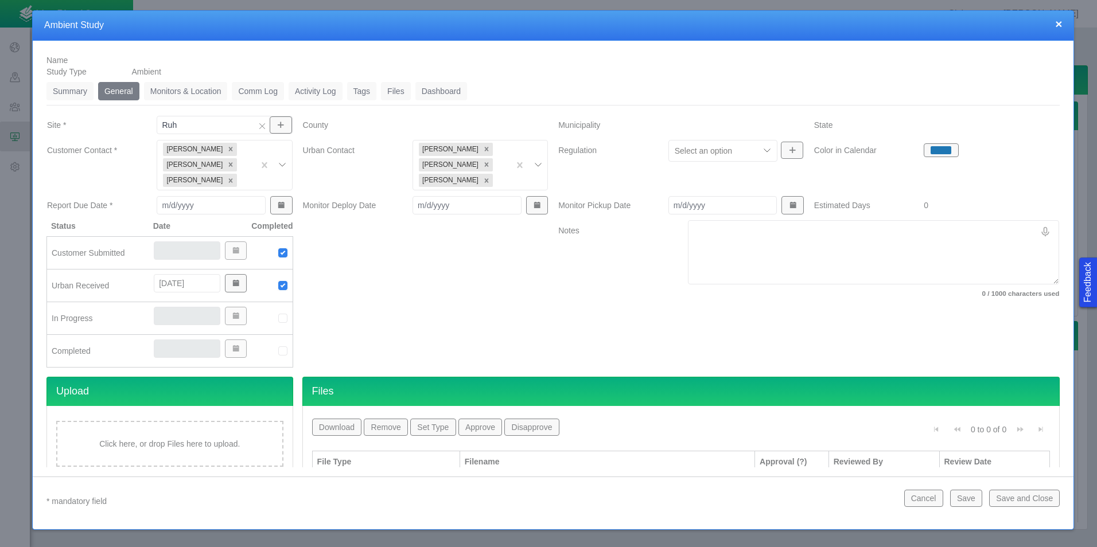
click at [702, 31] on div "× Ambient Study" at bounding box center [553, 26] width 1041 height 30
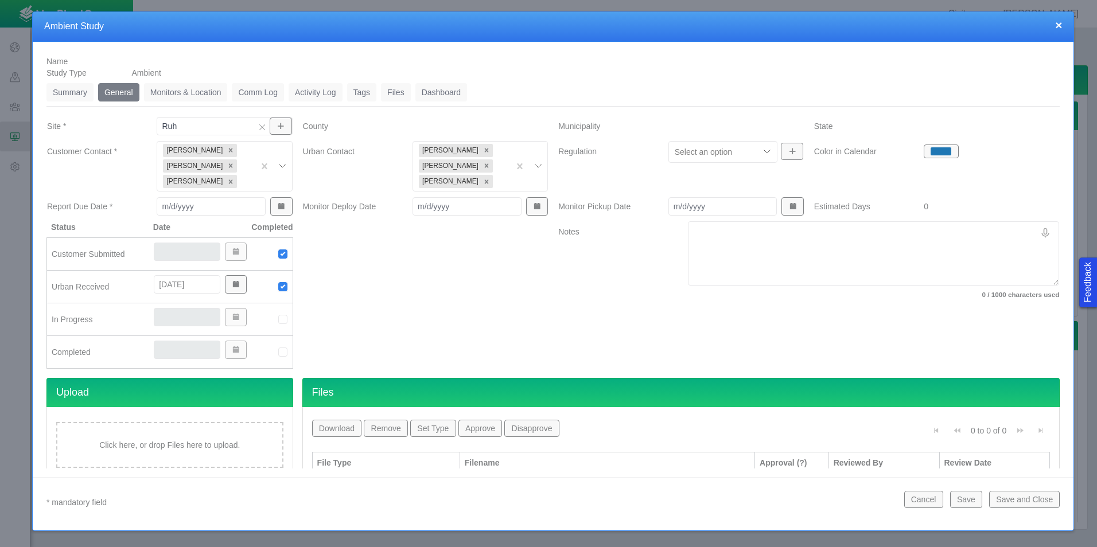
click at [1031, 496] on button "Save and Close" at bounding box center [1024, 499] width 71 height 17
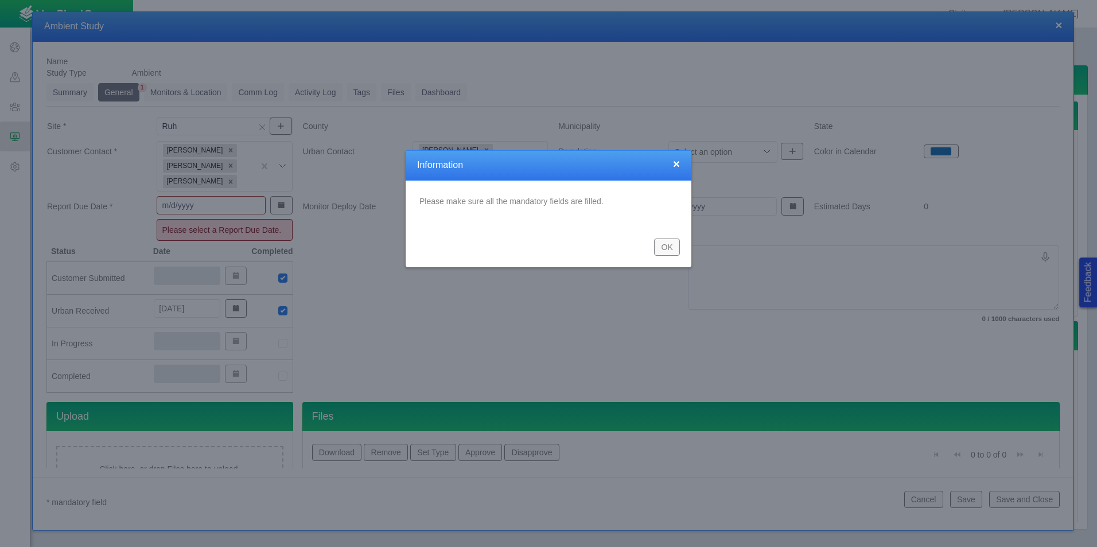
click at [663, 252] on button "OK" at bounding box center [667, 247] width 26 height 17
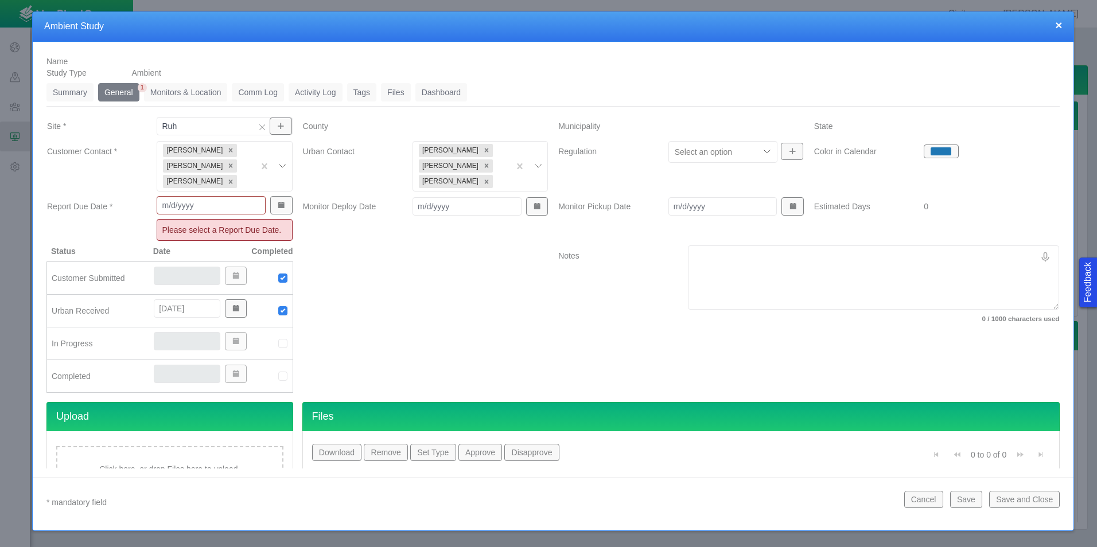
click at [201, 211] on input "Report Due Date *" at bounding box center [211, 205] width 109 height 18
click at [229, 202] on input "Report Due Date *" at bounding box center [211, 205] width 109 height 18
type input "[DATE]"
click at [404, 303] on div at bounding box center [426, 324] width 256 height 157
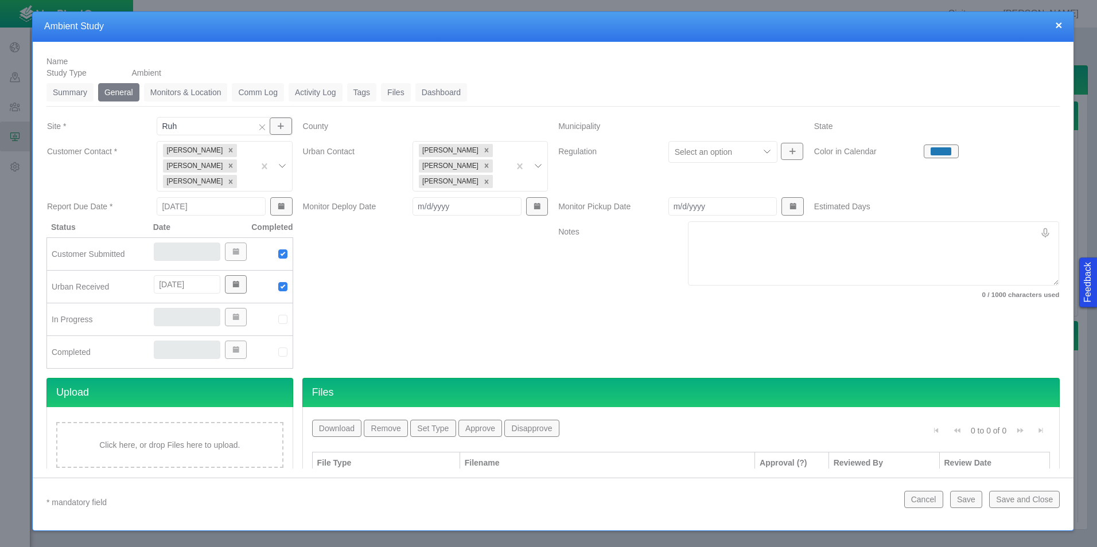
click at [1050, 503] on button "Save and Close" at bounding box center [1024, 499] width 71 height 17
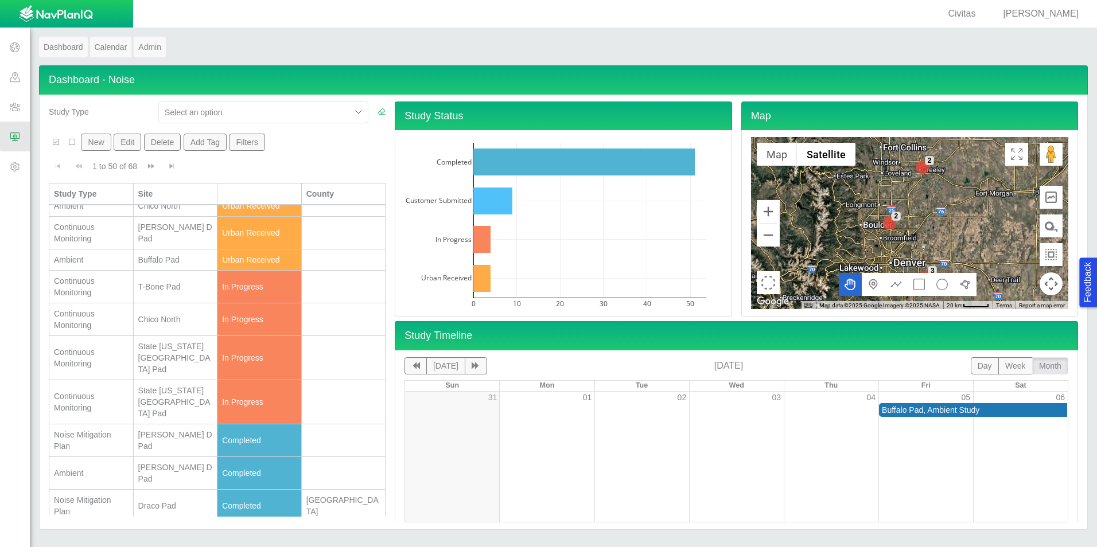
scroll to position [172, 0]
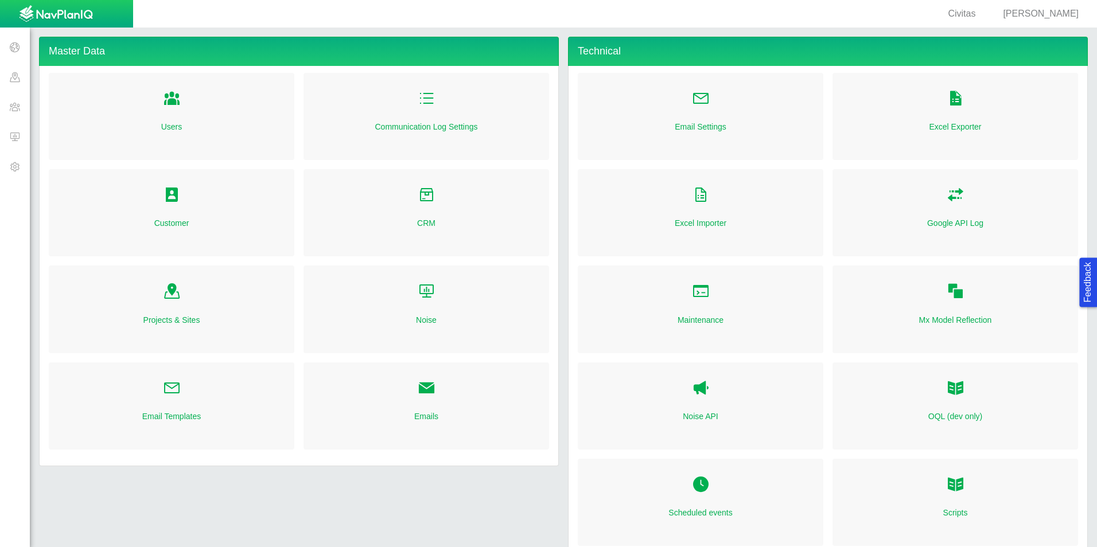
click at [431, 494] on div "Master Data Users Customer Projects & Sites Email Templates Communication Log S…" at bounding box center [298, 348] width 529 height 622
click at [15, 139] on span at bounding box center [15, 137] width 30 height 30
